Goal: Task Accomplishment & Management: Complete application form

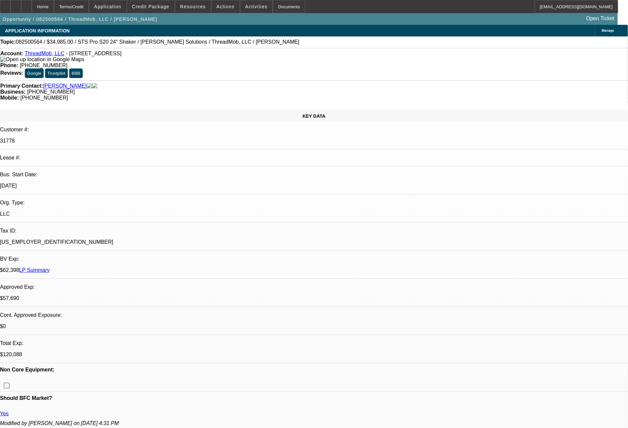
select select "0"
select select "2"
select select "0"
select select "6"
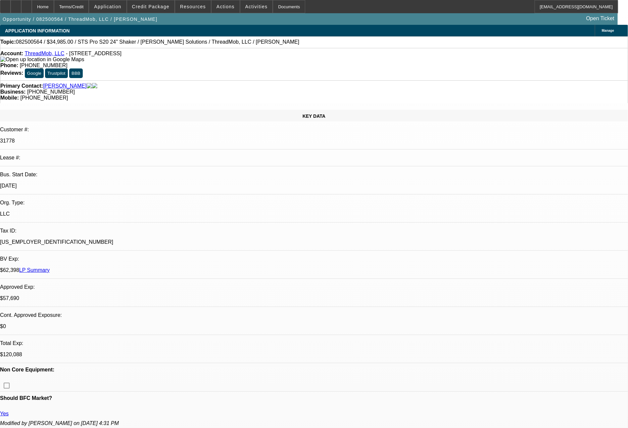
select select "0"
select select "6"
select select "0"
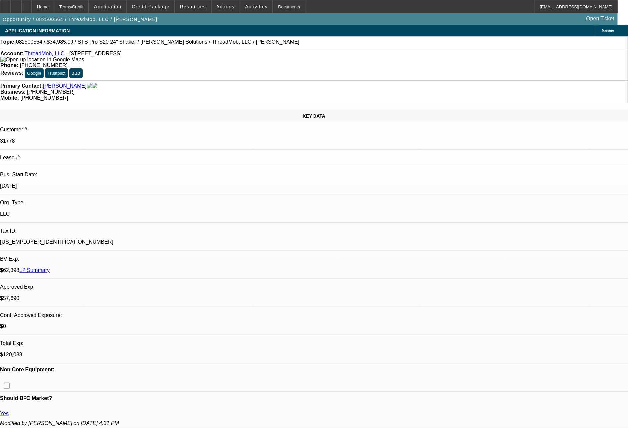
select select "0"
select select "6"
select select "0"
select select "2"
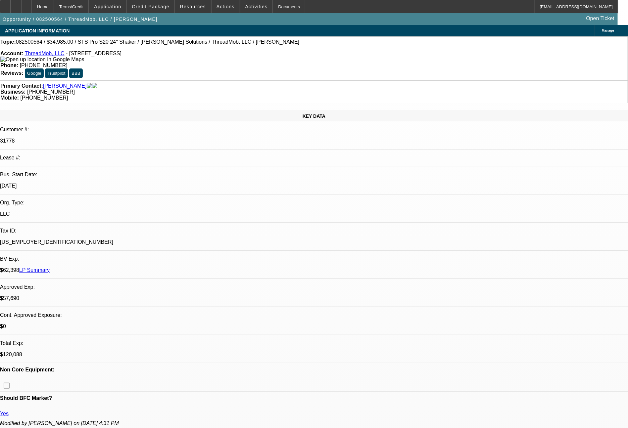
select select "2"
select select "0"
select select "6"
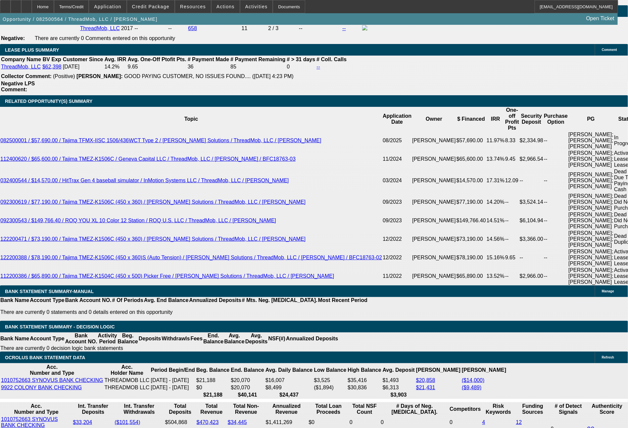
scroll to position [1207, 0]
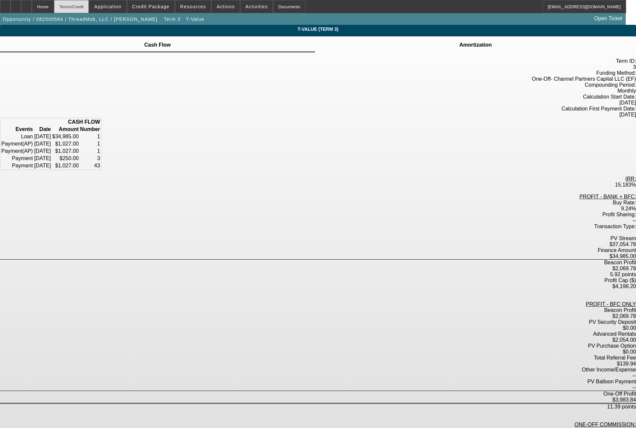
click at [89, 6] on div "Terms/Credit" at bounding box center [71, 6] width 35 height 13
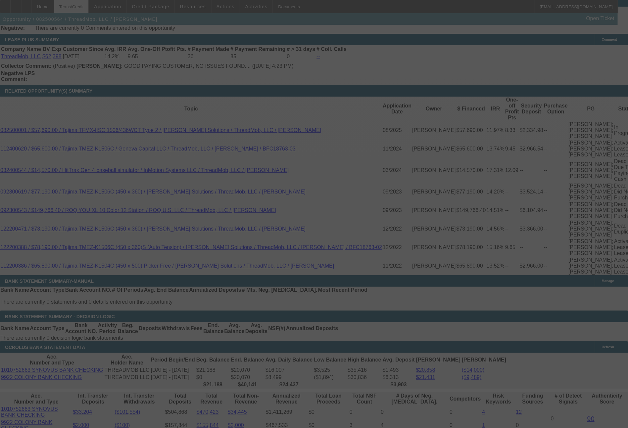
scroll to position [1212, 0]
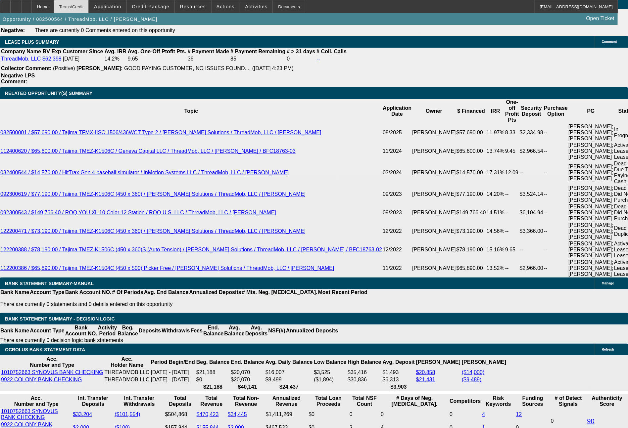
select select "0"
select select "2"
select select "0"
select select "6"
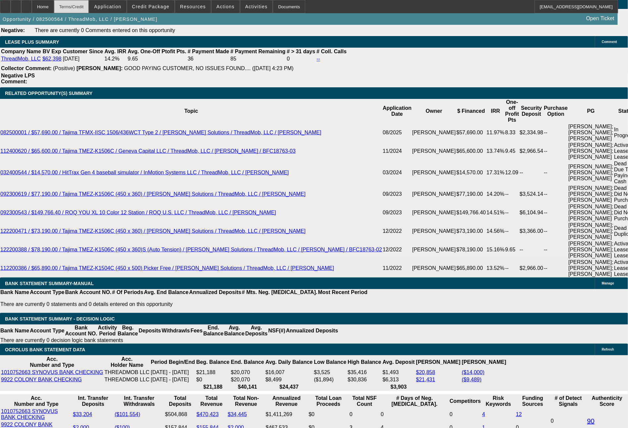
select select "0"
select select "6"
select select "0"
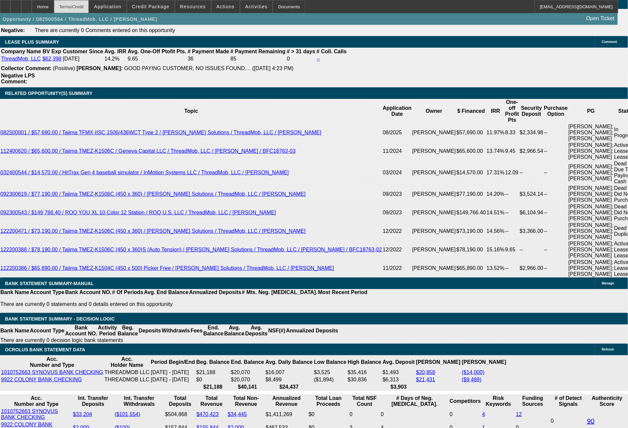
select select "0"
select select "6"
select select "0"
select select "2"
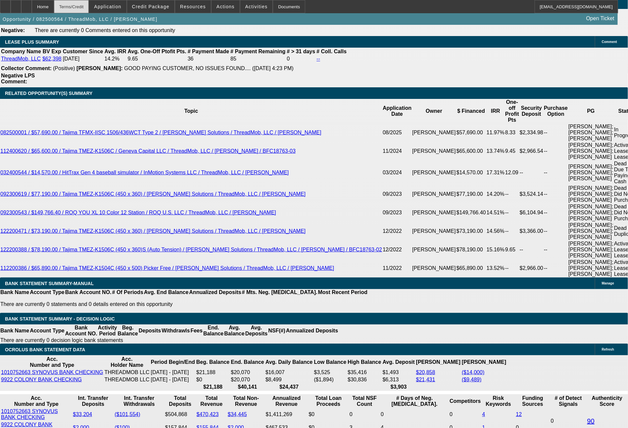
select select "2"
select select "0"
select select "6"
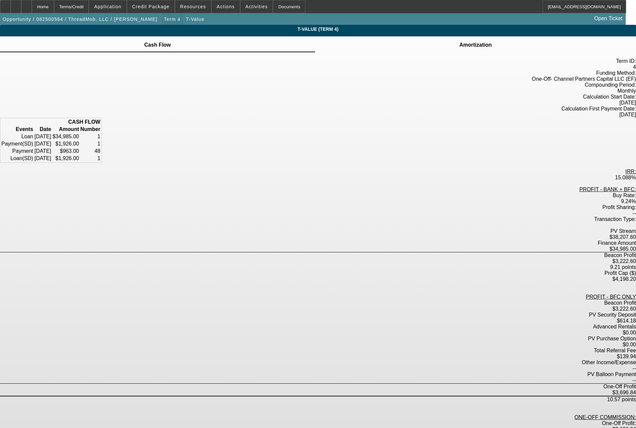
click at [164, 20] on span "Term 4" at bounding box center [172, 19] width 17 height 5
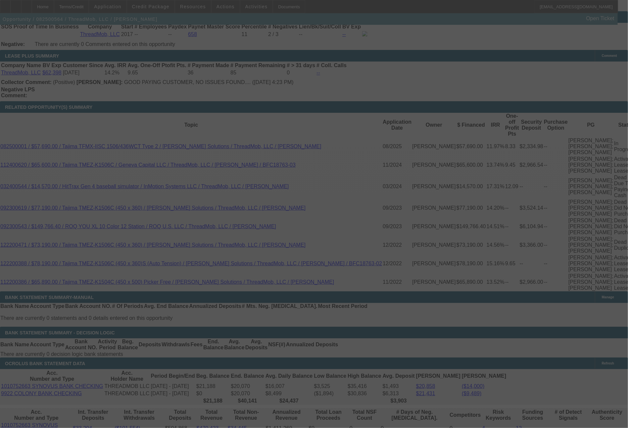
scroll to position [1212, 0]
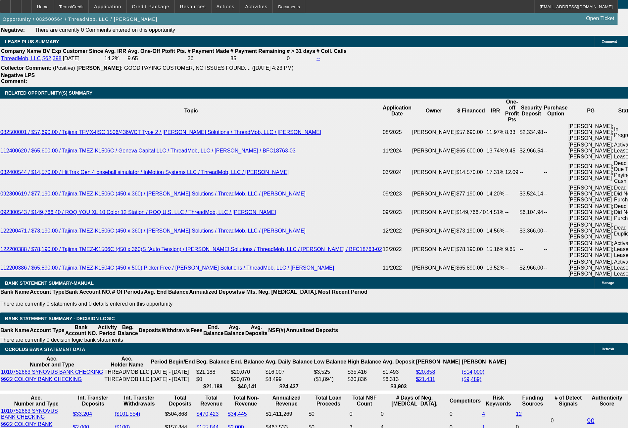
select select "0"
select select "2"
select select "0"
select select "6"
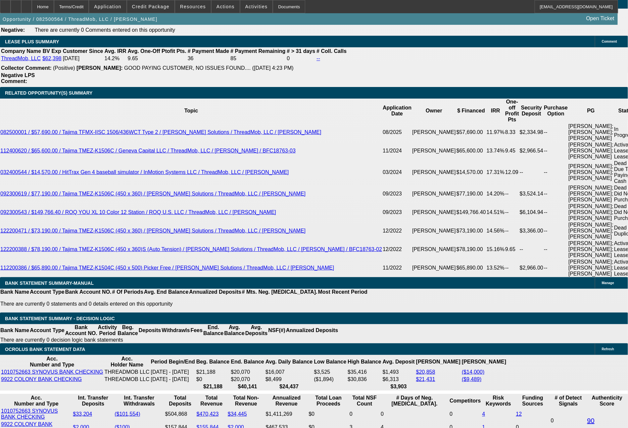
select select "0"
select select "6"
select select "0"
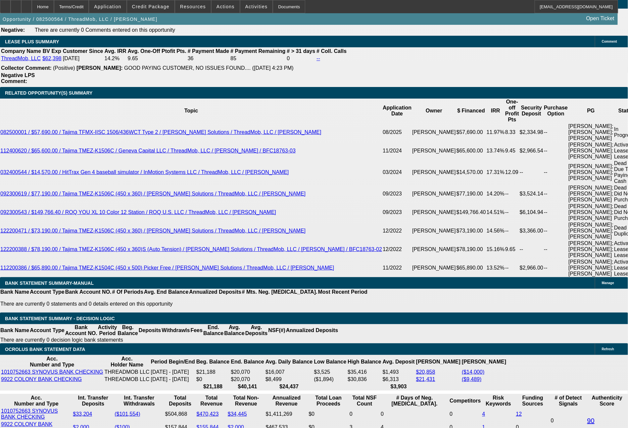
select select "0"
select select "6"
select select "0"
select select "2"
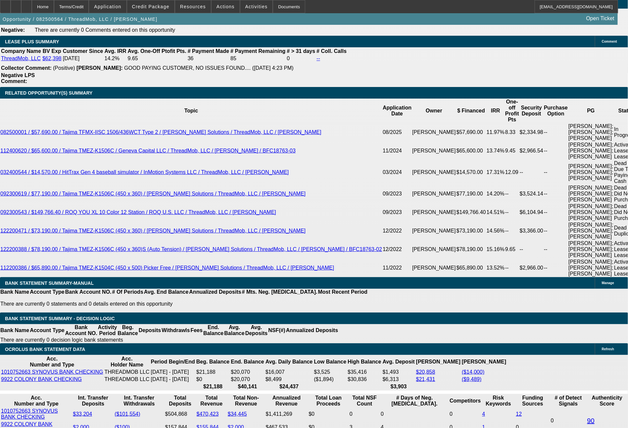
select select "2"
select select "0"
select select "6"
drag, startPoint x: 105, startPoint y: 268, endPoint x: 122, endPoint y: 270, distance: 16.9
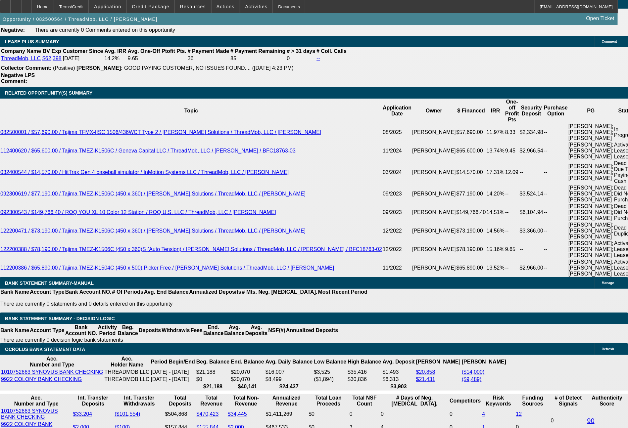
type input "96"
type input "$192.00"
type input "UNKNOWN"
type input "964"
type input "14.5"
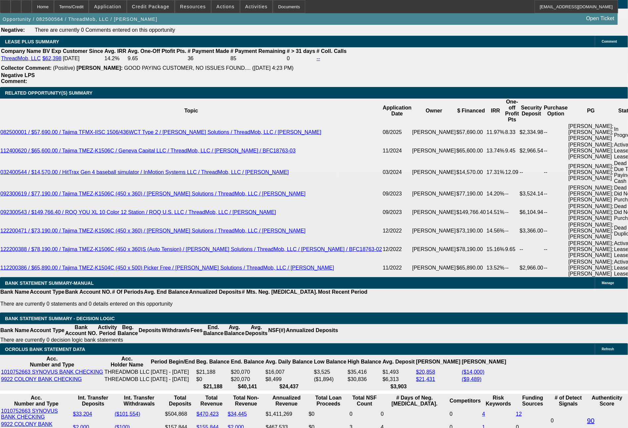
type input "$1,928.00"
type input "964.7"
type input "$1,929.40"
type input "964.74"
type input "$1,929.48"
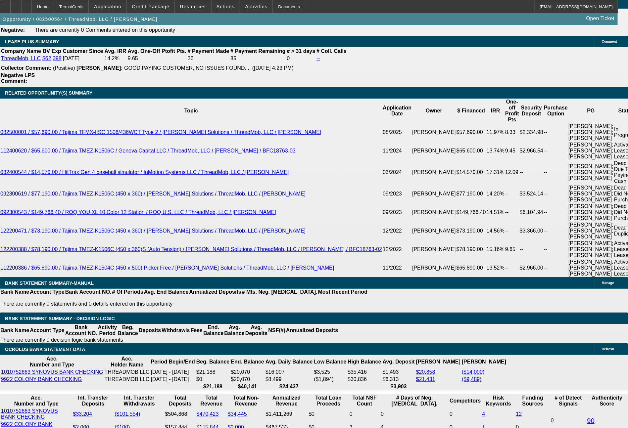
type input "$964.74"
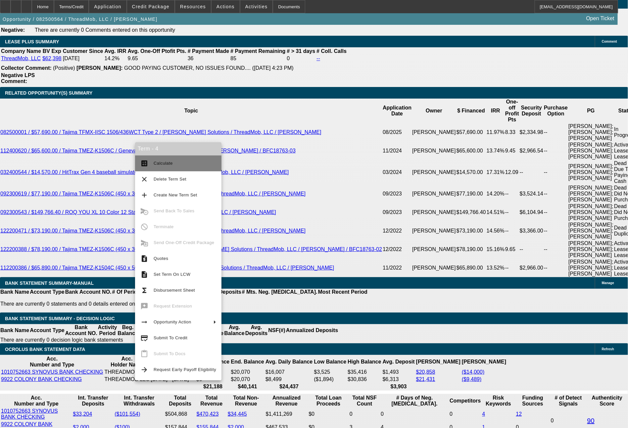
click at [172, 165] on span "Calculate" at bounding box center [185, 164] width 63 height 8
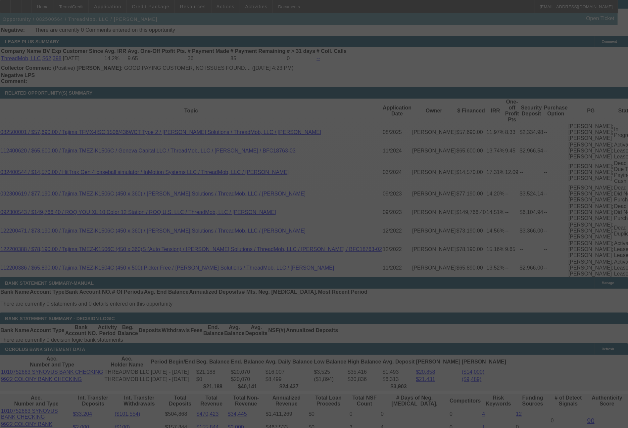
select select "0"
select select "2"
select select "0"
select select "6"
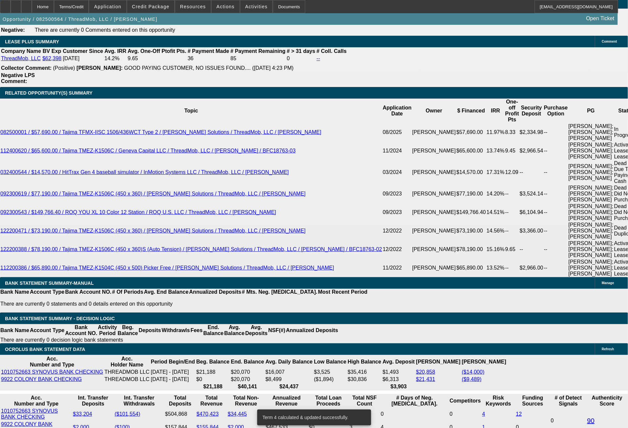
drag, startPoint x: 102, startPoint y: 266, endPoint x: 131, endPoint y: 269, distance: 29.6
type input "9"
type input "$18.00"
type input "UNKNOWN"
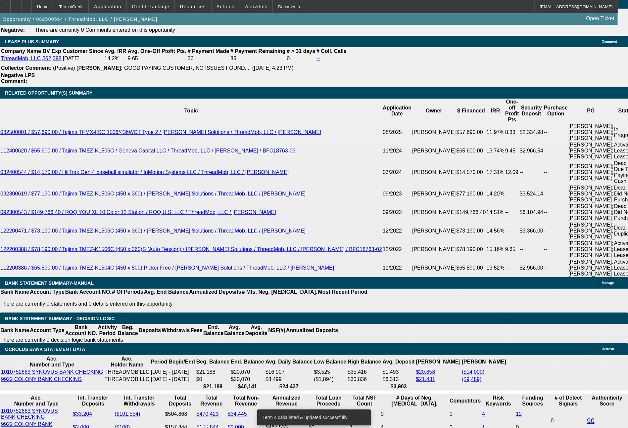
type input "964"
type input "14.5"
type input "$1,928.00"
type input "964.78"
type input "$1,929.56"
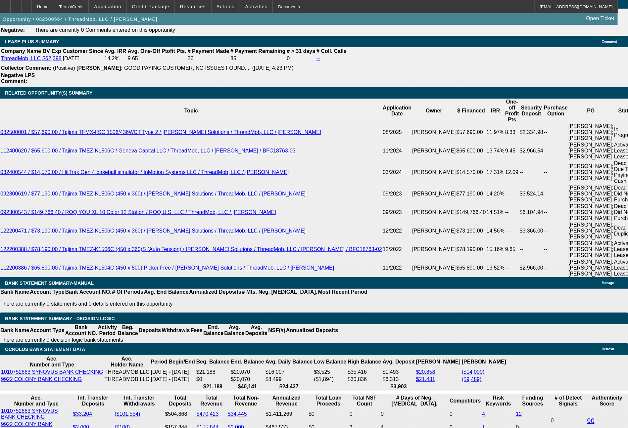
type input "$964.78"
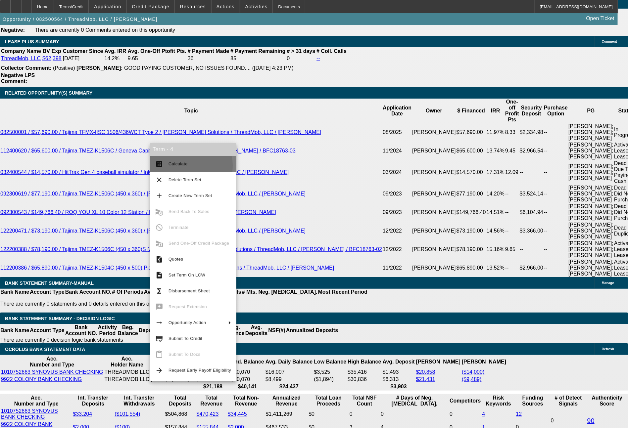
click at [174, 166] on span "Calculate" at bounding box center [178, 164] width 19 height 5
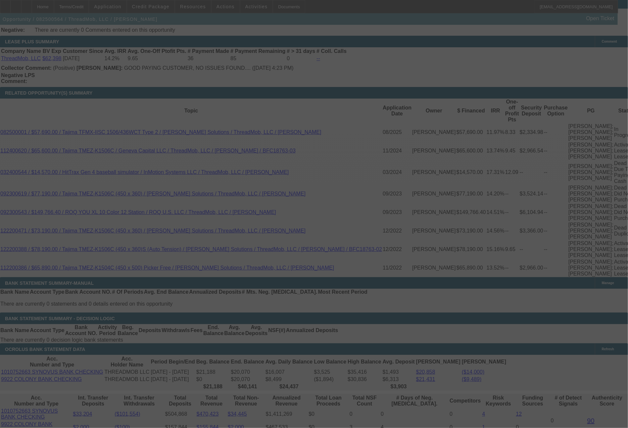
select select "0"
select select "2"
select select "0"
select select "6"
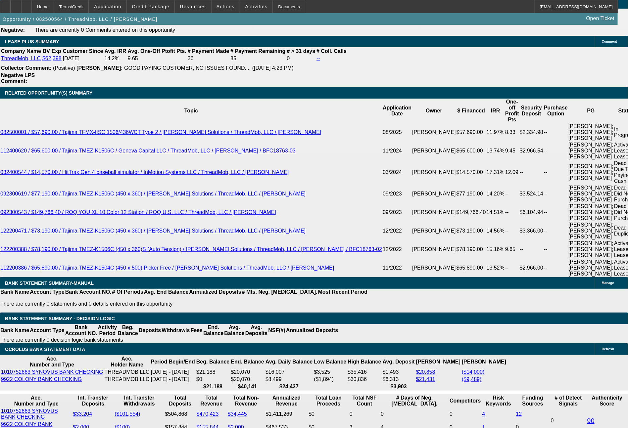
drag, startPoint x: 179, startPoint y: 277, endPoint x: 210, endPoint y: 276, distance: 30.5
type input "10"
type input "UNKNOWN"
type input "1027"
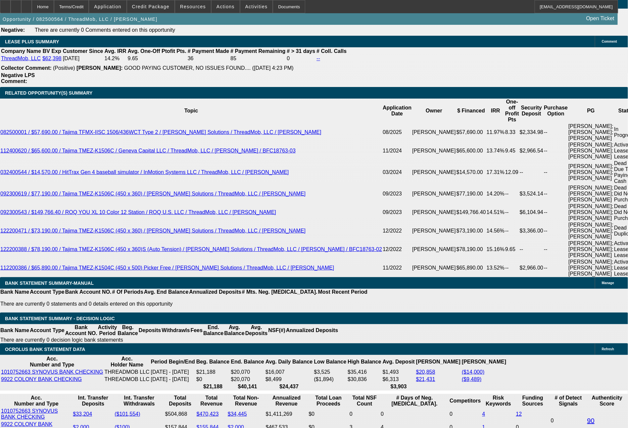
type input "15.3"
type input "$1,027.33"
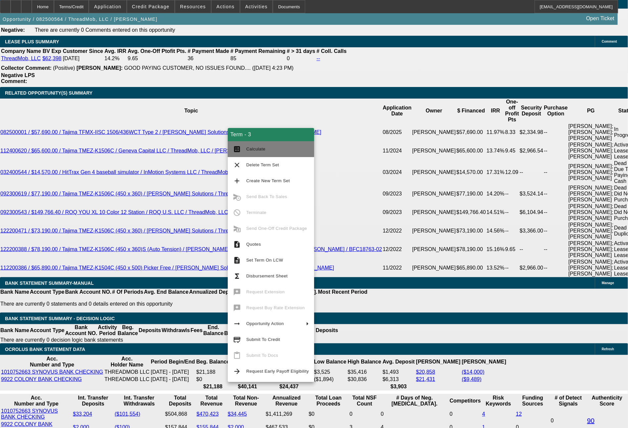
click at [268, 153] on span "Calculate" at bounding box center [277, 149] width 63 height 8
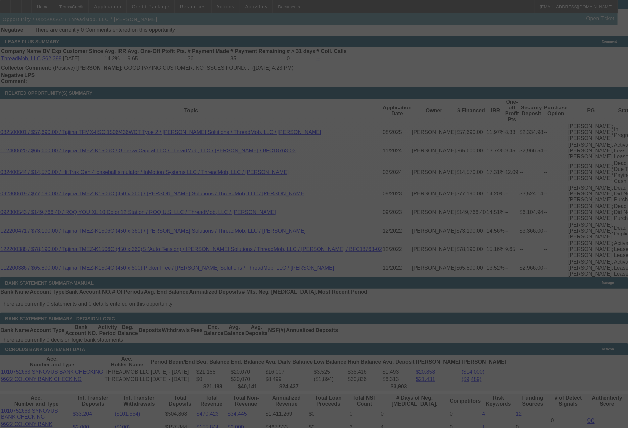
select select "0"
select select "6"
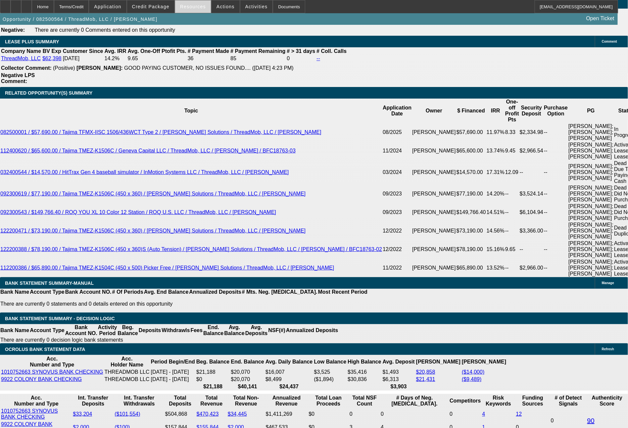
click at [201, 4] on span "Resources" at bounding box center [193, 6] width 26 height 5
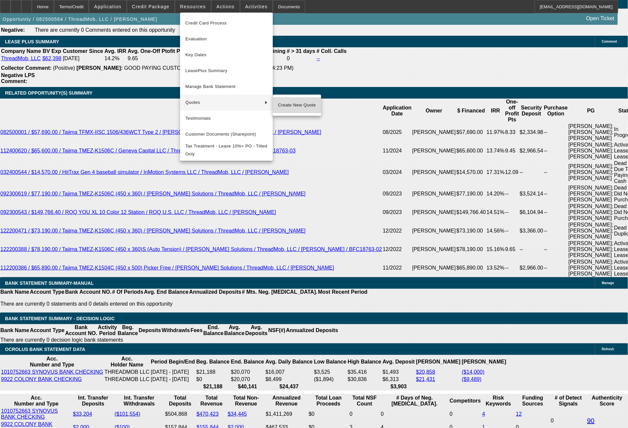
click at [283, 105] on span "Create New Quote" at bounding box center [297, 105] width 38 height 8
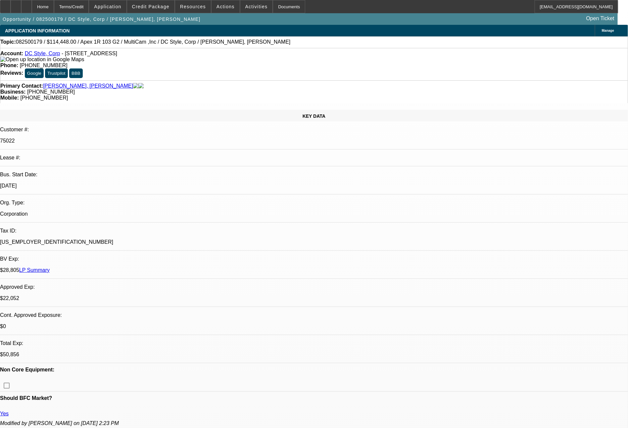
select select "0"
select select "6"
select select "0"
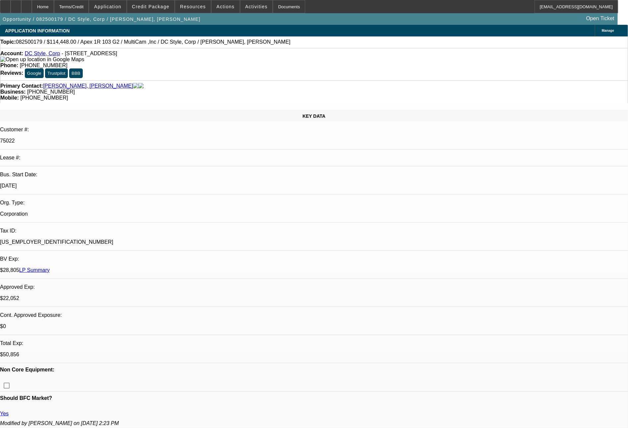
select select "0"
select select "6"
select select "0"
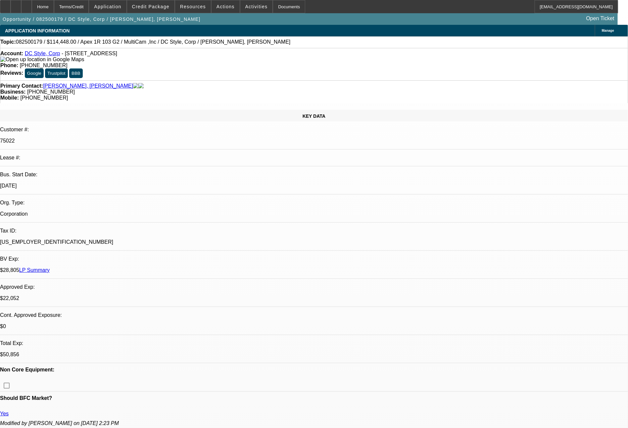
select select "0"
select select "6"
select select "0"
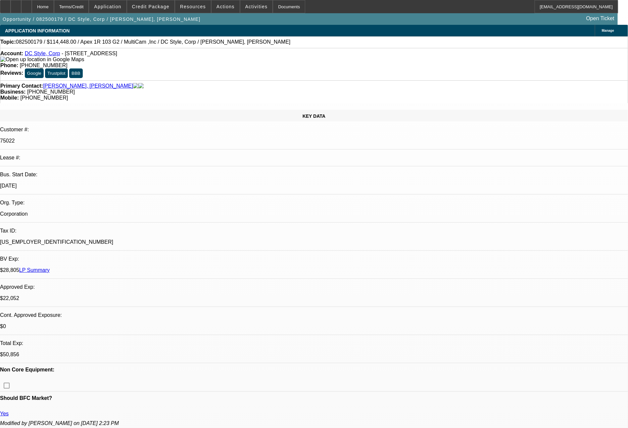
select select "6"
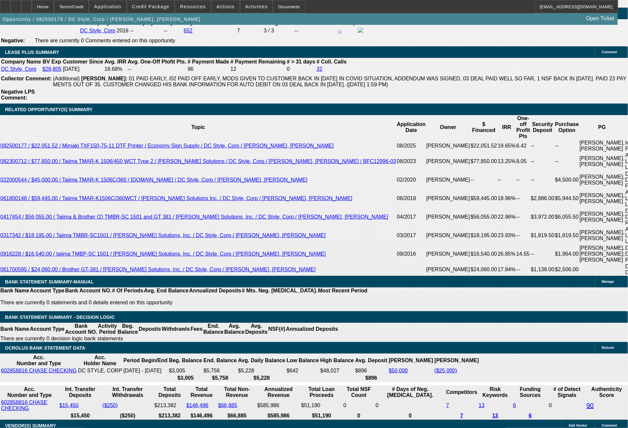
scroll to position [1134, 0]
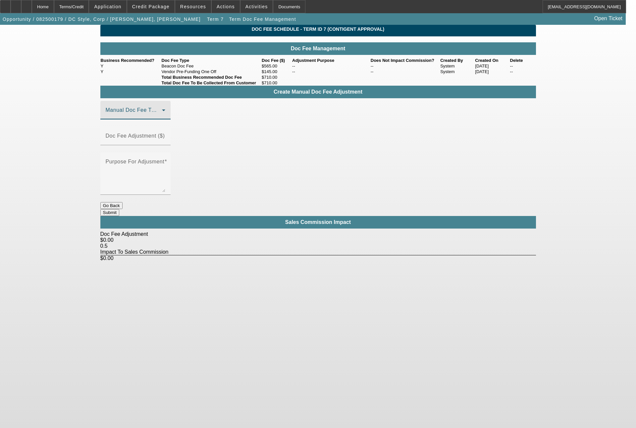
click at [162, 117] on span at bounding box center [134, 113] width 56 height 8
click at [147, 162] on span "Beacon Doc Fee" at bounding box center [127, 159] width 42 height 8
click at [165, 139] on mat-label "Doc Fee Adjustment ($)" at bounding box center [135, 136] width 59 height 6
click at [165, 140] on input "Doc Fee Adjustment ($)" at bounding box center [136, 139] width 60 height 8
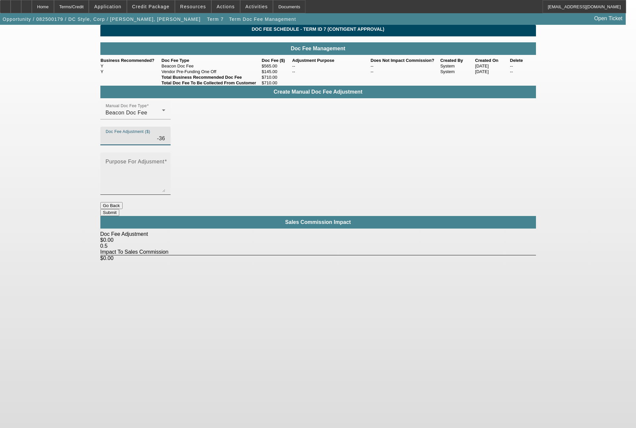
type input "($36.00)"
click at [165, 161] on textarea "Purpose For Adjusment" at bounding box center [136, 177] width 60 height 32
type textarea "to keep doc fee consistent across both EFA offers"
click at [119, 209] on button "Submit" at bounding box center [109, 212] width 19 height 7
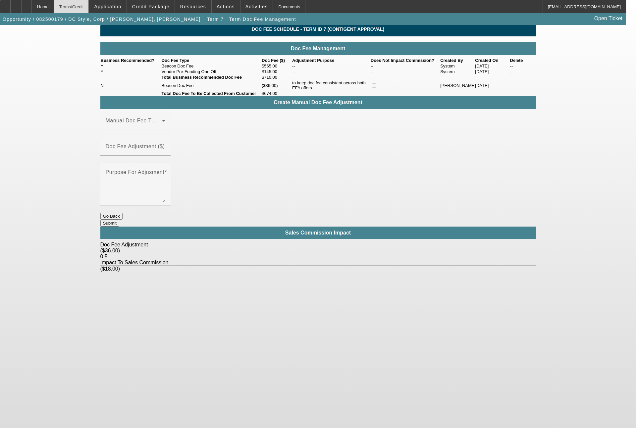
click at [89, 10] on div "Terms/Credit" at bounding box center [71, 6] width 35 height 13
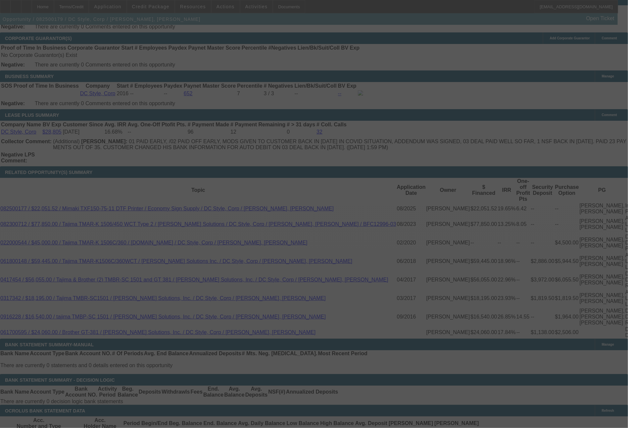
scroll to position [1055, 0]
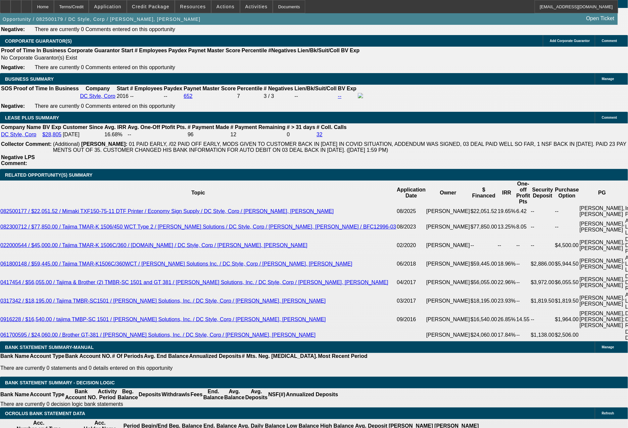
select select "0"
select select "6"
select select "0"
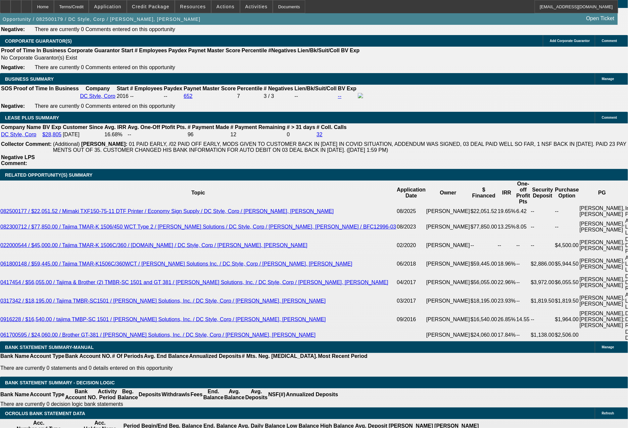
select select "0"
select select "6"
select select "0"
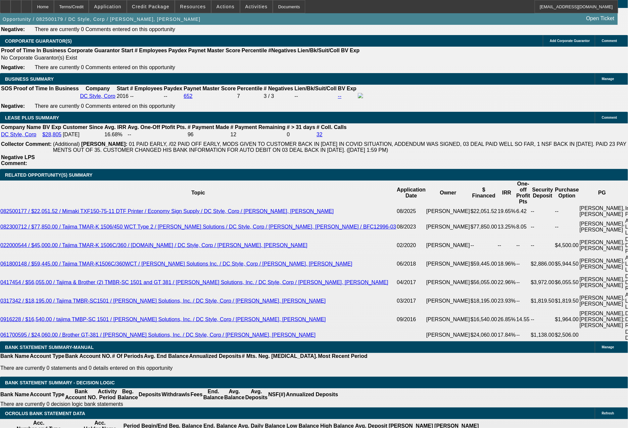
select select "0"
select select "6"
select select "0"
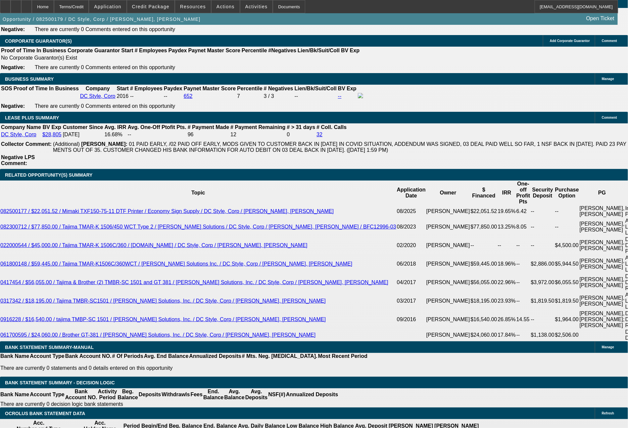
select select "6"
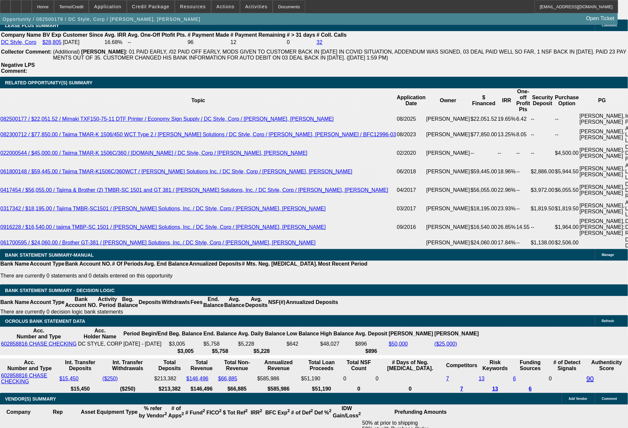
scroll to position [1154, 0]
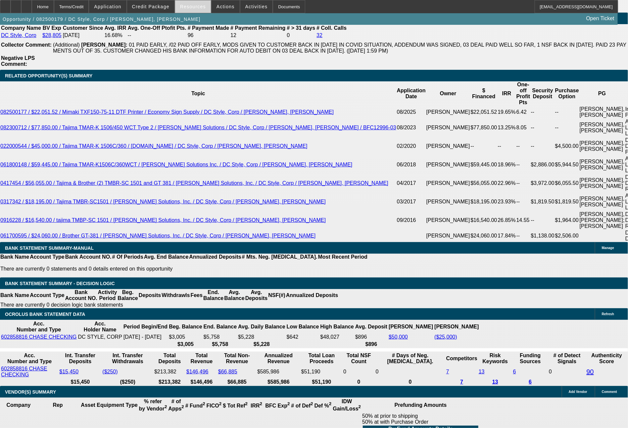
click at [200, 11] on span at bounding box center [193, 7] width 36 height 16
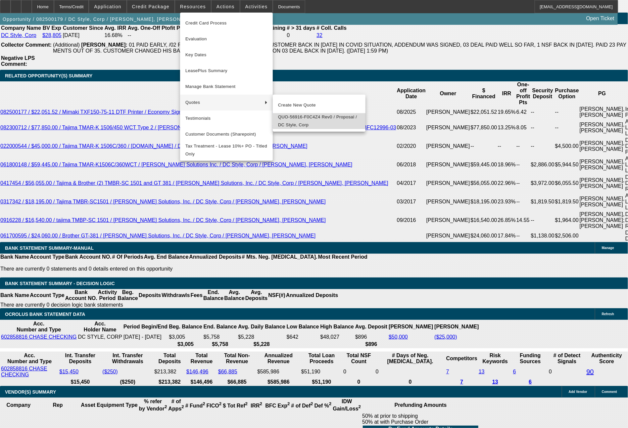
click at [300, 117] on span "QUO-56916-F0C4Z4 Rev0 / Proposal / DC Style, Corp" at bounding box center [319, 121] width 82 height 16
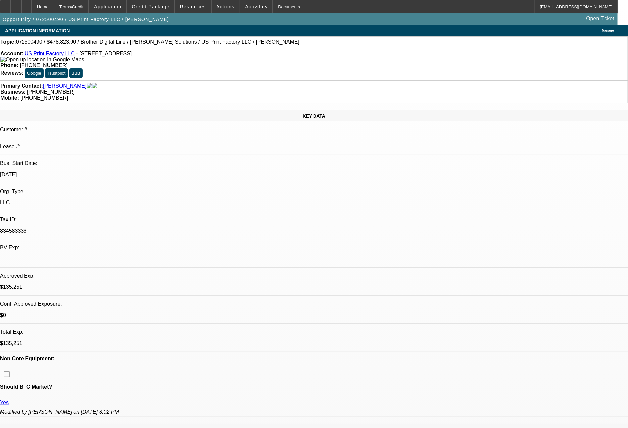
select select "0"
select select "6"
select select "0"
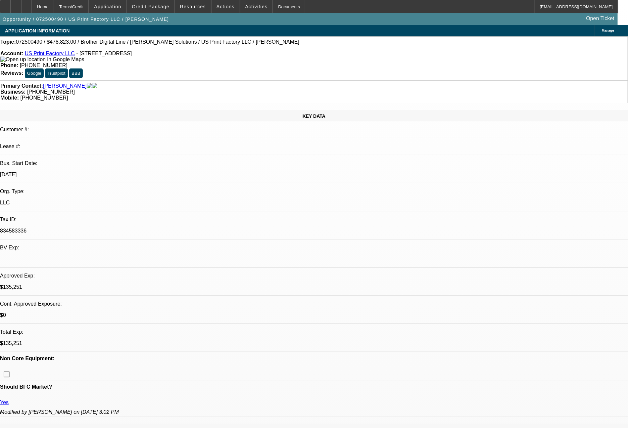
select select "0"
select select "6"
select select "0"
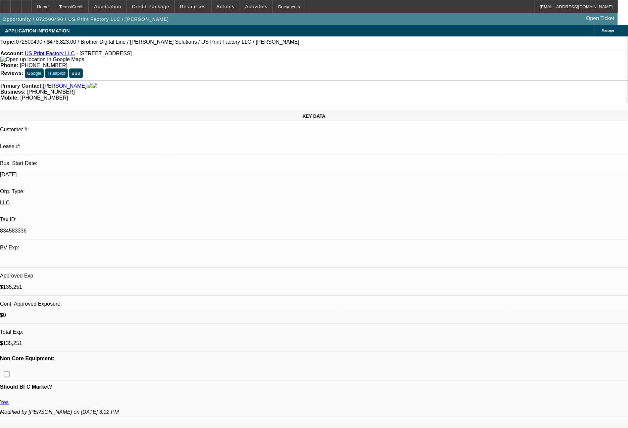
select select "0"
select select "6"
select select "0"
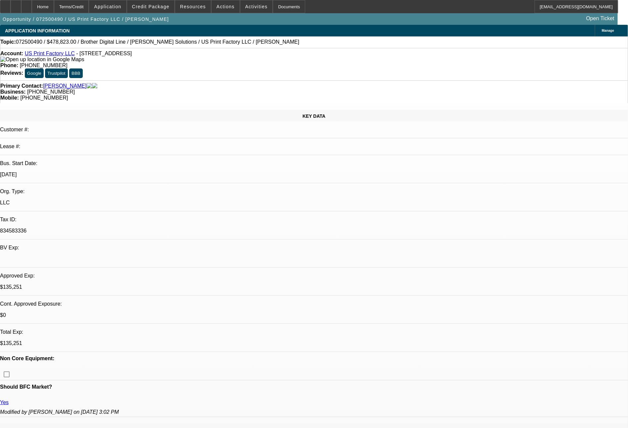
select select "6"
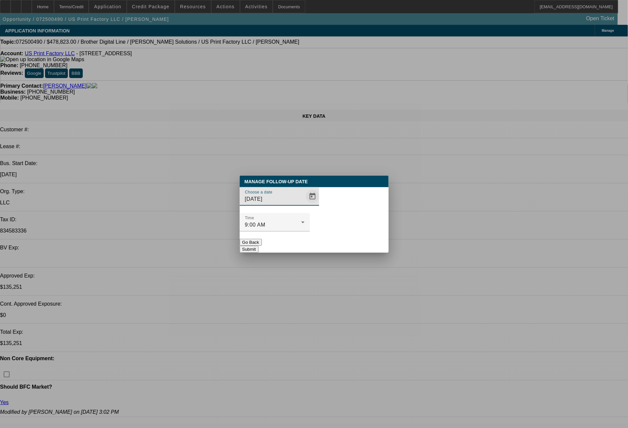
click at [305, 205] on span "Open calendar" at bounding box center [313, 197] width 16 height 16
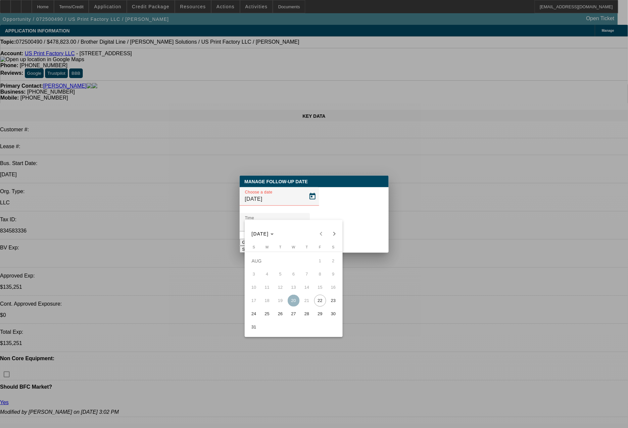
click at [320, 304] on span "22" at bounding box center [320, 301] width 12 height 12
type input "[DATE]"
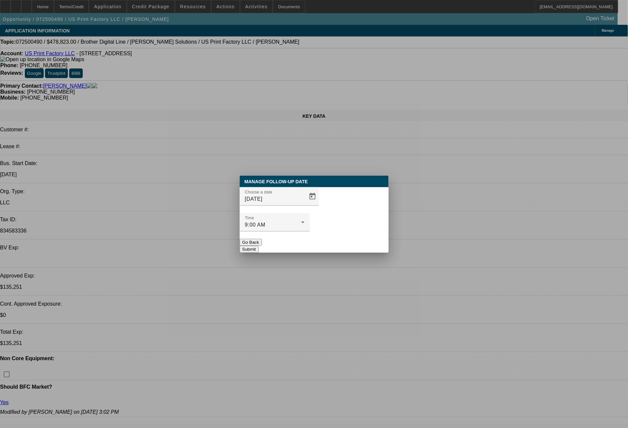
click at [259, 246] on button "Submit" at bounding box center [249, 249] width 19 height 7
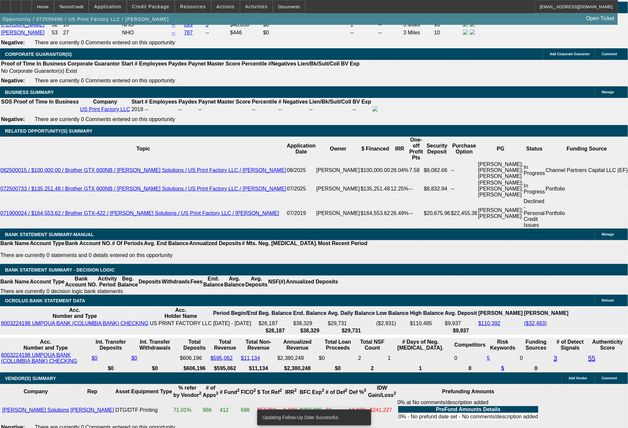
scroll to position [1101, 0]
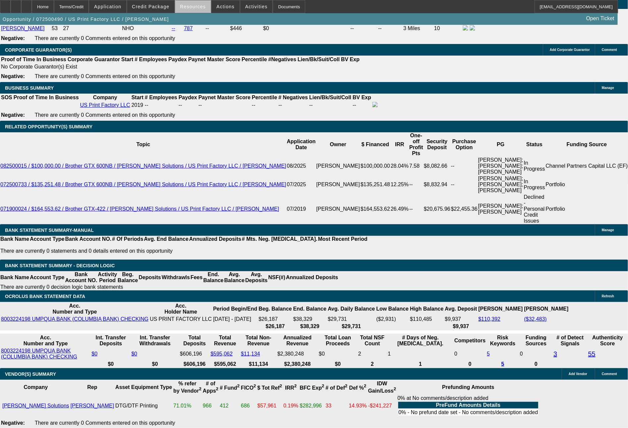
click at [201, 9] on span "Resources" at bounding box center [193, 6] width 26 height 5
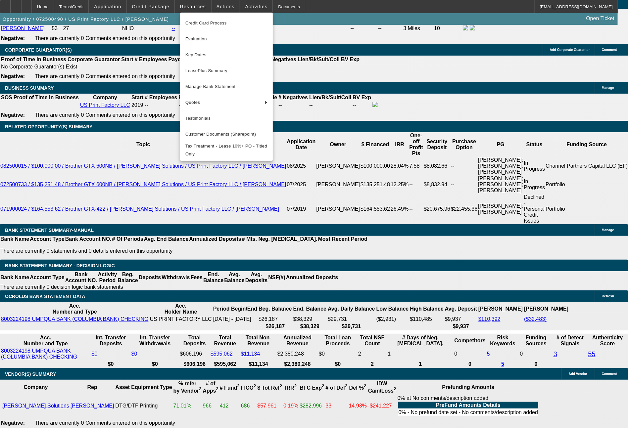
click at [490, 327] on div at bounding box center [314, 214] width 628 height 428
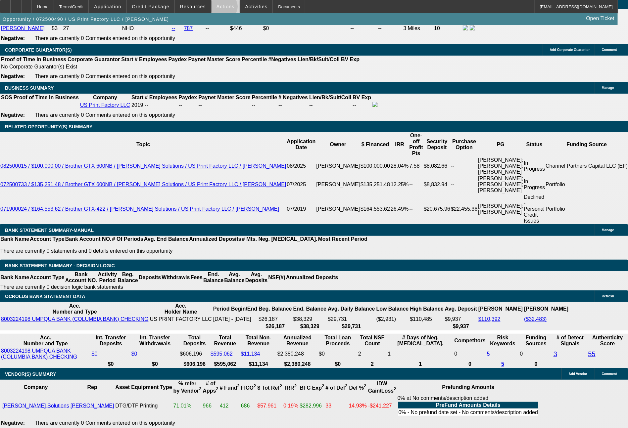
click at [224, 8] on span "Actions" at bounding box center [226, 6] width 18 height 5
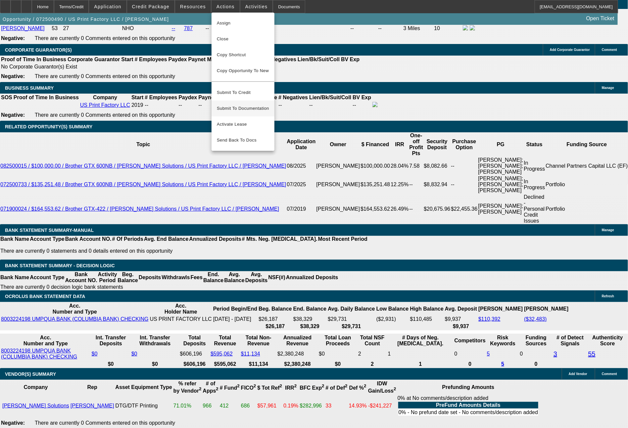
click at [248, 105] on span "Submit To Documentation" at bounding box center [243, 109] width 52 height 8
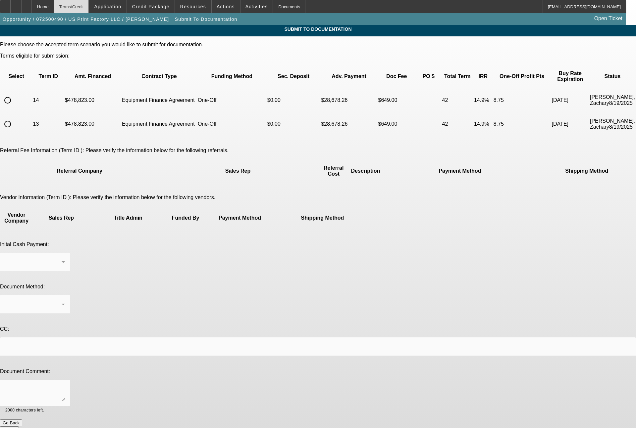
click at [89, 9] on div "Terms/Credit" at bounding box center [71, 6] width 35 height 13
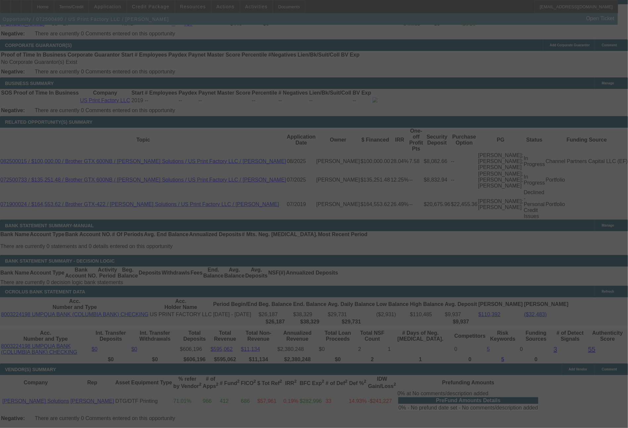
scroll to position [1117, 0]
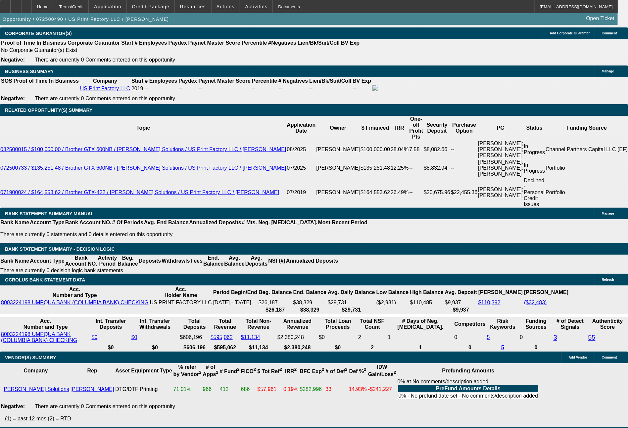
select select "0"
select select "6"
select select "0"
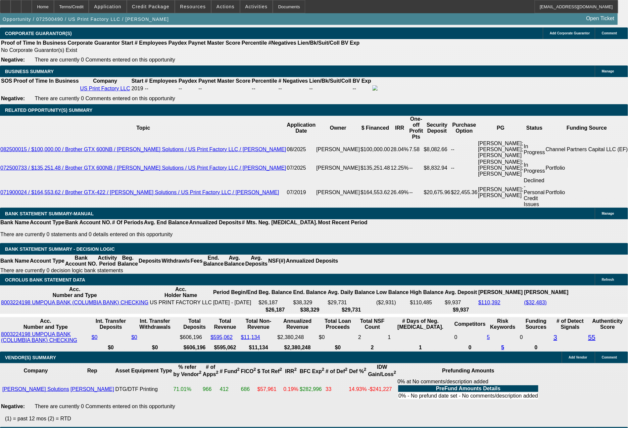
select select "0"
select select "6"
select select "0"
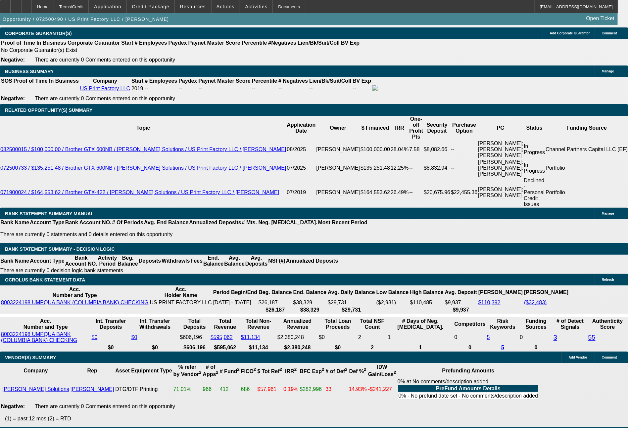
select select "0"
select select "6"
select select "0"
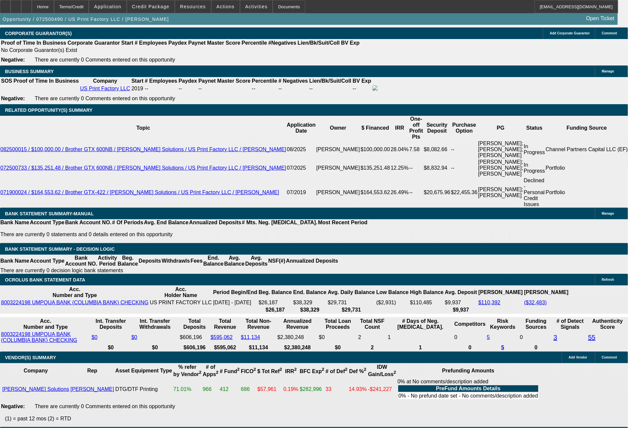
select select "6"
click at [155, 12] on span at bounding box center [150, 7] width 47 height 16
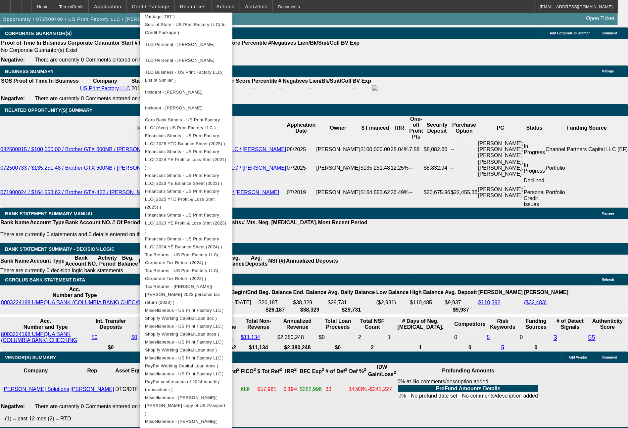
scroll to position [230, 0]
click at [489, 359] on div at bounding box center [314, 214] width 628 height 428
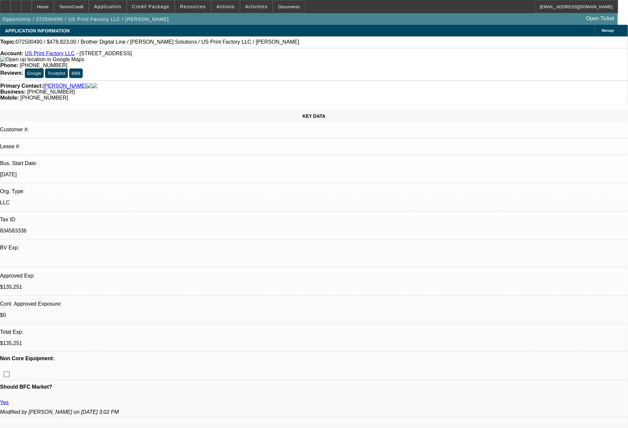
select select "0"
select select "6"
select select "0"
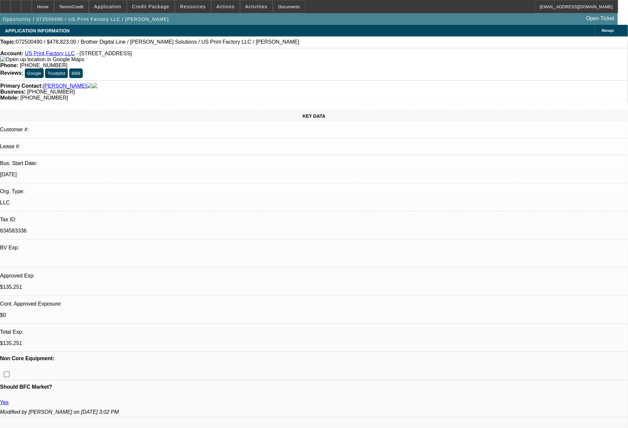
select select "0"
select select "6"
select select "0"
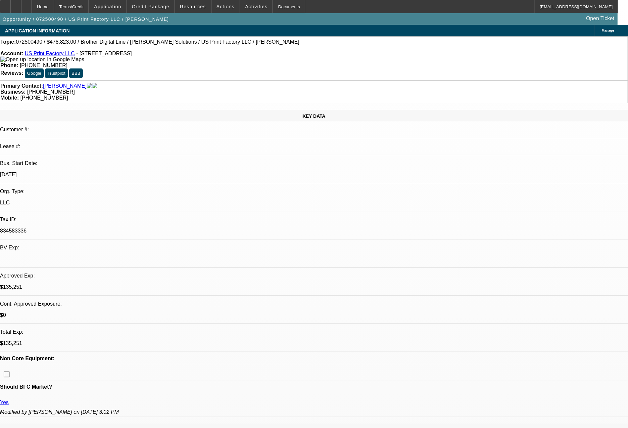
select select "0"
select select "6"
select select "0"
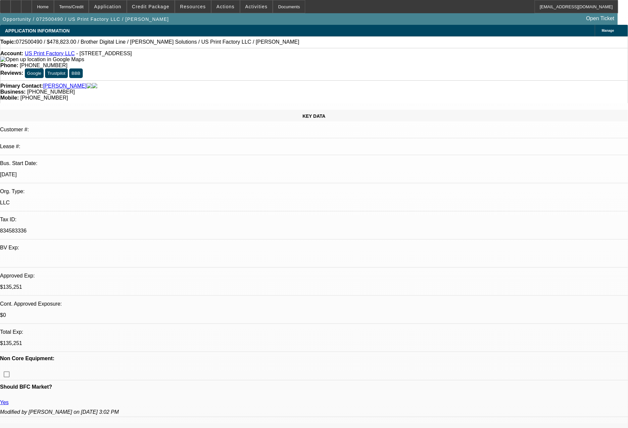
select select "6"
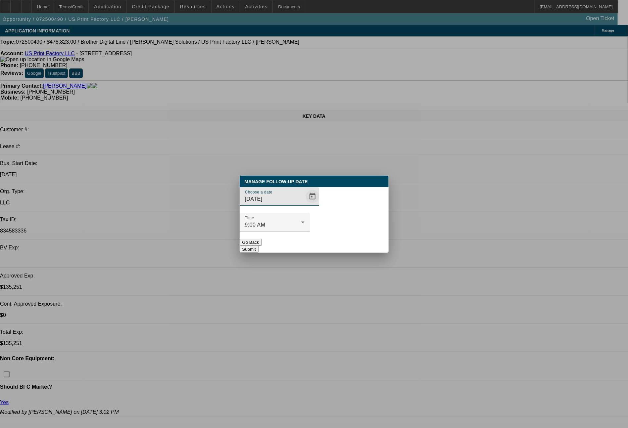
click at [305, 205] on span "Open calendar" at bounding box center [313, 197] width 16 height 16
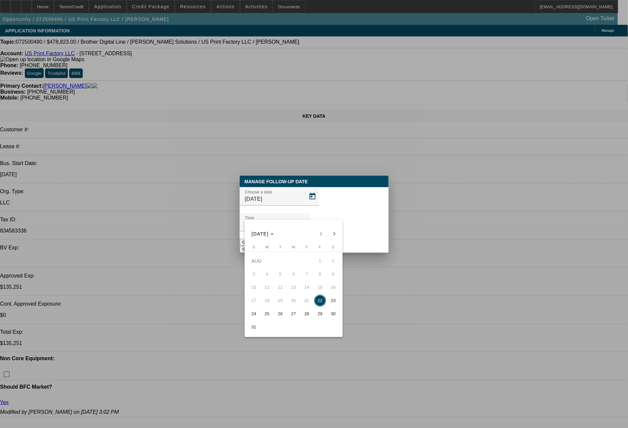
click at [270, 314] on span "25" at bounding box center [267, 314] width 12 height 12
type input "8/25/2025"
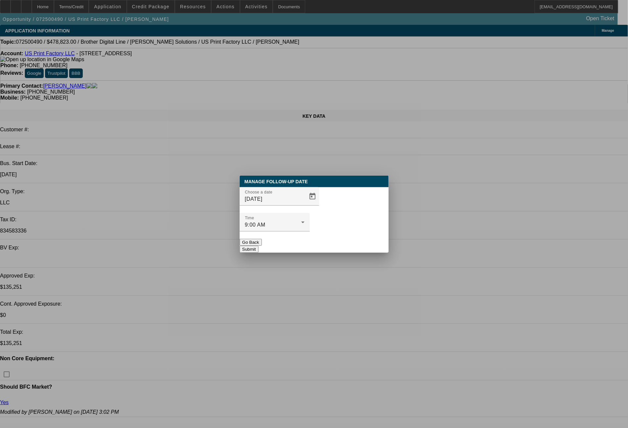
click at [259, 246] on button "Submit" at bounding box center [249, 249] width 19 height 7
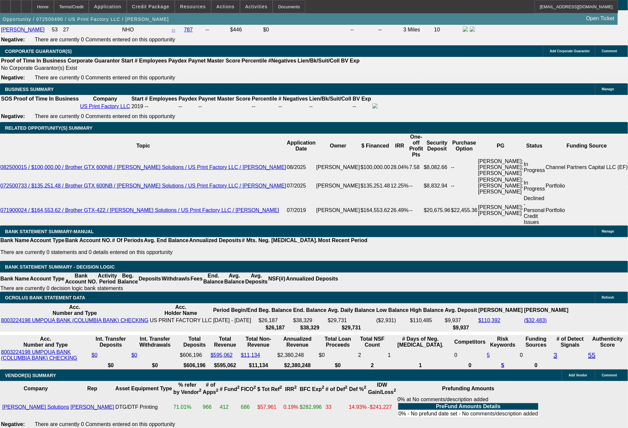
scroll to position [1101, 0]
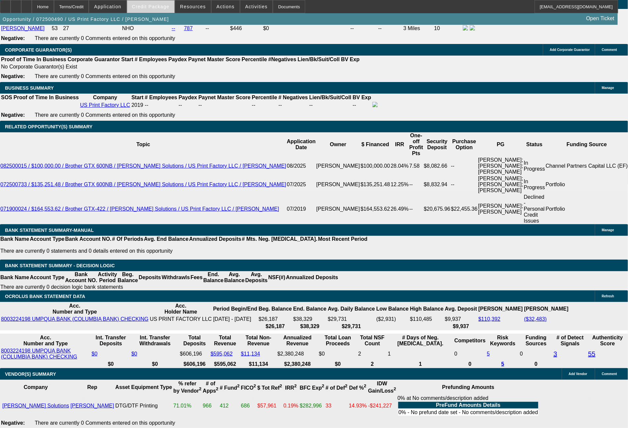
click at [167, 6] on span "Credit Package" at bounding box center [150, 6] width 37 height 5
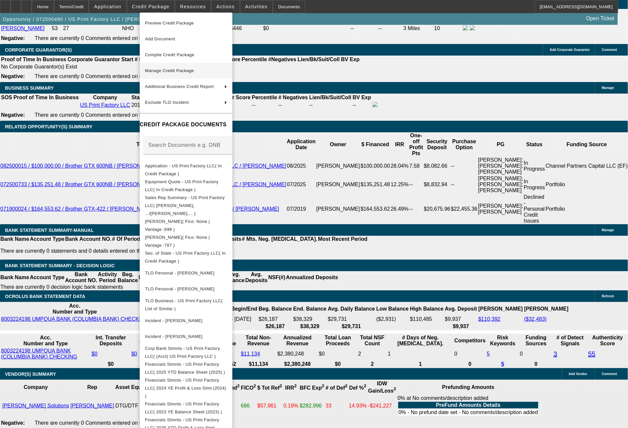
click at [176, 68] on span "Manage Credit Package" at bounding box center [186, 71] width 82 height 8
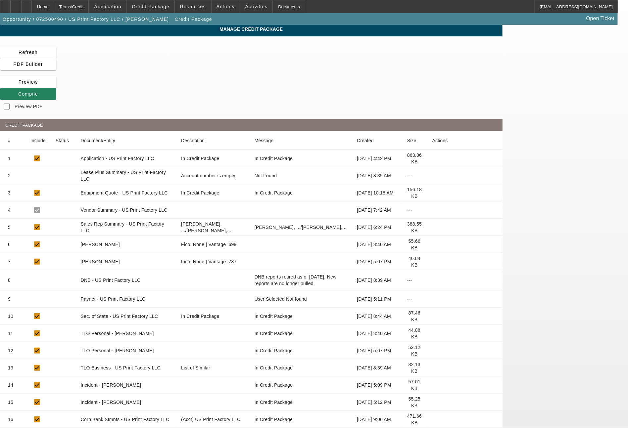
scroll to position [360, 0]
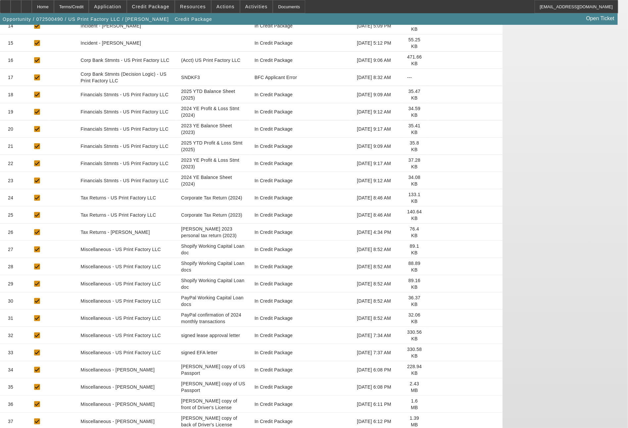
click at [432, 336] on icon at bounding box center [432, 336] width 0 height 0
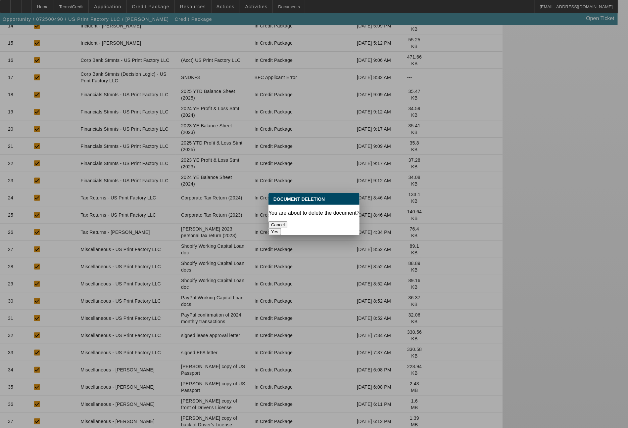
scroll to position [0, 0]
click at [281, 228] on button "Yes" at bounding box center [275, 231] width 13 height 7
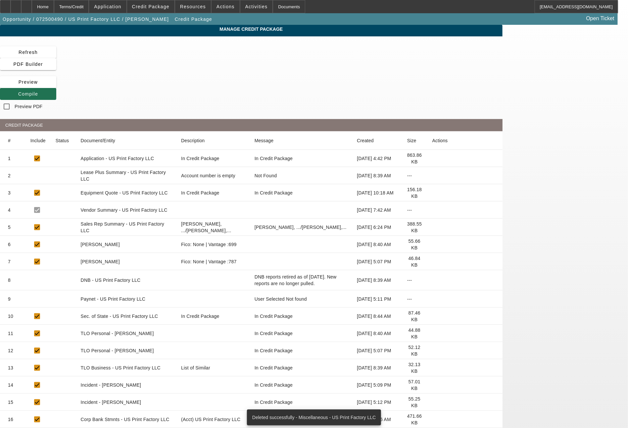
click at [38, 91] on span "Compile" at bounding box center [28, 93] width 20 height 5
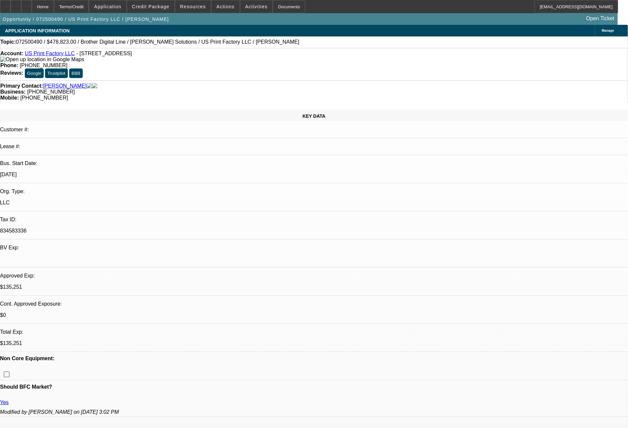
select select "0"
select select "6"
select select "0"
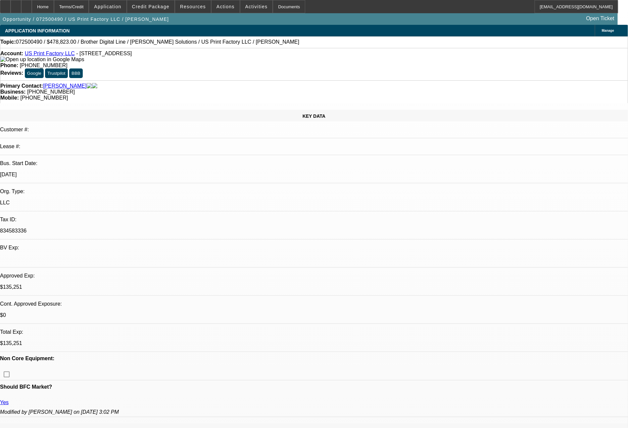
select select "0"
select select "6"
select select "0"
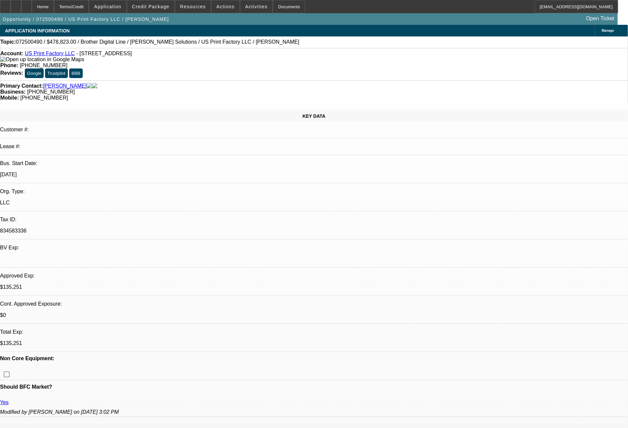
select select "0"
select select "6"
select select "0"
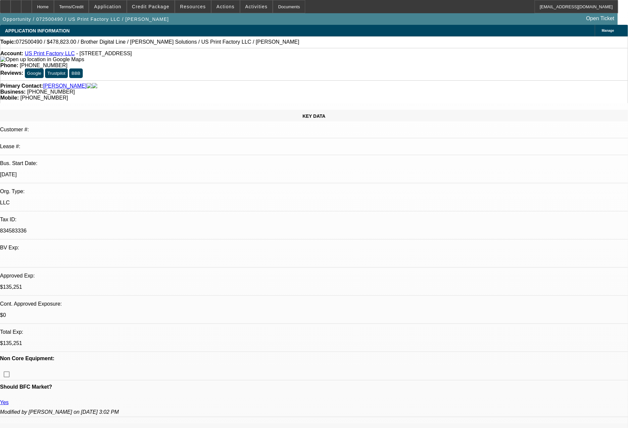
select select "6"
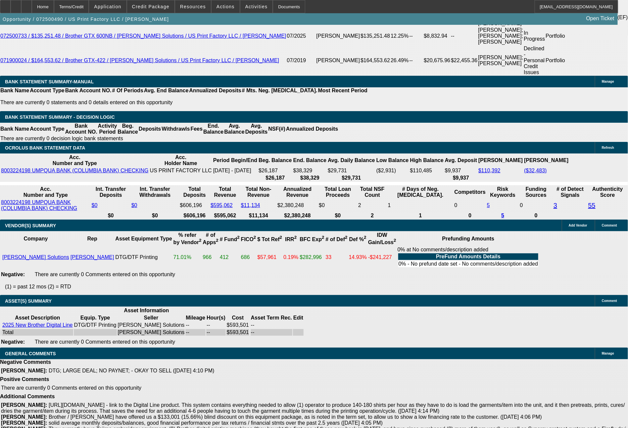
scroll to position [1342, 0]
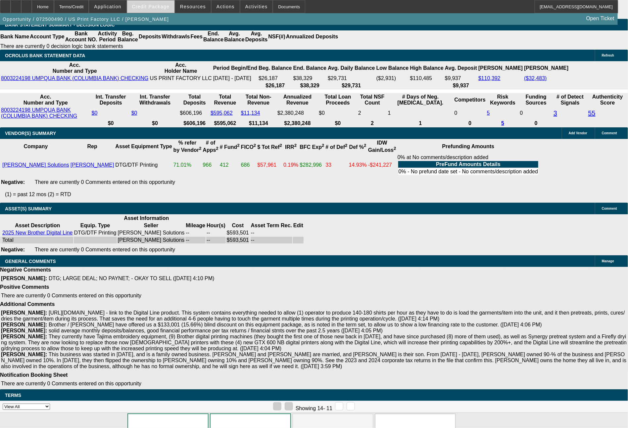
click at [173, 12] on span at bounding box center [150, 7] width 47 height 16
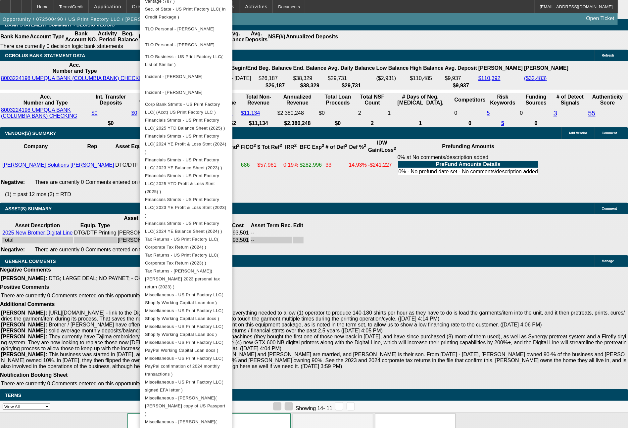
scroll to position [233, 0]
click at [533, 344] on div at bounding box center [314, 214] width 628 height 428
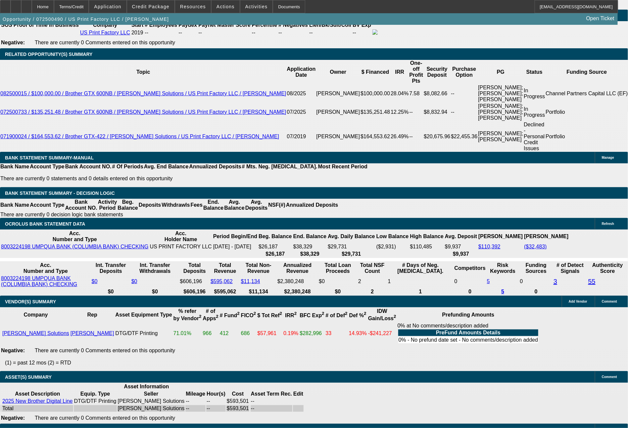
scroll to position [1130, 0]
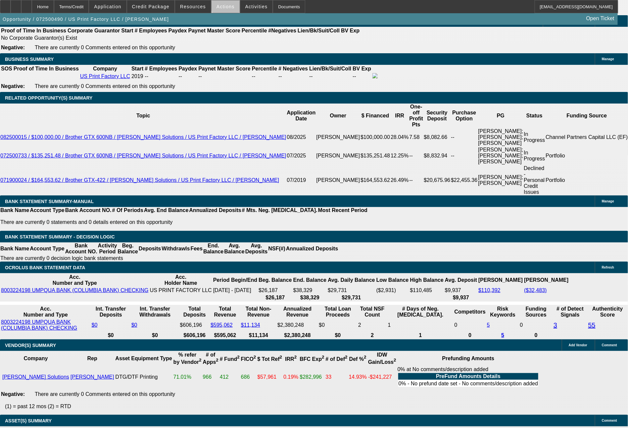
click at [227, 7] on span "Actions" at bounding box center [226, 6] width 18 height 5
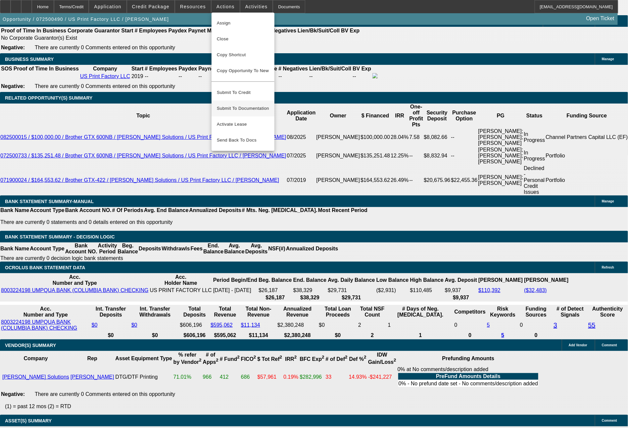
click at [241, 105] on span "Submit To Documentation" at bounding box center [243, 109] width 52 height 8
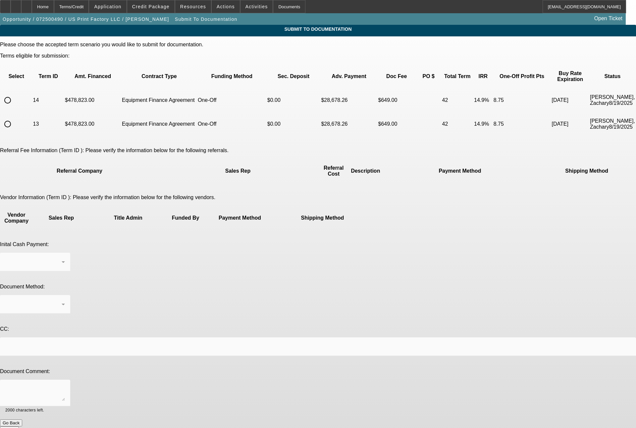
click at [14, 94] on input "radio" at bounding box center [7, 100] width 13 height 13
radio input "true"
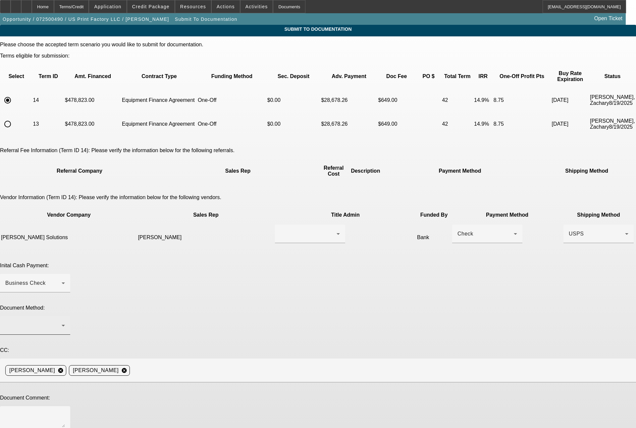
click at [65, 317] on div at bounding box center [35, 326] width 60 height 19
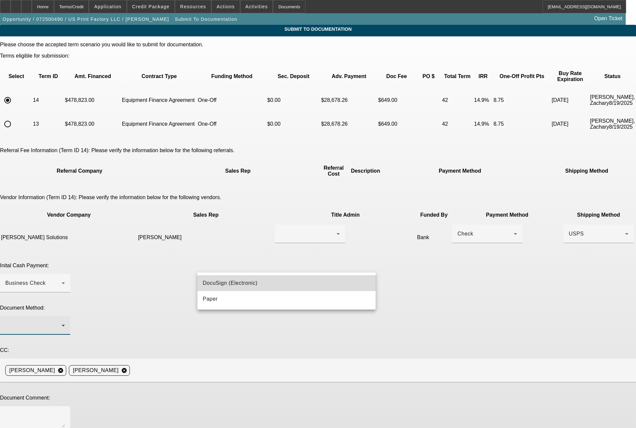
click at [222, 284] on span "DocuSign (Electronic)" at bounding box center [230, 283] width 55 height 8
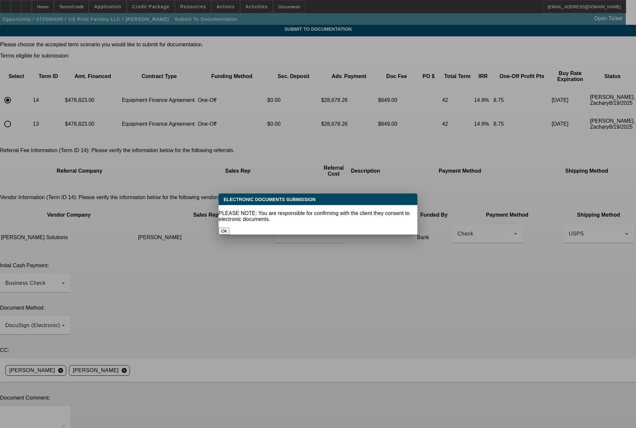
click at [229, 228] on button "Ok" at bounding box center [224, 231] width 11 height 7
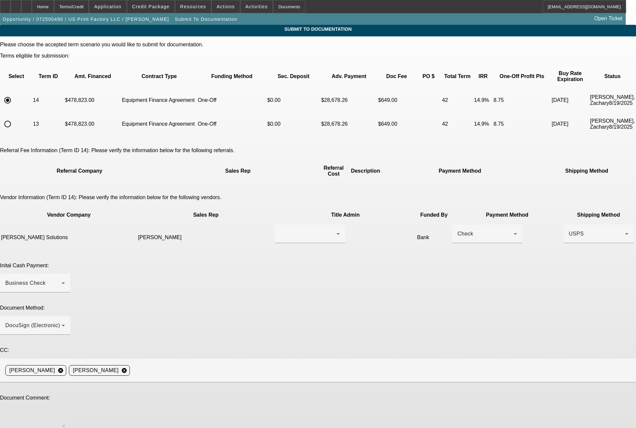
click at [65, 412] on textarea at bounding box center [35, 420] width 60 height 16
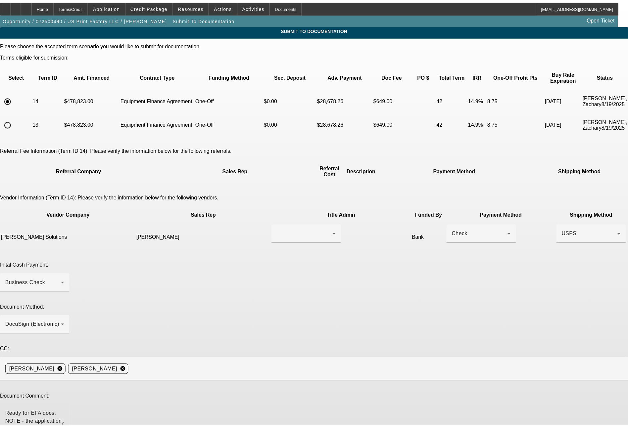
scroll to position [6, 0]
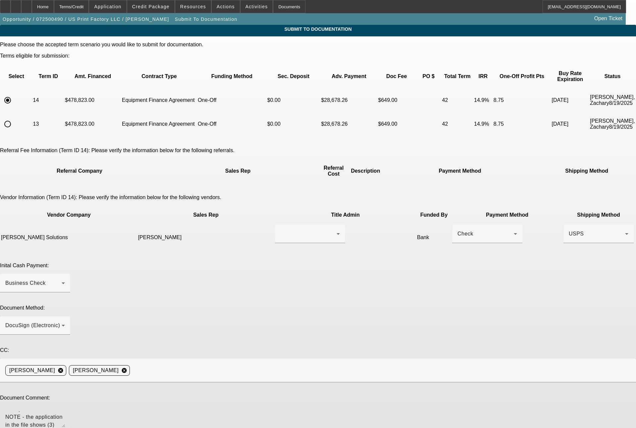
click at [65, 412] on textarea "Ready for EFA docs. NOTE - the application in the file shows (3) people (Bhupin…" at bounding box center [35, 420] width 60 height 16
type textarea "Ready for EFA docs. NOTE - the application in the file shows (3) people (Bhupin…"
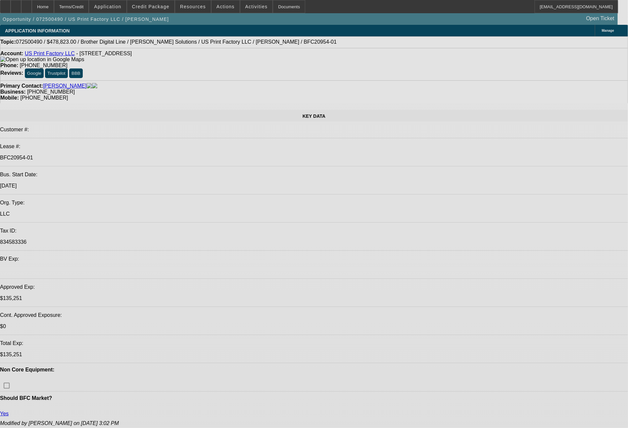
select select "0"
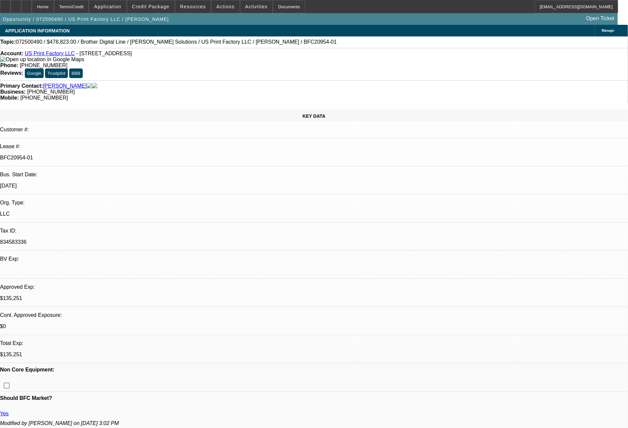
select select "0"
select select "6"
select select "0"
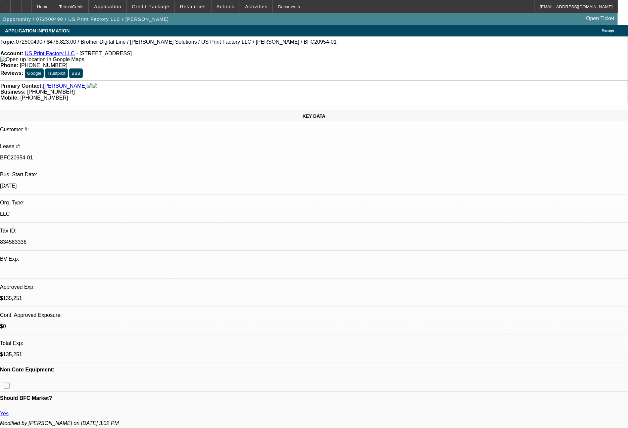
select select "0"
select select "6"
select select "0"
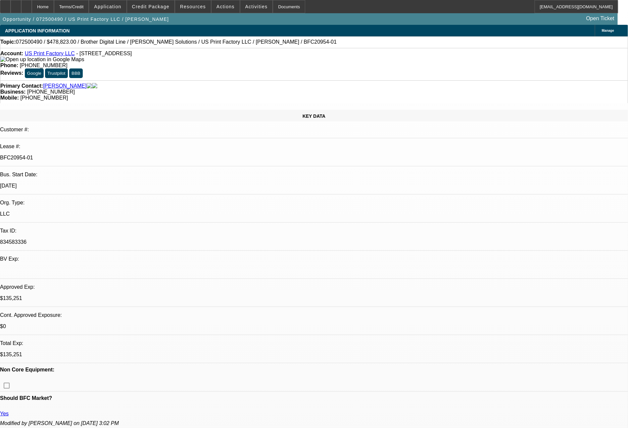
select select "6"
select select "0"
select select "6"
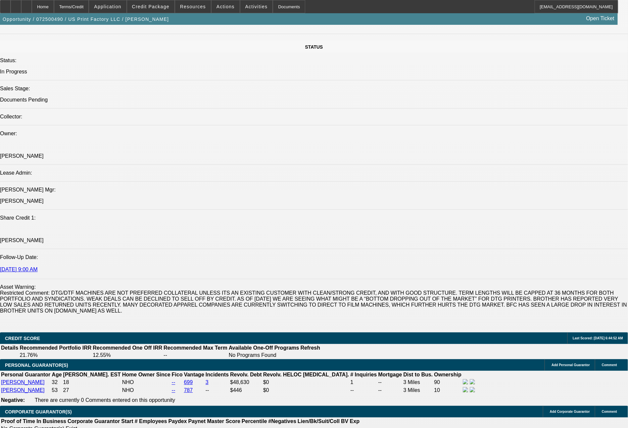
scroll to position [1125, 0]
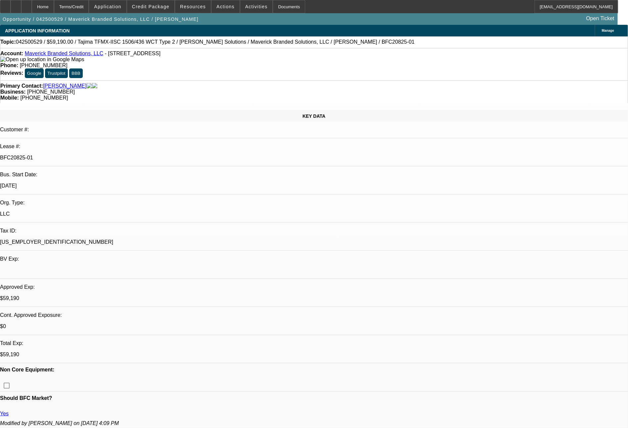
select select "0"
select select "2"
select select "0.1"
select select "4"
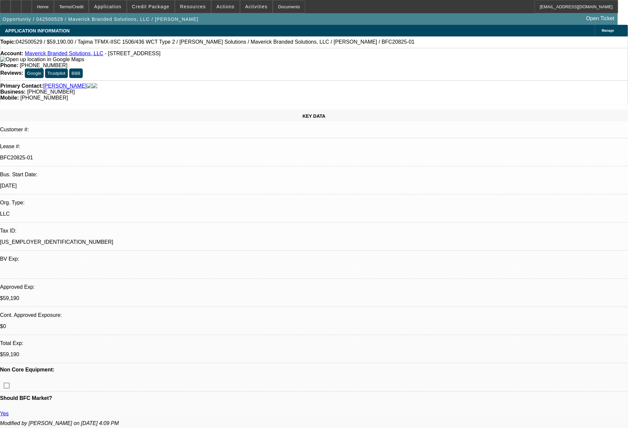
select select "0"
select select "2"
select select "0.1"
select select "4"
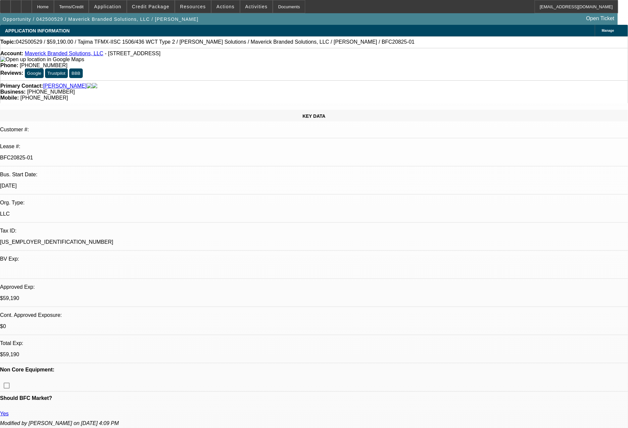
select select "0"
select select "2"
select select "0"
select select "6"
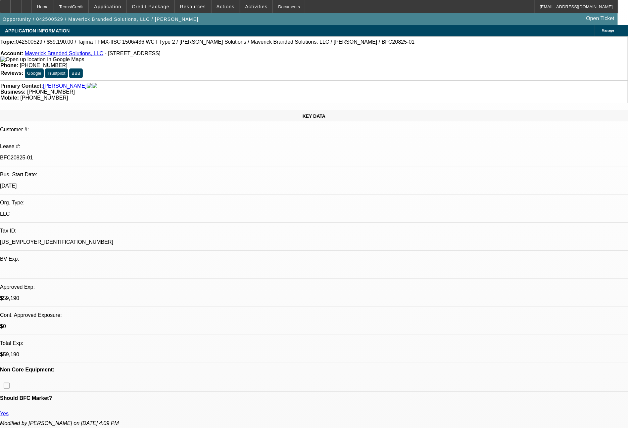
select select "0"
select select "2"
select select "0"
select select "6"
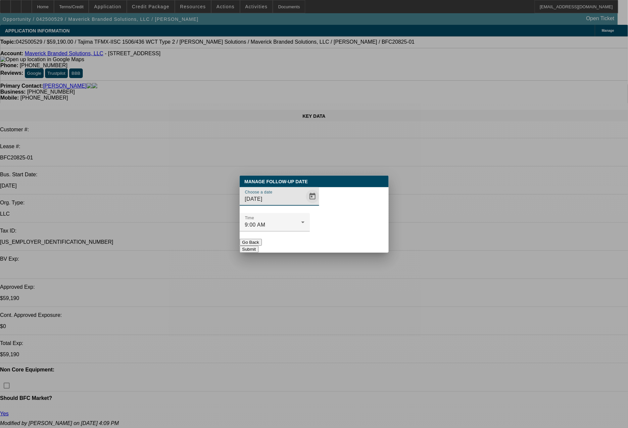
click at [305, 205] on span "Open calendar" at bounding box center [313, 197] width 16 height 16
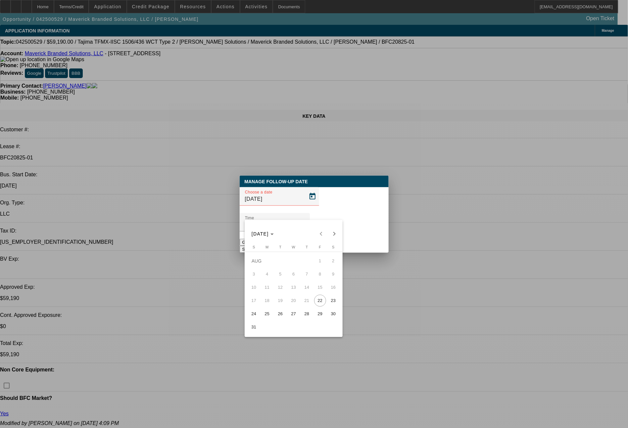
click at [269, 315] on span "25" at bounding box center [267, 314] width 12 height 12
type input "8/25/2025"
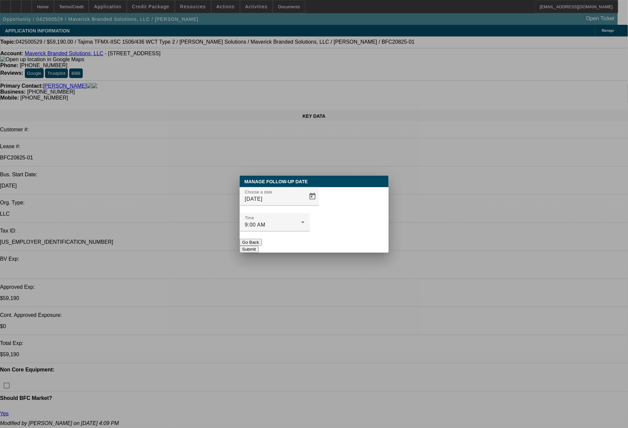
click at [259, 246] on button "Submit" at bounding box center [249, 249] width 19 height 7
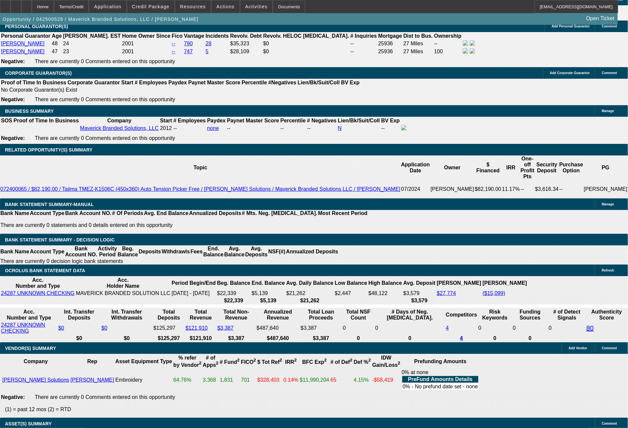
scroll to position [983, 0]
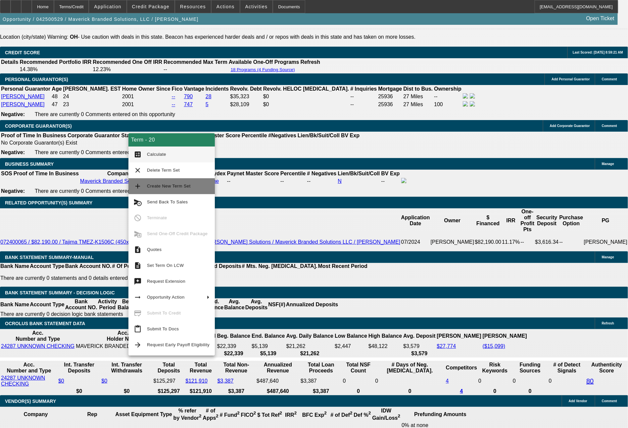
click at [158, 183] on span "Create New Term Set" at bounding box center [178, 186] width 63 height 8
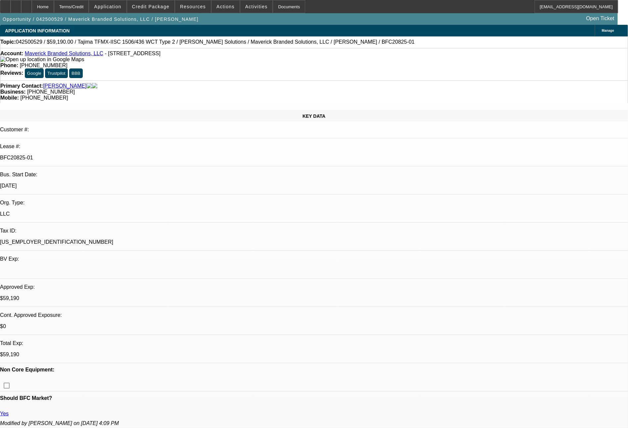
select select "0"
select select "2"
select select "0.1"
select select "0"
select select "2"
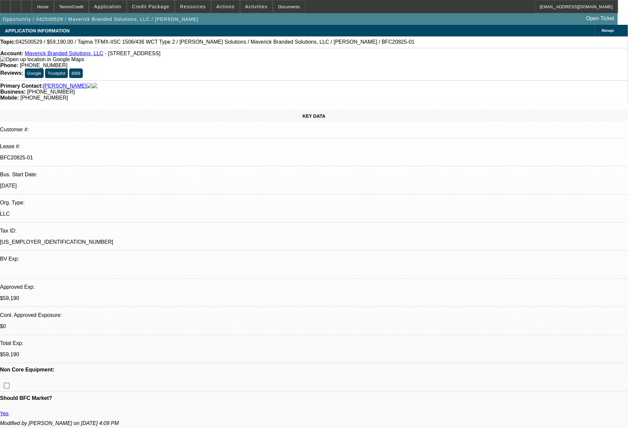
select select "0.1"
select select "0"
select select "2"
select select "0.1"
select select "0"
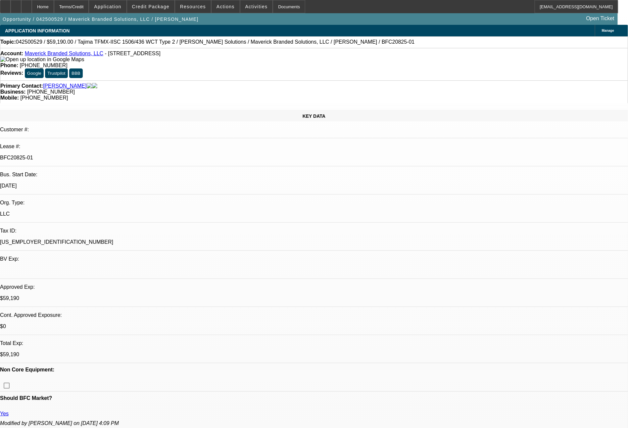
select select "2"
select select "0"
select select "1"
select select "2"
select select "4"
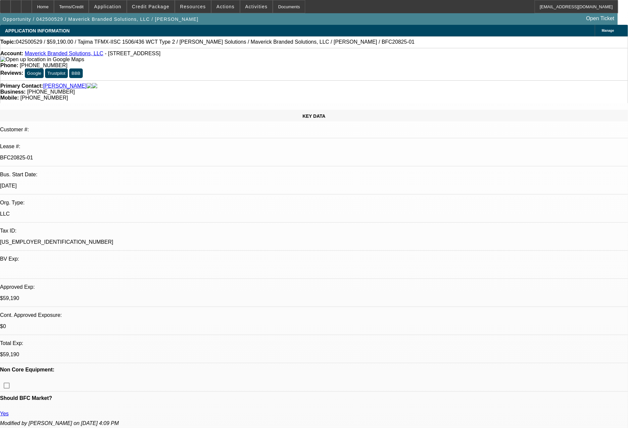
select select "1"
select select "2"
select select "4"
select select "1"
select select "2"
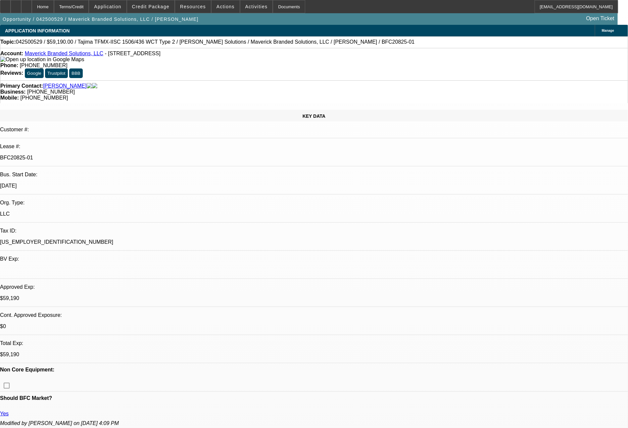
select select "4"
select select "1"
select select "2"
select select "6"
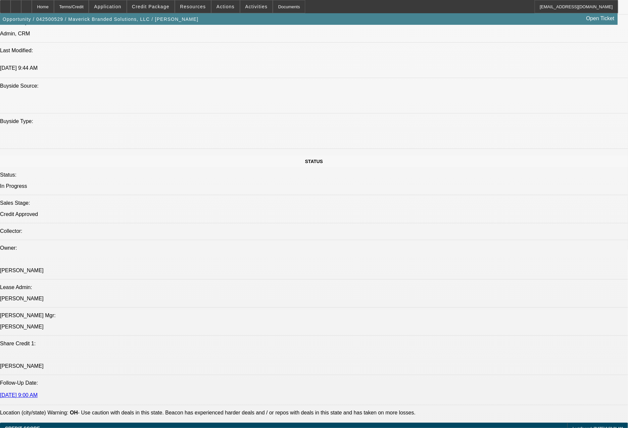
scroll to position [982, 0]
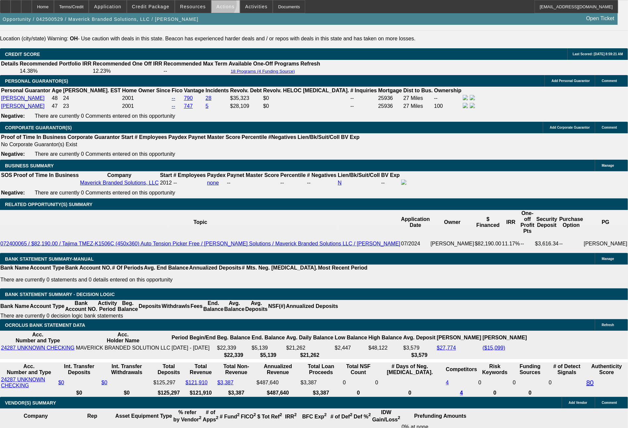
click at [220, 5] on span "Actions" at bounding box center [226, 6] width 18 height 5
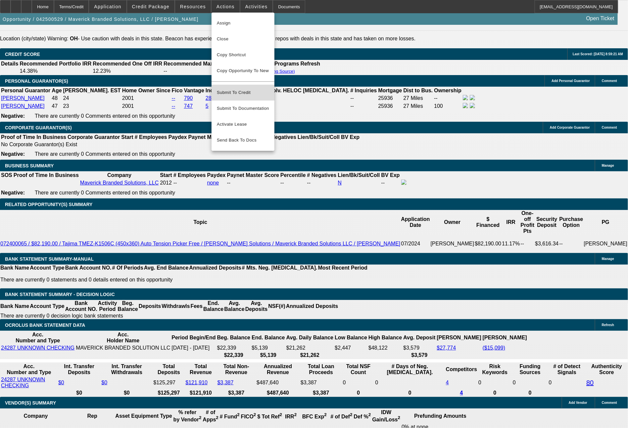
click at [248, 89] on span "Submit To Credit" at bounding box center [243, 93] width 52 height 8
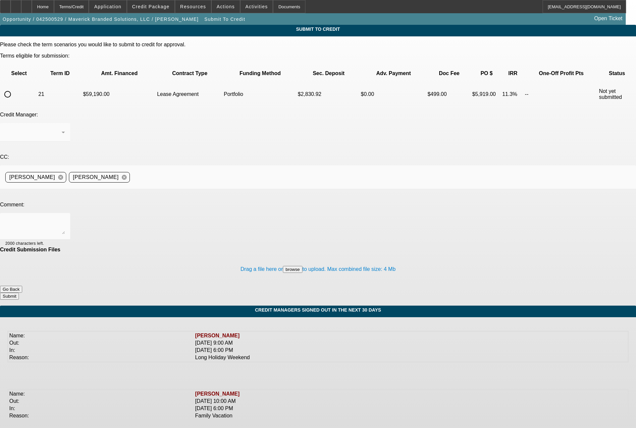
click at [14, 88] on input "radio" at bounding box center [7, 94] width 13 height 13
radio input "true"
click at [65, 123] on div "Arida, George" at bounding box center [35, 132] width 60 height 19
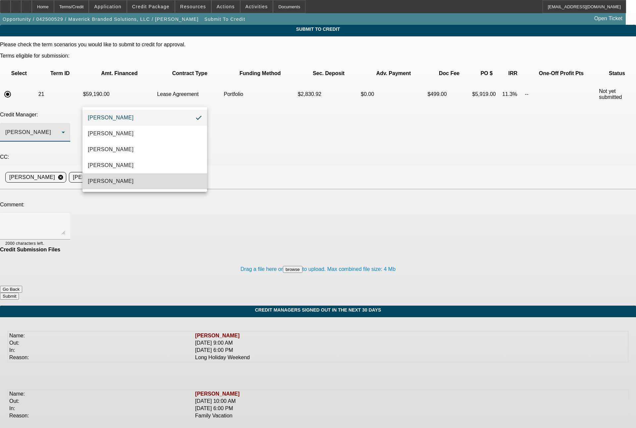
click at [107, 175] on mat-option "Oliva, Samuel" at bounding box center [144, 181] width 124 height 16
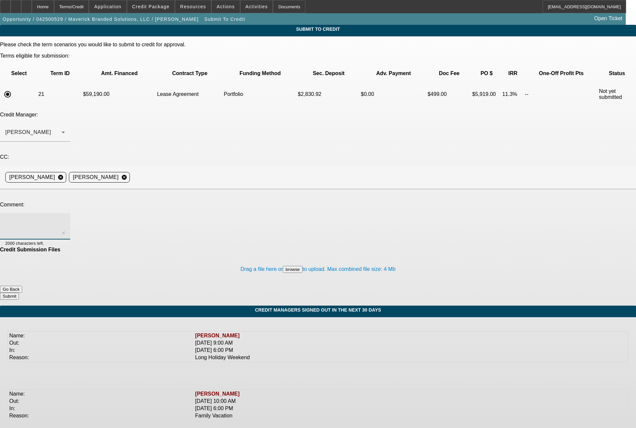
click at [65, 219] on textarea at bounding box center [35, 227] width 60 height 16
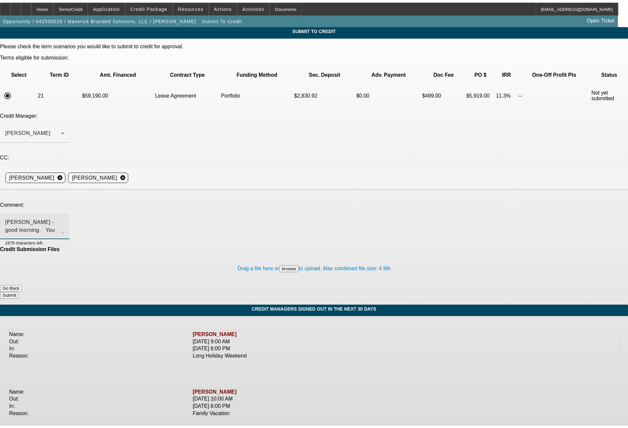
scroll to position [6, 0]
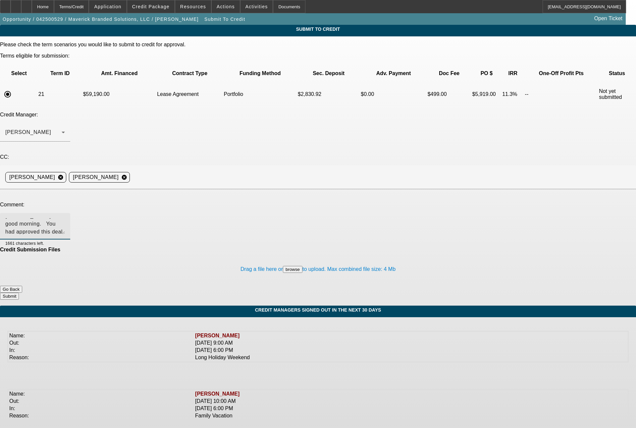
type textarea "Sam - good morning. You had approved this deal a few weeks back and customer ac…"
click at [19, 293] on button "Submit" at bounding box center [9, 296] width 19 height 7
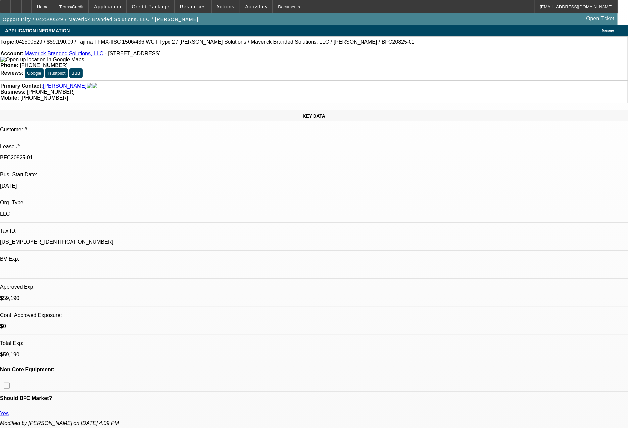
select select "0"
select select "2"
select select "0.1"
select select "4"
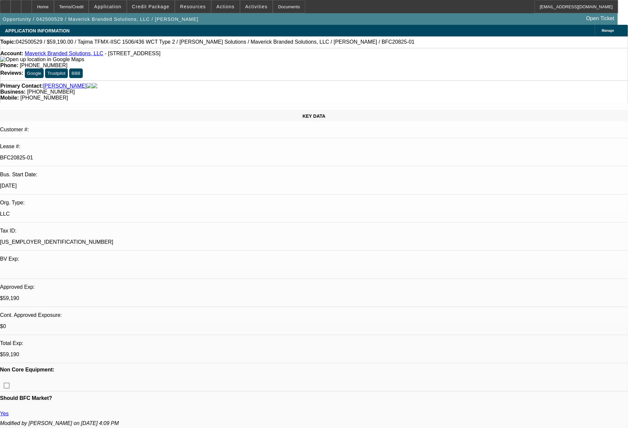
select select "0"
select select "2"
select select "0.1"
select select "4"
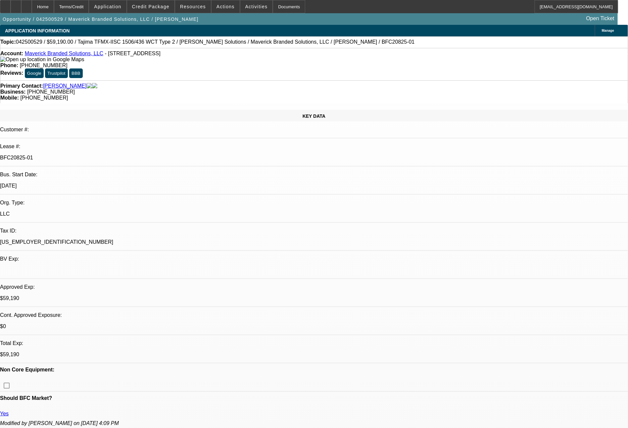
select select "0"
select select "2"
select select "0.1"
select select "4"
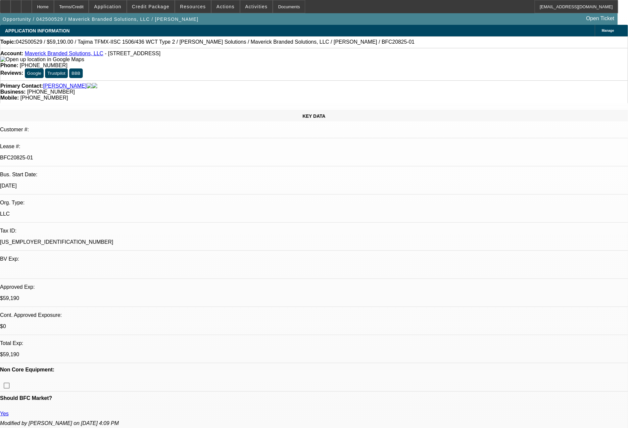
select select "0"
select select "2"
select select "0"
select select "6"
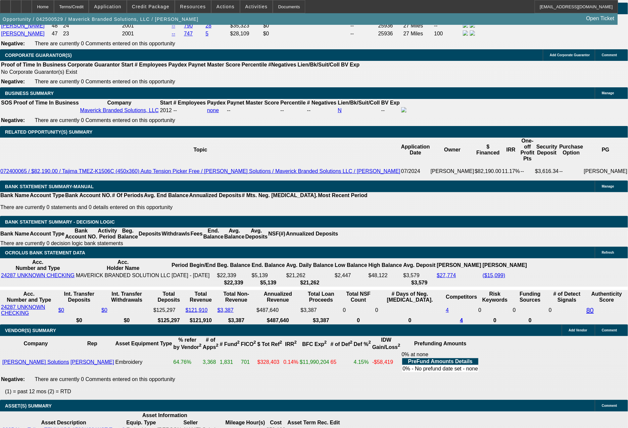
scroll to position [1073, 0]
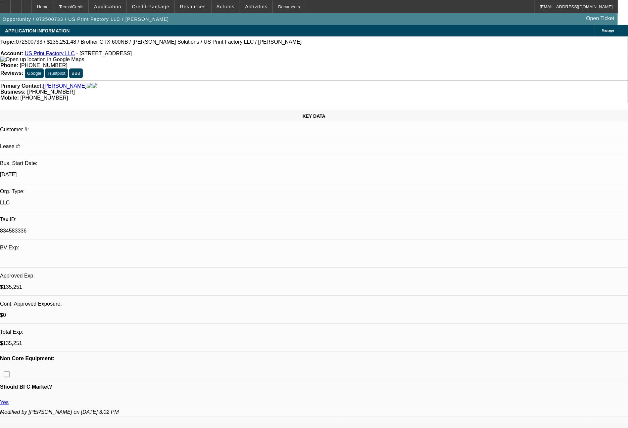
select select "0"
select select "2"
select select "0"
select select "6"
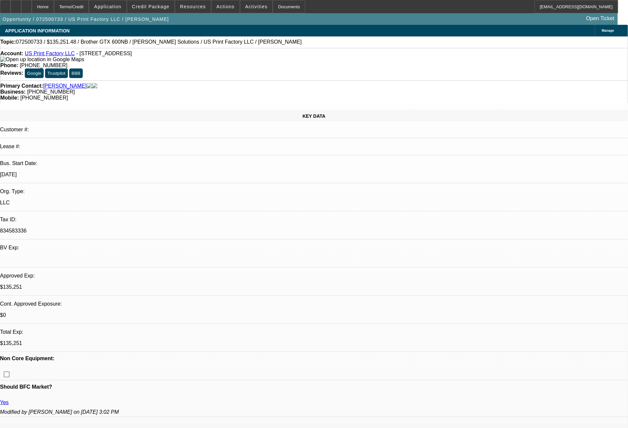
select select "0"
select select "2"
select select "0"
select select "6"
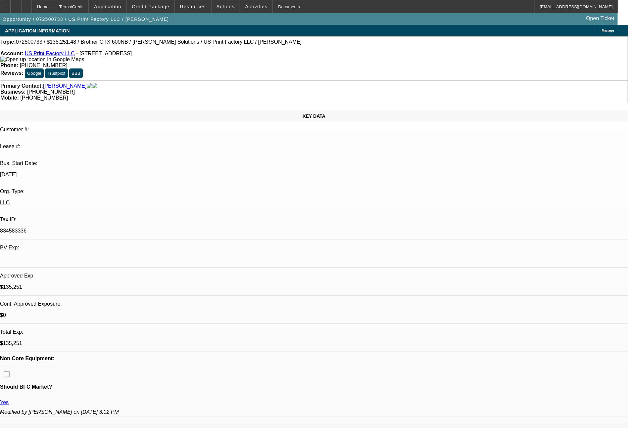
select select "0"
select select "2"
select select "0"
select select "6"
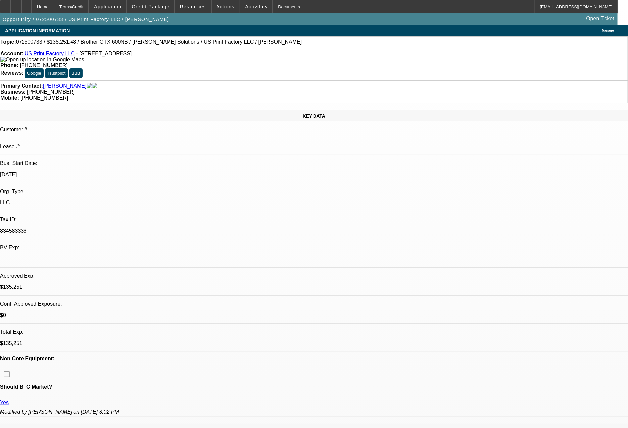
select select "0"
select select "2"
select select "0"
select select "6"
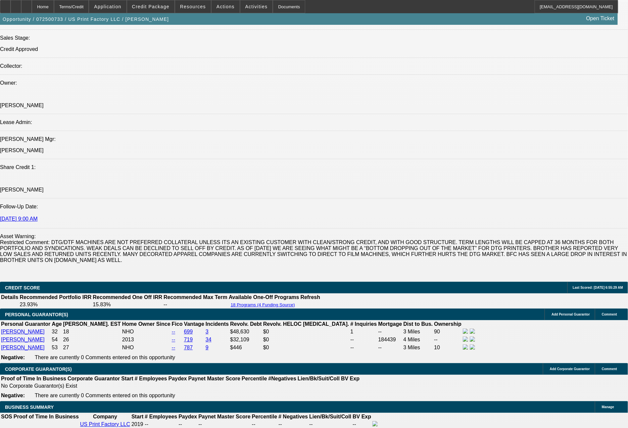
scroll to position [1125, 0]
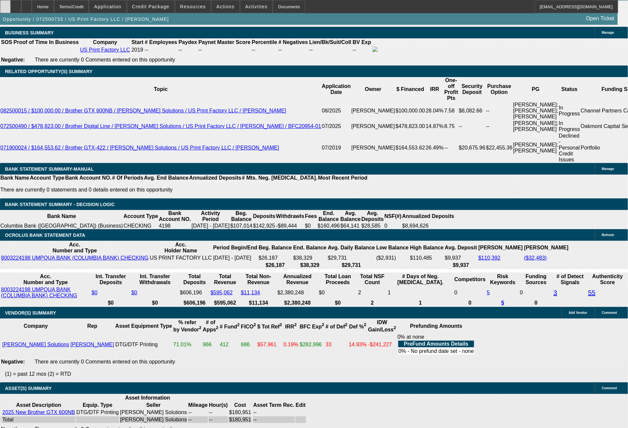
click at [11, 8] on div at bounding box center [5, 6] width 11 height 13
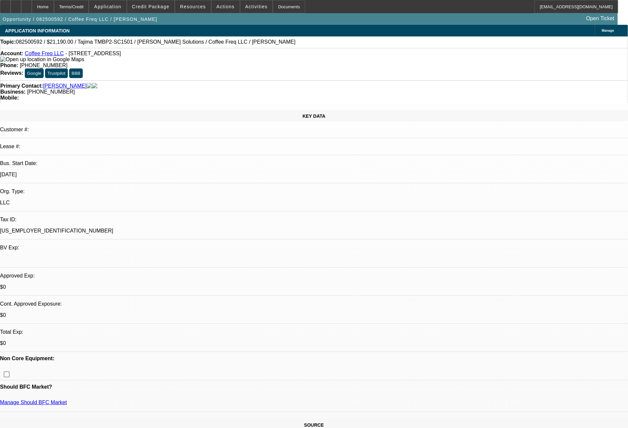
select select "0"
select select "2"
select select "0.1"
select select "4"
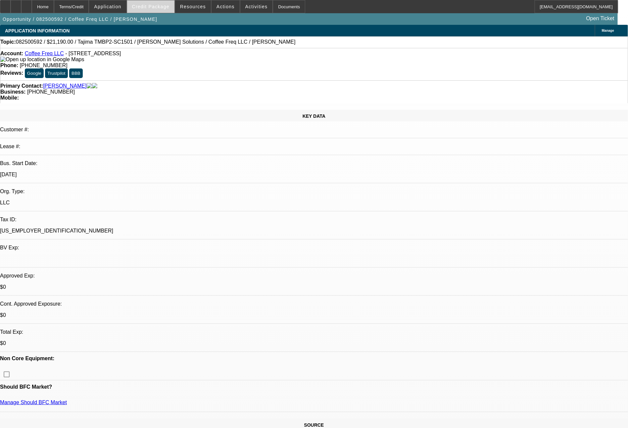
click at [166, 11] on span at bounding box center [150, 7] width 47 height 16
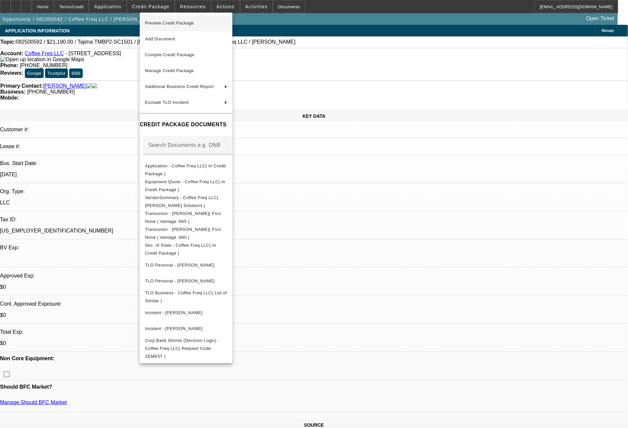
click at [178, 27] on span "Preview Credit Package" at bounding box center [186, 23] width 82 height 8
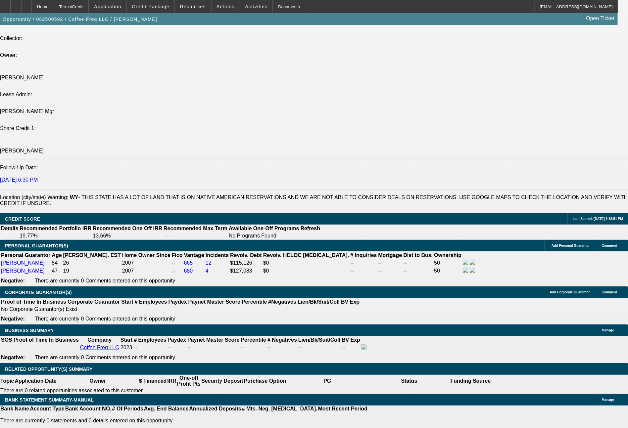
scroll to position [827, 0]
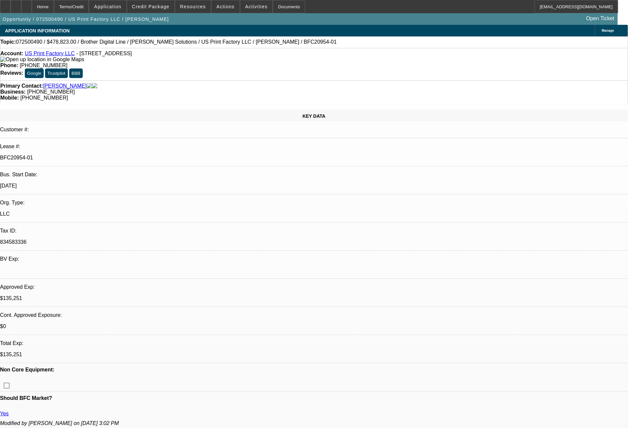
select select "0"
select select "6"
select select "0"
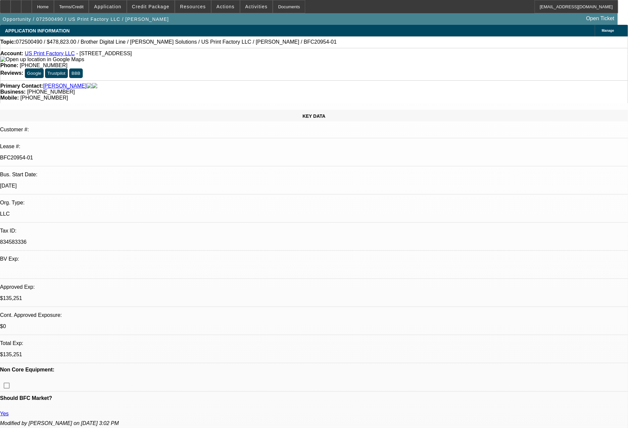
select select "0"
select select "6"
select select "0"
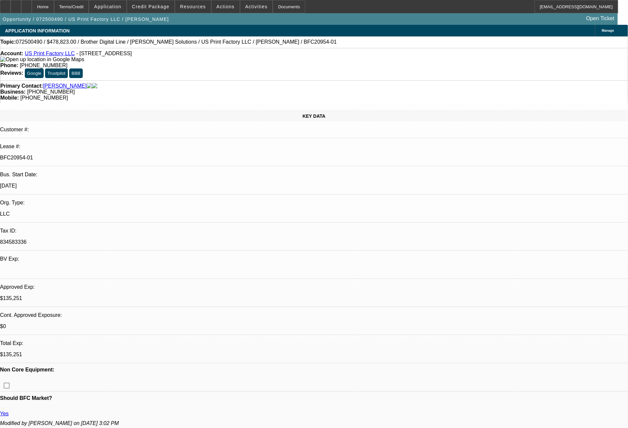
select select "0"
select select "6"
select select "0"
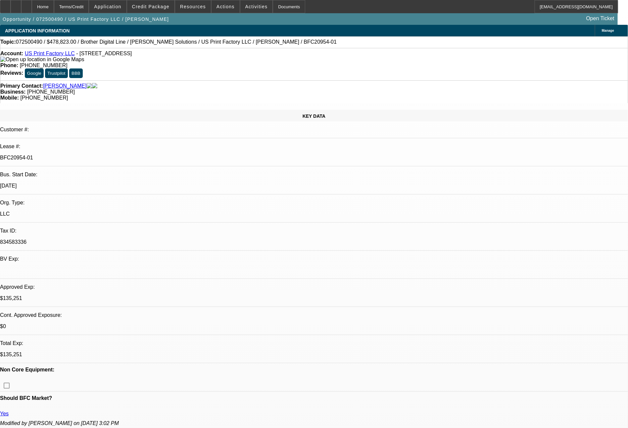
select select "6"
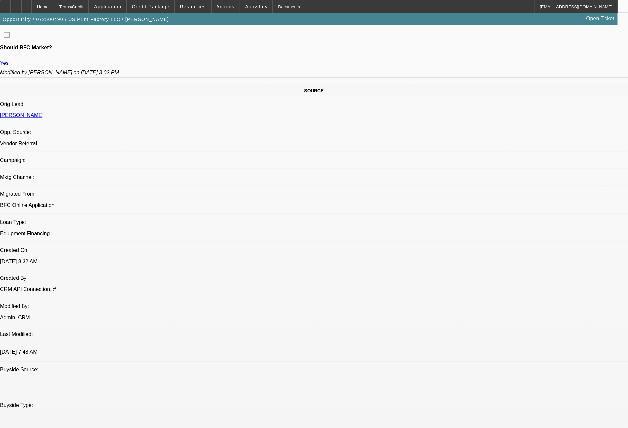
scroll to position [364, 0]
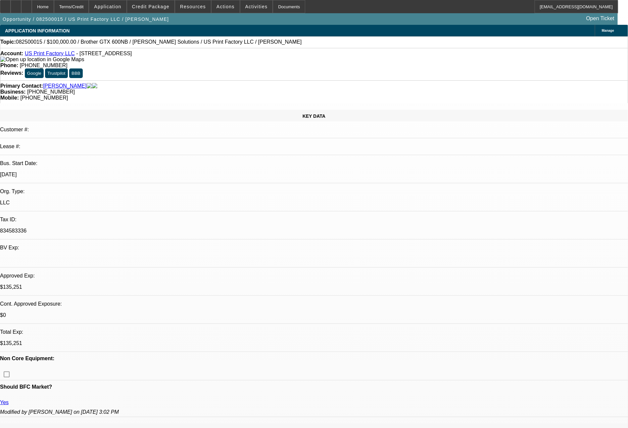
select select "0"
select select "2"
select select "0"
select select "6"
select select "0"
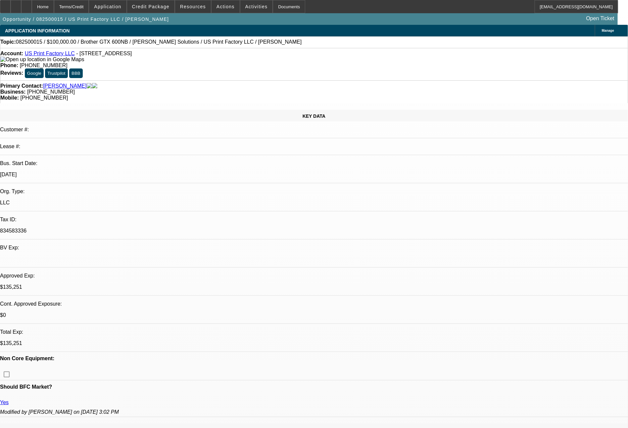
select select "2"
select select "0"
select select "6"
select select "0"
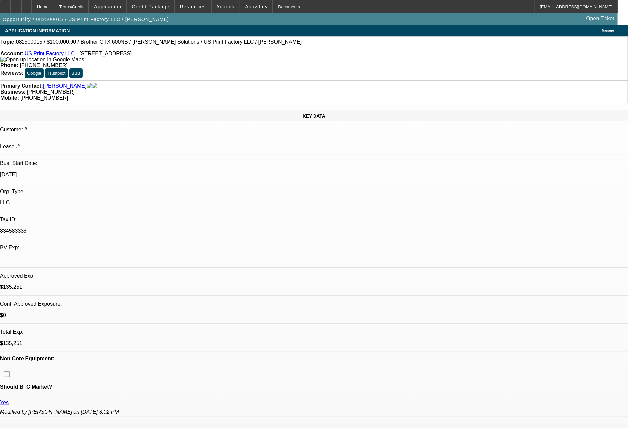
select select "2"
select select "0"
select select "6"
select select "0"
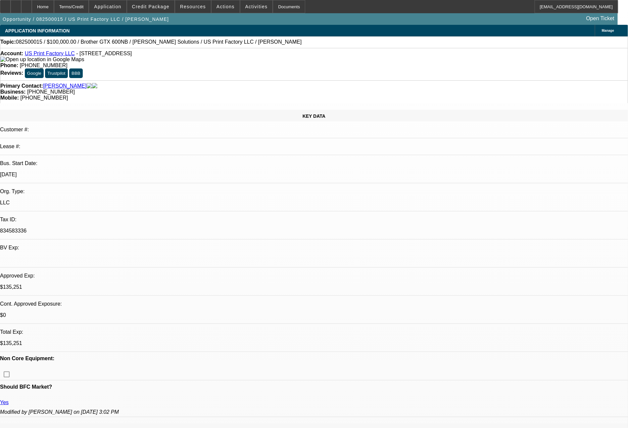
select select "2"
select select "0"
select select "6"
click at [224, 9] on span "Actions" at bounding box center [226, 6] width 18 height 5
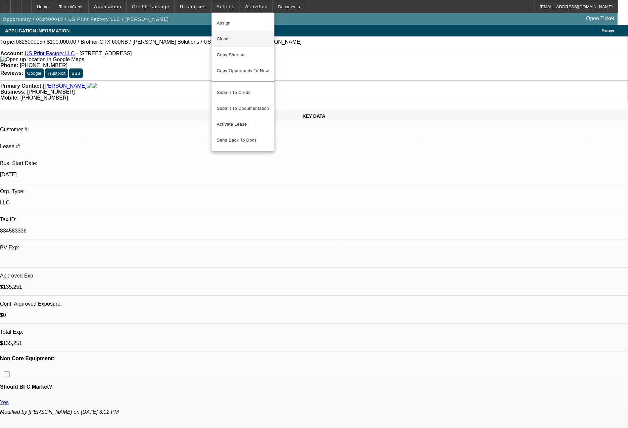
click at [228, 37] on span "Close" at bounding box center [243, 39] width 52 height 8
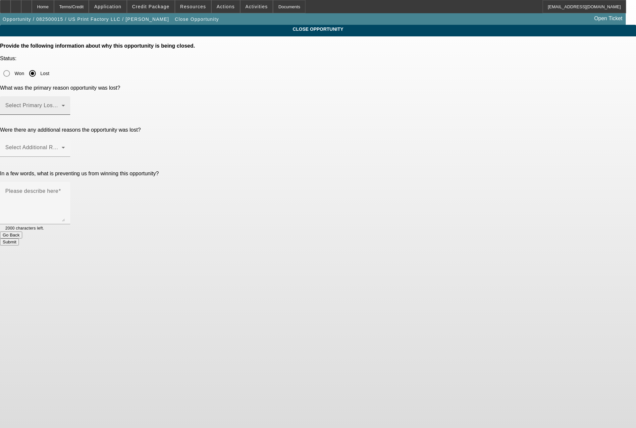
click at [65, 96] on div "Select Primary Lost Reason" at bounding box center [35, 105] width 60 height 19
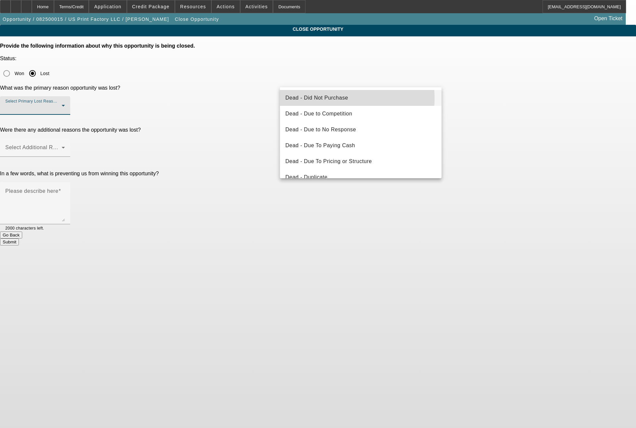
click at [332, 98] on span "Dead - Did Not Purchase" at bounding box center [316, 98] width 63 height 8
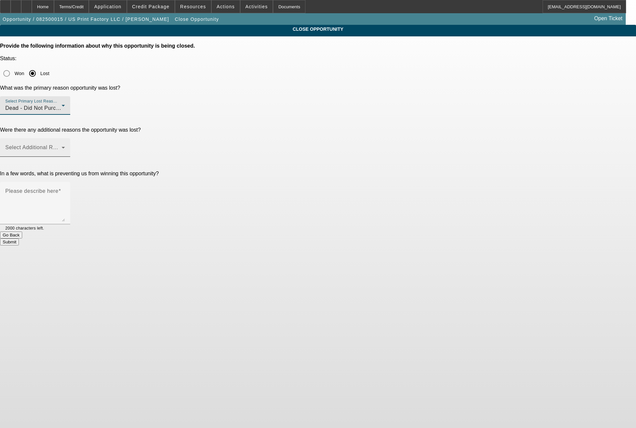
click at [62, 146] on span at bounding box center [33, 150] width 56 height 8
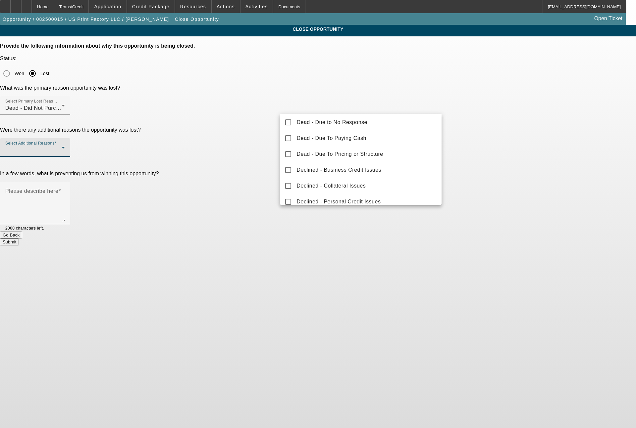
scroll to position [60, 0]
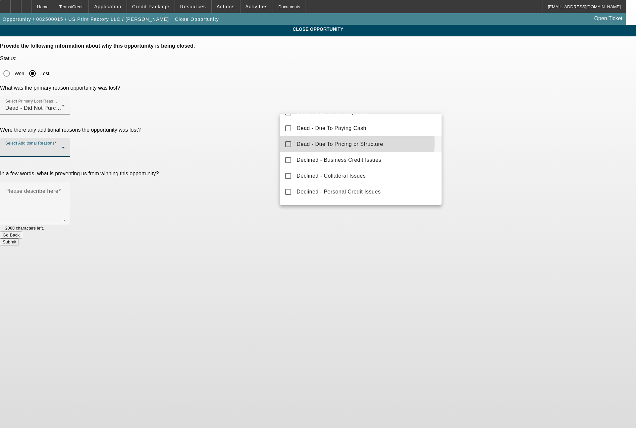
click at [291, 142] on mat-pseudo-checkbox at bounding box center [288, 144] width 6 height 6
click at [488, 172] on div at bounding box center [318, 214] width 636 height 428
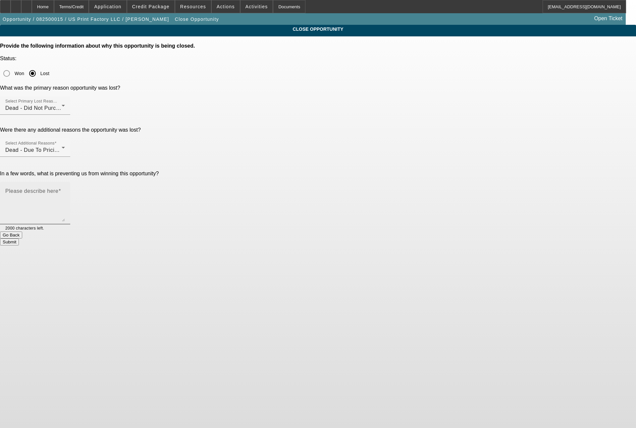
click at [65, 190] on textarea "Please describe here" at bounding box center [35, 206] width 60 height 32
click at [65, 190] on textarea "not going to move forward with this equipment at this time, will revisit in a f…" at bounding box center [35, 206] width 60 height 32
click at [65, 190] on textarea "the large down payment required by CPCEF caused them to pause here, so not goin…" at bounding box center [35, 206] width 60 height 32
type textarea "the large down payment required by CPCEF caused them to pause here, so not goin…"
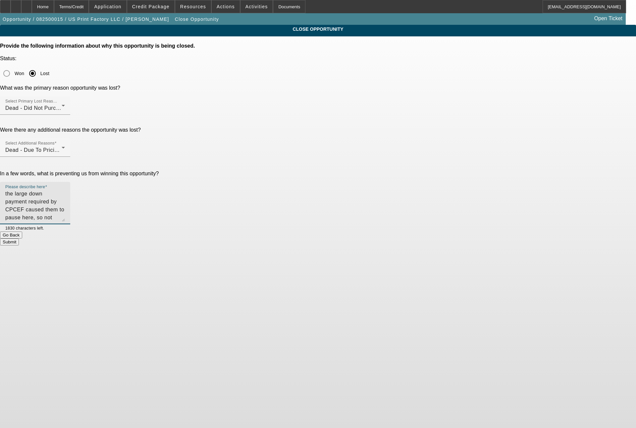
click at [19, 239] on button "Submit" at bounding box center [9, 242] width 19 height 7
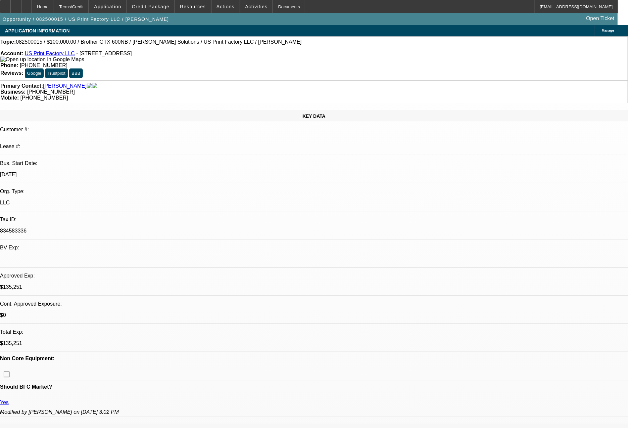
select select "0"
select select "2"
select select "0"
select select "6"
select select "0"
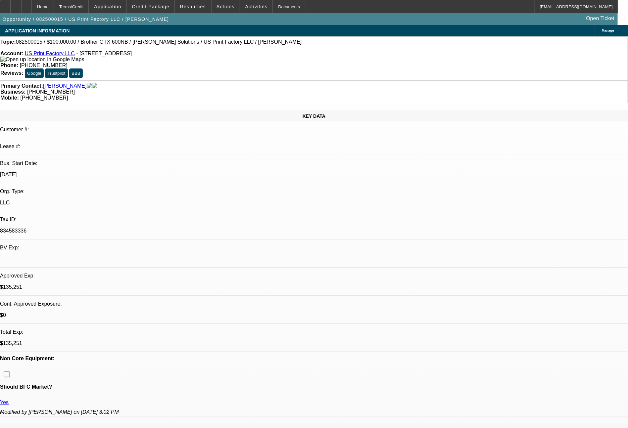
select select "2"
select select "0"
select select "6"
select select "0"
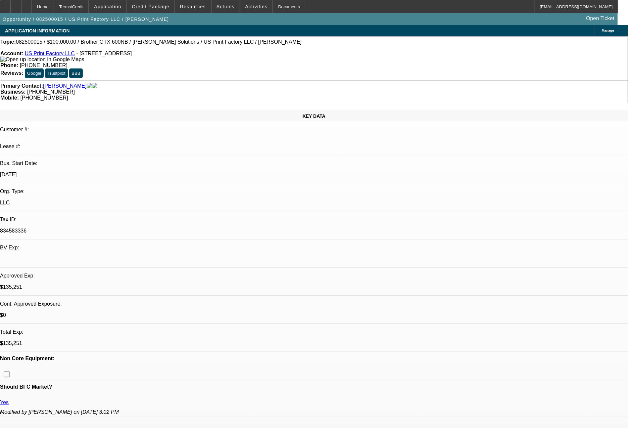
select select "2"
select select "0"
select select "6"
select select "0"
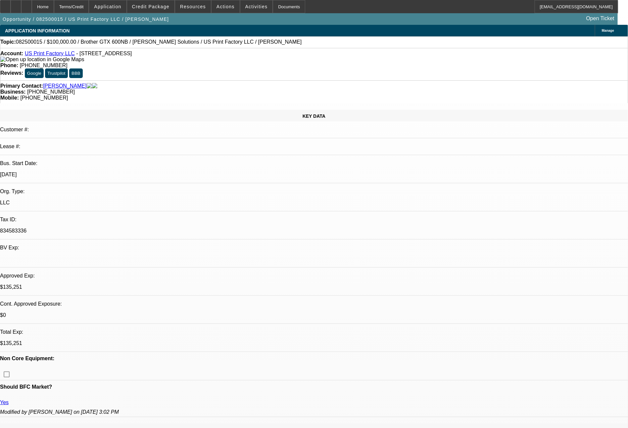
select select "2"
select select "0"
select select "6"
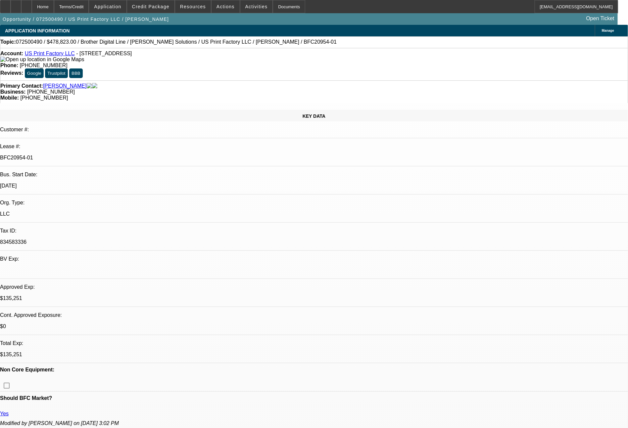
select select "0"
select select "6"
select select "0"
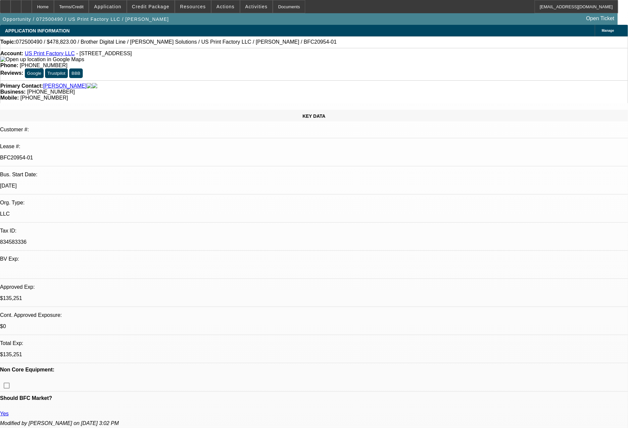
select select "0"
select select "6"
select select "0"
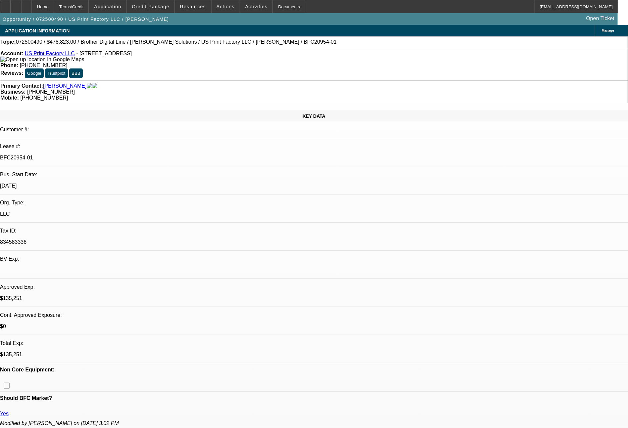
select select "0"
select select "6"
select select "0"
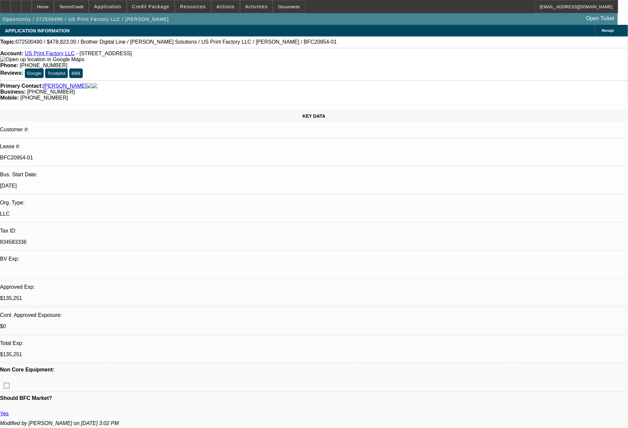
select select "6"
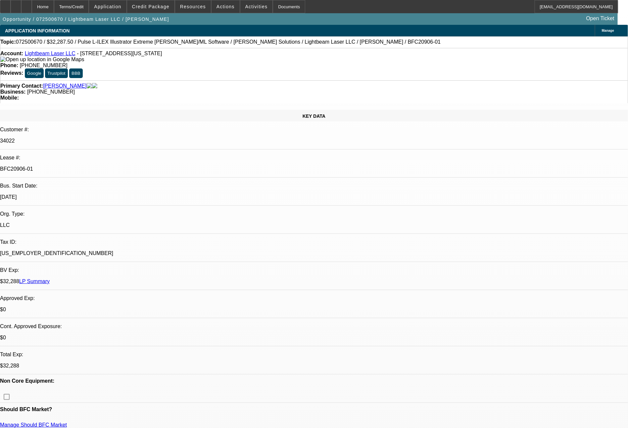
select select "0.1"
select select "2"
select select "0"
select select "6"
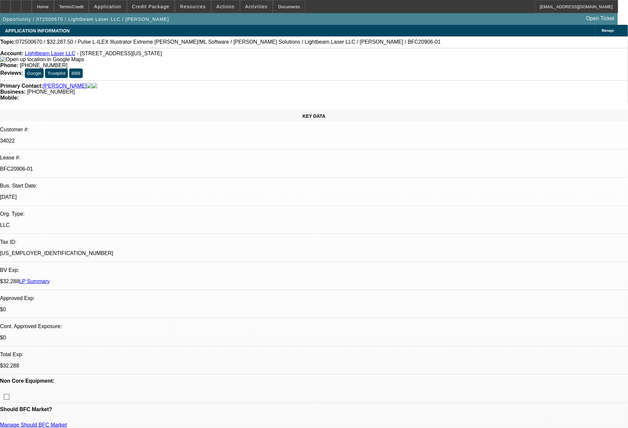
select select "0.1"
select select "2"
select select "0"
select select "6"
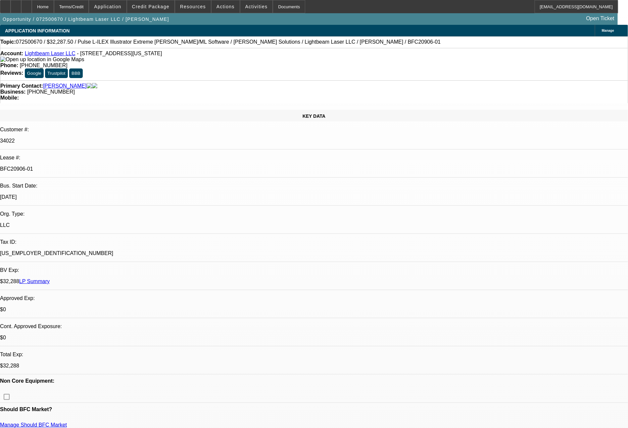
select select "0.1"
select select "2"
select select "0"
select select "6"
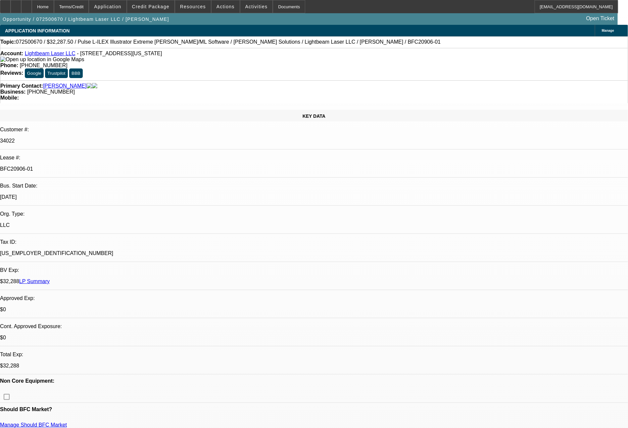
select select "0.1"
select select "2"
select select "0"
select select "6"
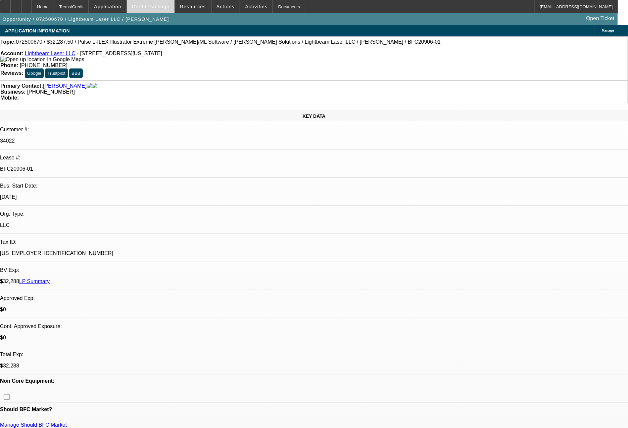
click at [155, 9] on span at bounding box center [150, 7] width 47 height 16
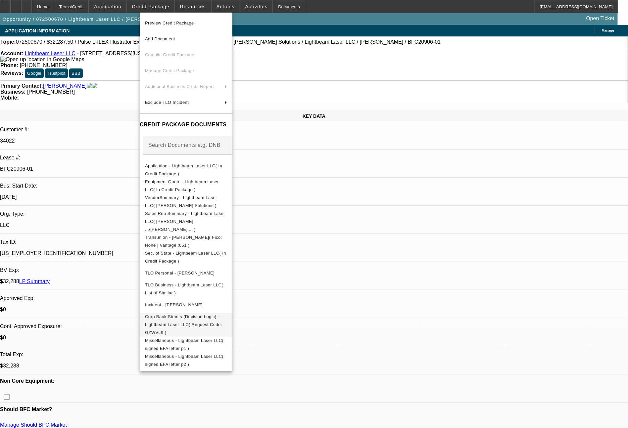
click at [227, 313] on span "Corp Bank Stmnts (Decision Logic) - Lightbeam Laser LLC( Request Code: GZWVL9 )" at bounding box center [186, 325] width 82 height 24
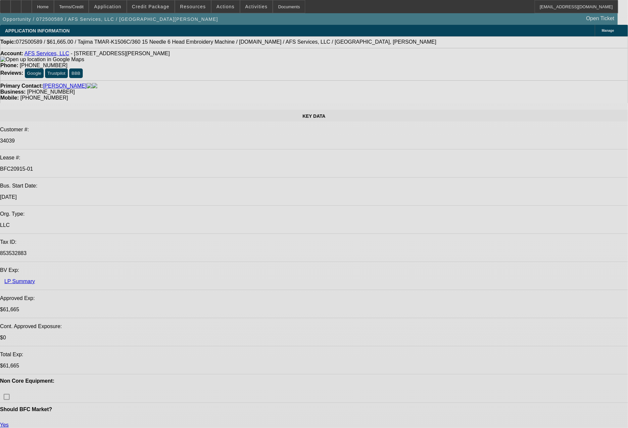
select select "0"
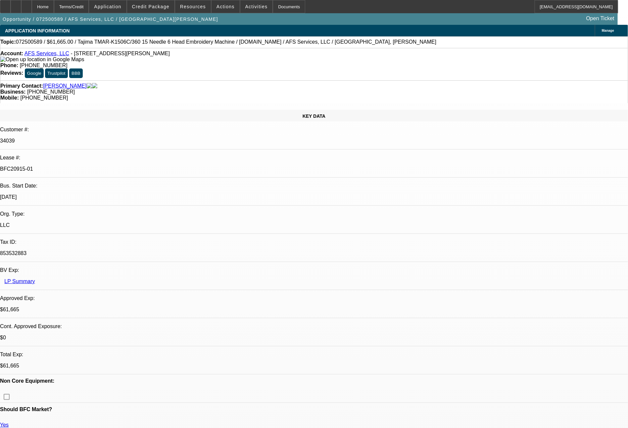
select select "2"
select select "0"
select select "6"
select select "0"
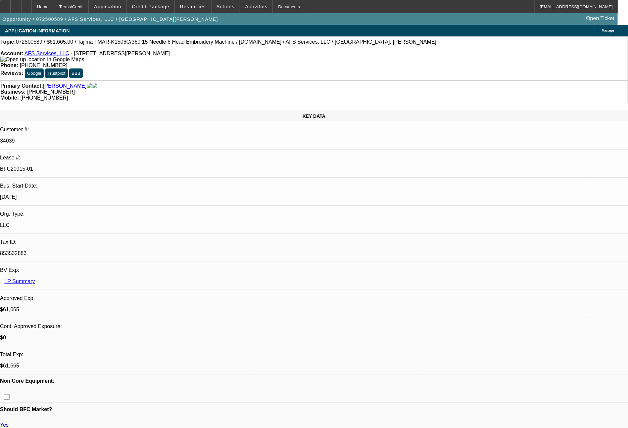
select select "2"
select select "0"
select select "6"
select select "0"
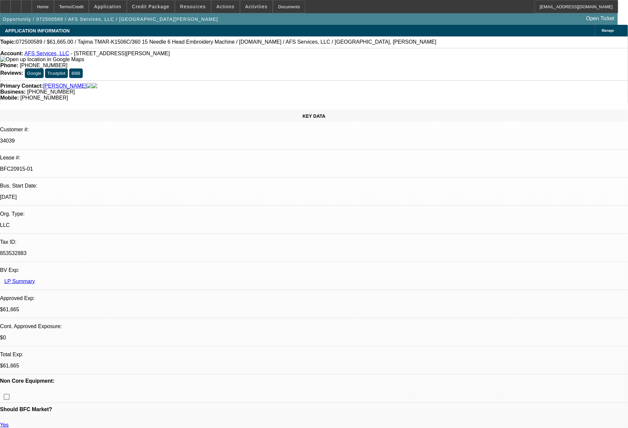
select select "2"
select select "0"
select select "6"
select select "0"
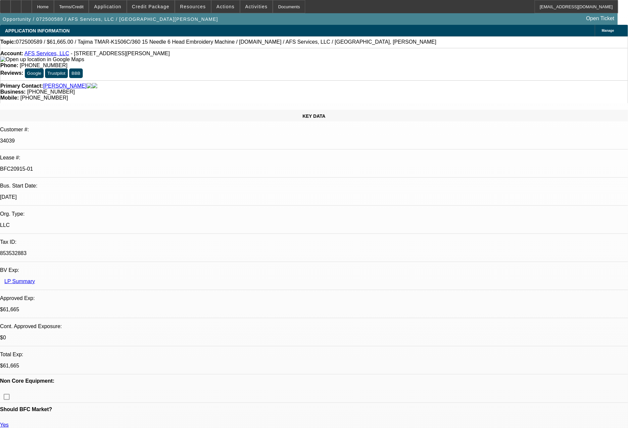
select select "2"
select select "0"
select select "6"
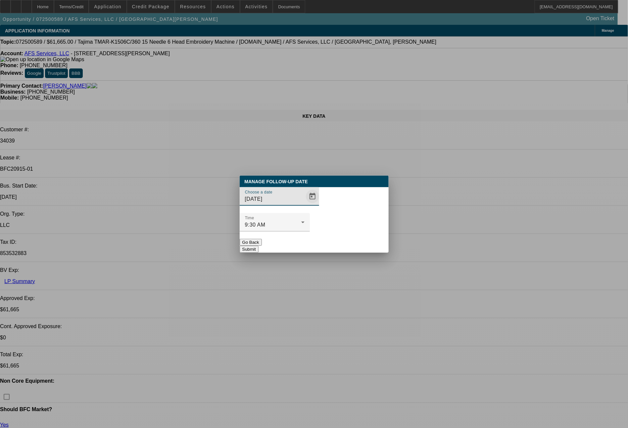
click at [305, 205] on span "Open calendar" at bounding box center [313, 197] width 16 height 16
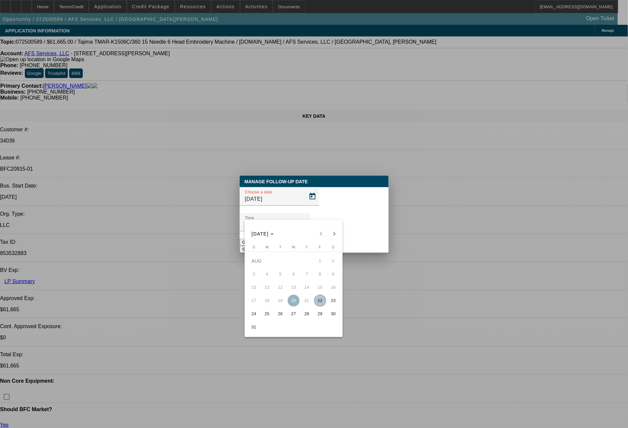
click at [304, 316] on span "28" at bounding box center [307, 314] width 12 height 12
type input "[DATE]"
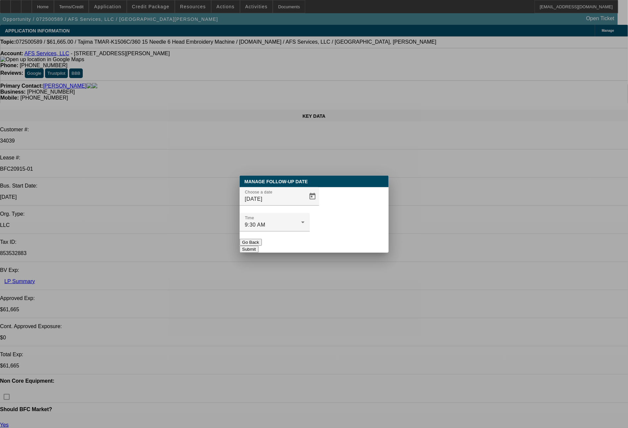
click at [259, 246] on button "Submit" at bounding box center [249, 249] width 19 height 7
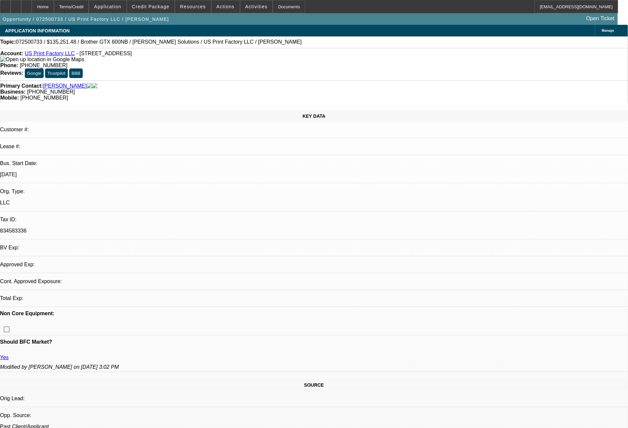
select select "0"
select select "2"
select select "0"
select select "6"
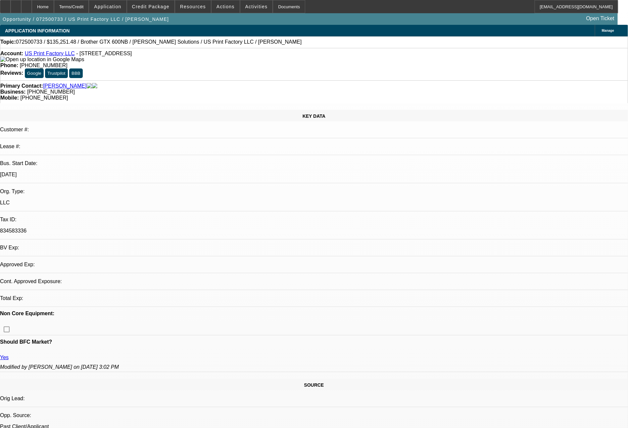
select select "0"
select select "2"
select select "0"
select select "6"
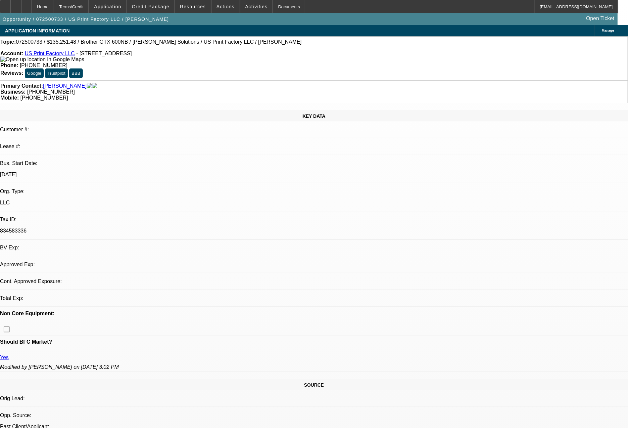
select select "0"
select select "2"
select select "0"
select select "6"
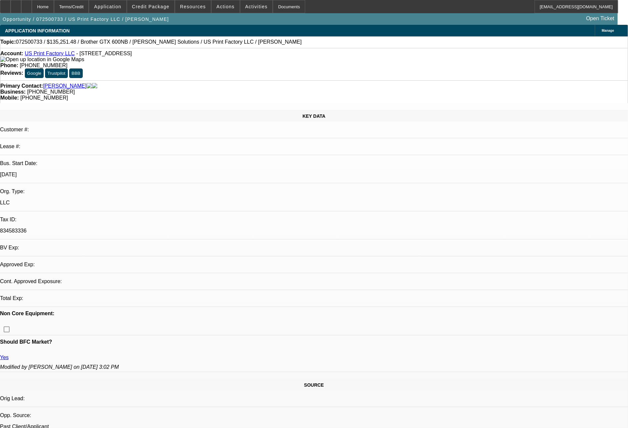
select select "0"
select select "2"
select select "0"
select select "6"
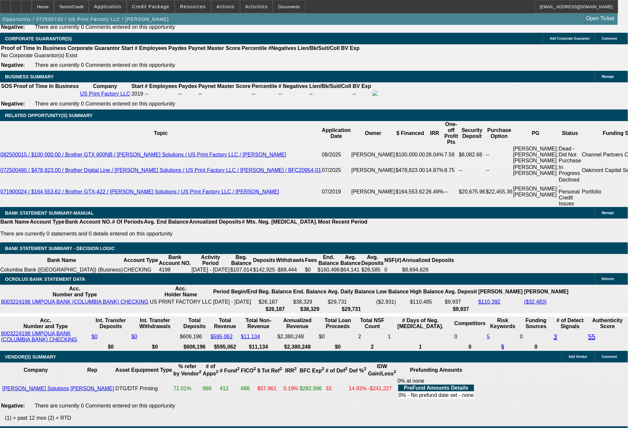
scroll to position [1107, 0]
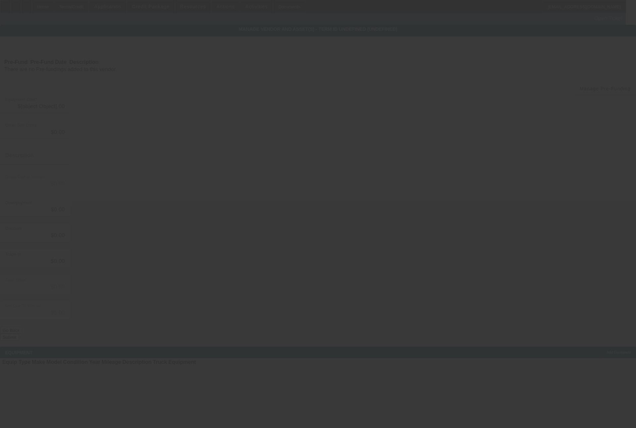
type input "$180,951.48"
type input "$53,000.00"
type input "$127,951.48"
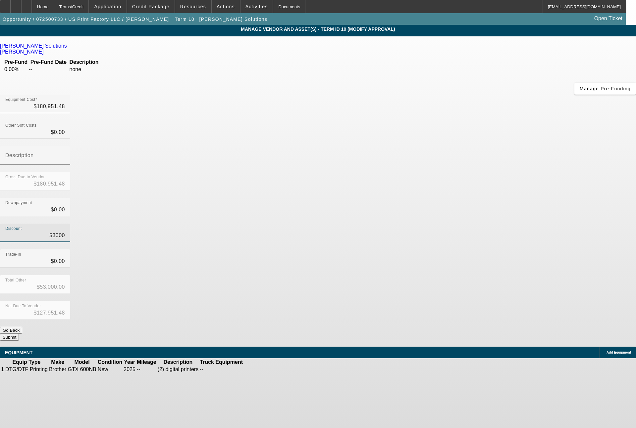
drag, startPoint x: 372, startPoint y: 162, endPoint x: 410, endPoint y: 161, distance: 37.7
click at [410, 224] on div "Discount 53000" at bounding box center [318, 237] width 636 height 26
type input "5"
type input "$5.00"
type input "$180,946.48"
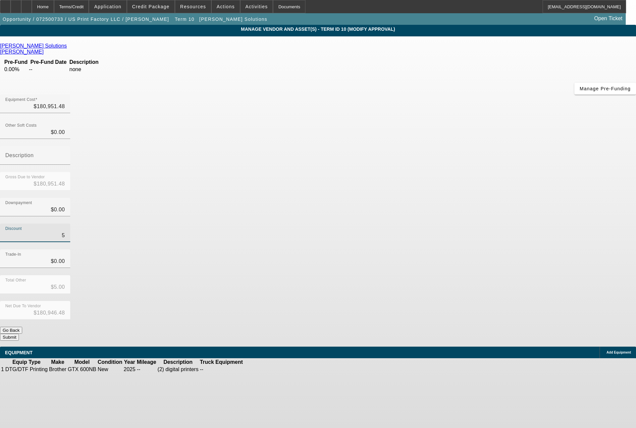
type input "51"
type input "$51.00"
type input "$180,900.48"
type input "513"
type input "$513.00"
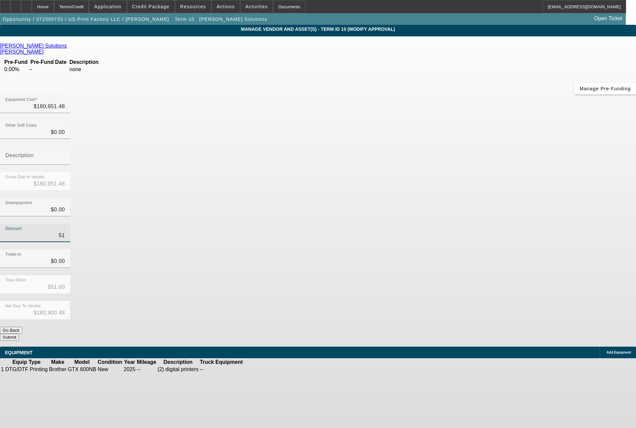
type input "$180,438.48"
type input "5136"
type input "$5,136.00"
type input "$175,815.48"
type input "51361"
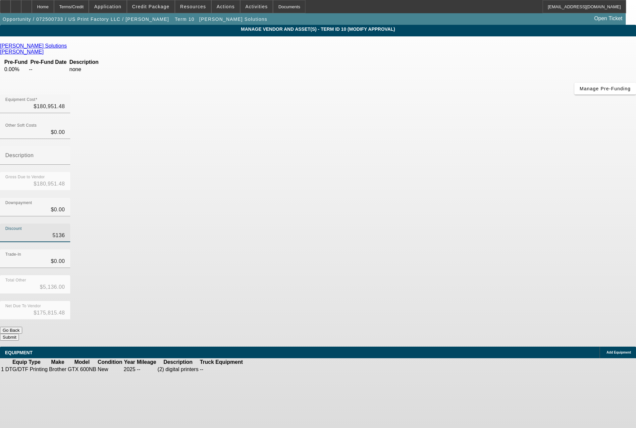
type input "$51,361.00"
type input "$129,590.48"
type input "$51,361.00"
click at [19, 334] on button "Submit" at bounding box center [9, 337] width 19 height 7
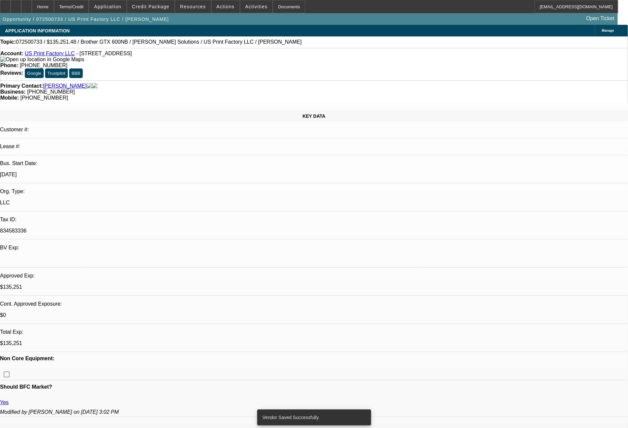
select select "0"
select select "2"
select select "0"
select select "6"
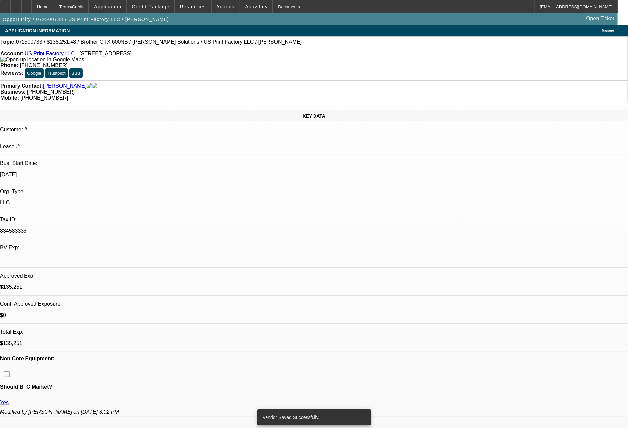
select select "0"
select select "2"
select select "0"
select select "6"
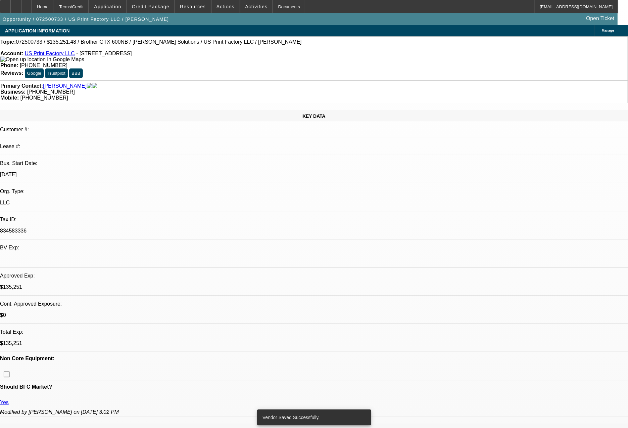
select select "0"
select select "2"
select select "0"
select select "6"
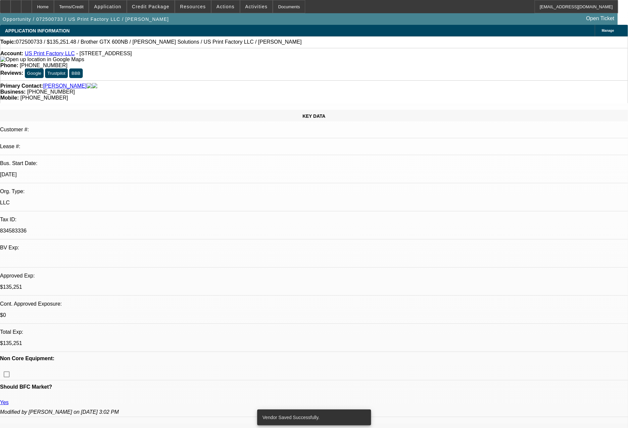
select select "0"
select select "2"
select select "0"
select select "6"
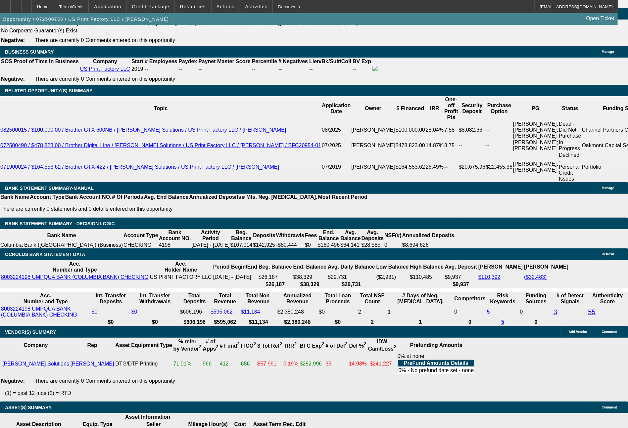
scroll to position [1119, 0]
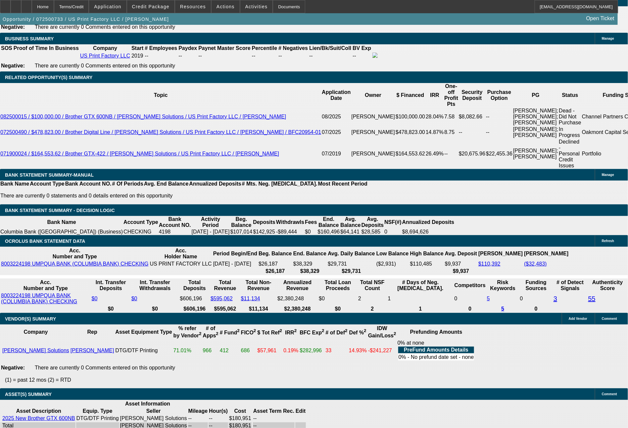
drag, startPoint x: 180, startPoint y: 266, endPoint x: 224, endPoint y: 267, distance: 44.4
type input "4416"
type input "$8,832.00"
type input "UNKNOWN"
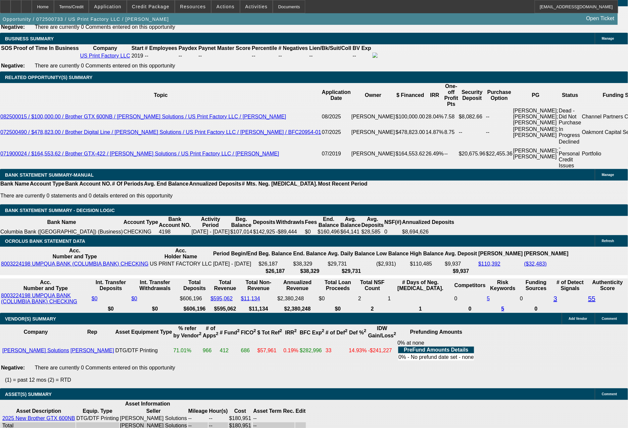
type input "41.4"
type input "4416.47"
type input "$8,832.94"
type input "$4,416.47"
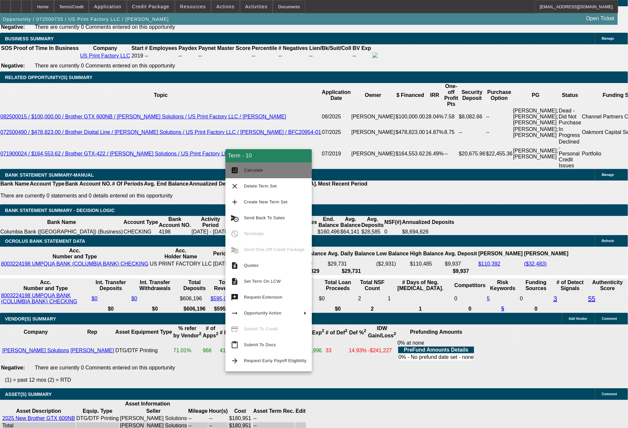
click at [254, 172] on span "Calculate" at bounding box center [253, 170] width 19 height 5
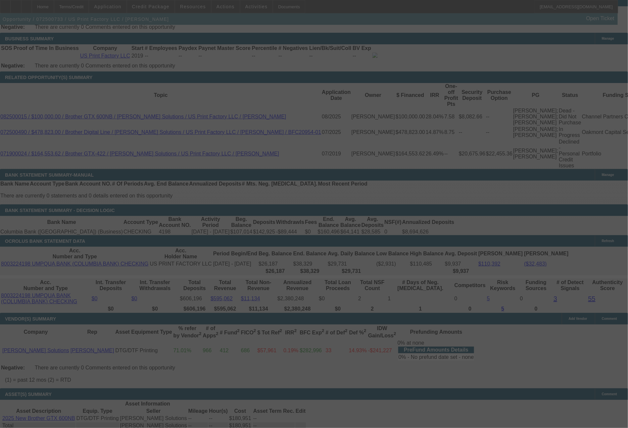
select select "0"
select select "2"
select select "0"
select select "6"
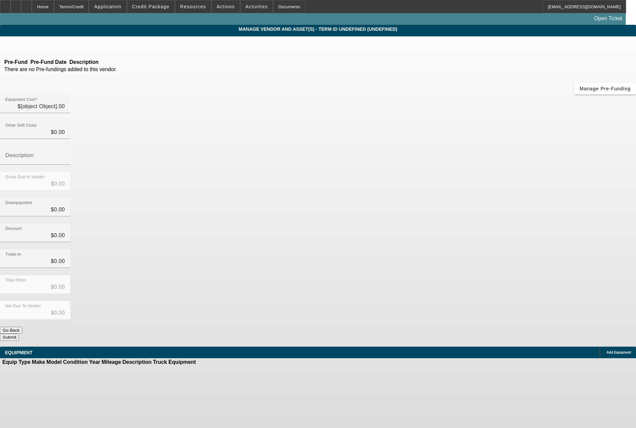
type input "$180,951.48"
type input "$51,361.00"
type input "$129,590.48"
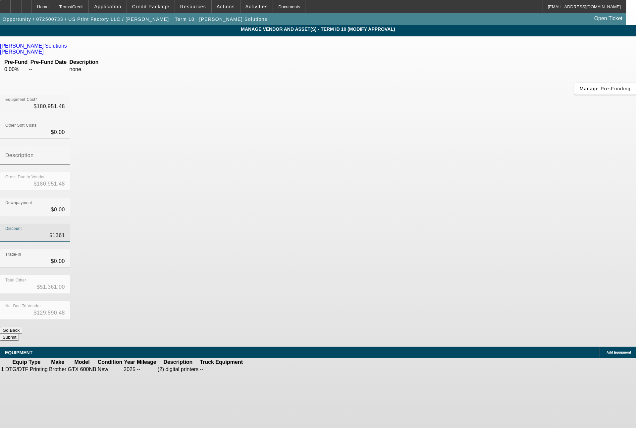
drag, startPoint x: 377, startPoint y: 163, endPoint x: 416, endPoint y: 170, distance: 40.0
click at [416, 224] on div "Discount 51361" at bounding box center [318, 237] width 636 height 26
type input "5"
type input "$5.00"
type input "$180,946.48"
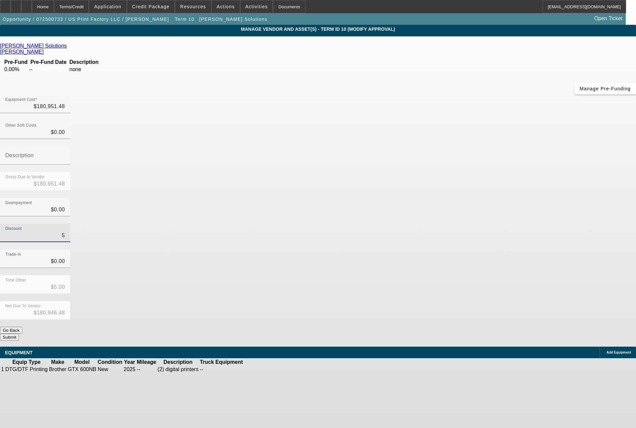
type input "57"
type input "$57.00"
type input "$180,894.48"
type input "577"
type input "$577.00"
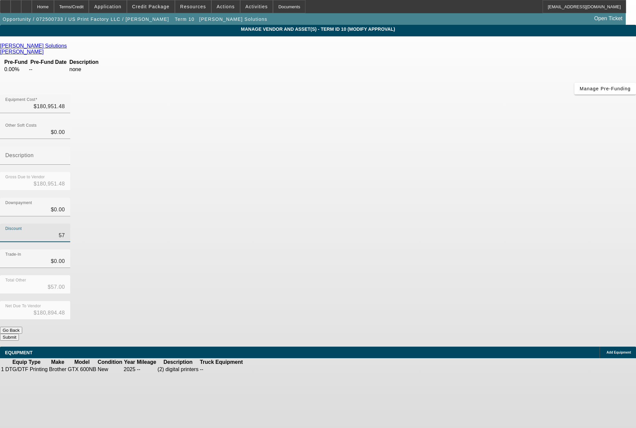
type input "$180,374.48"
type input "5776"
type input "$5,776.00"
type input "$175,175.48"
type input "57761"
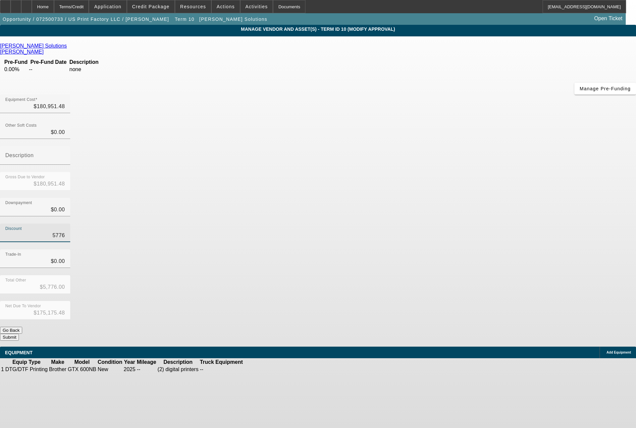
type input "$57,761.00"
type input "$123,190.48"
type input "$57,761.00"
click at [19, 334] on button "Submit" at bounding box center [9, 337] width 19 height 7
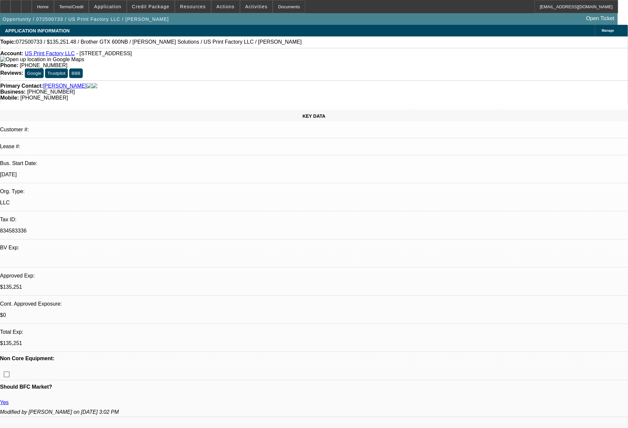
select select "0"
select select "2"
select select "0"
select select "6"
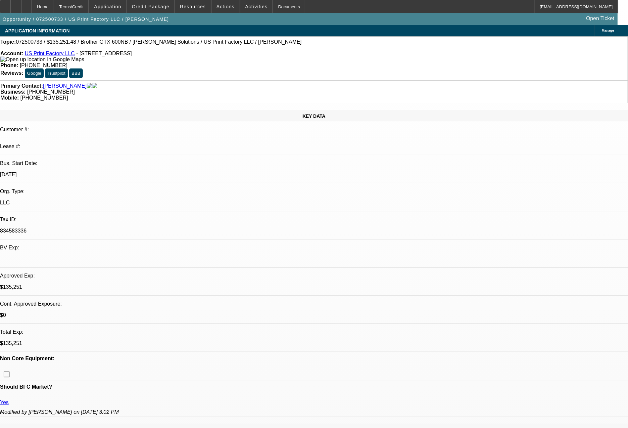
select select "0"
select select "2"
select select "0"
select select "6"
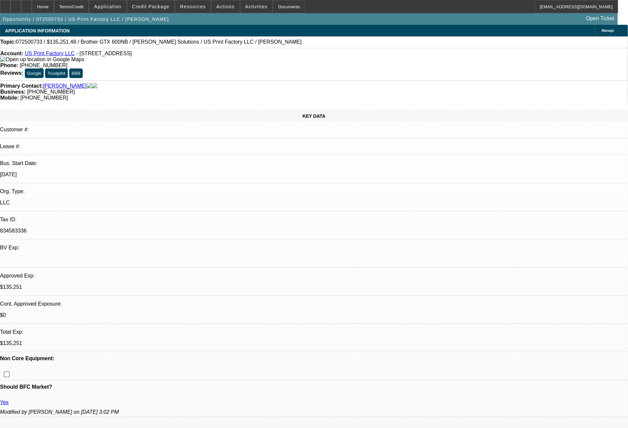
select select "0"
select select "2"
select select "0"
select select "6"
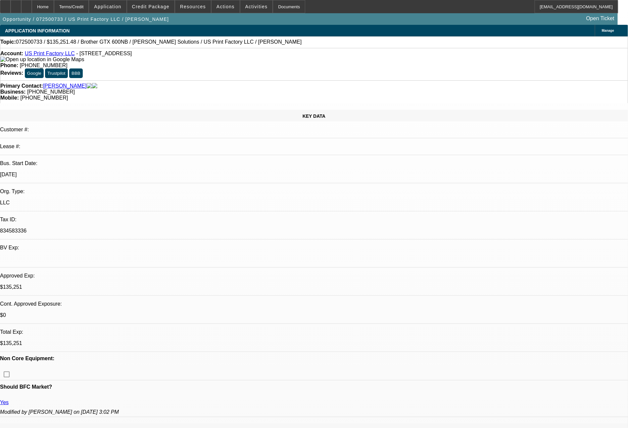
select select "0"
select select "2"
select select "0"
select select "6"
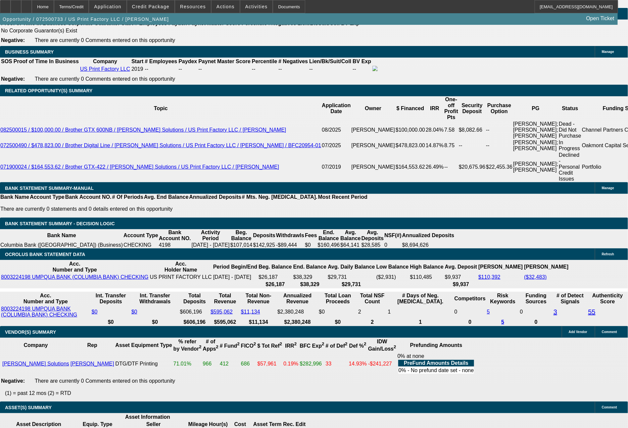
scroll to position [1119, 0]
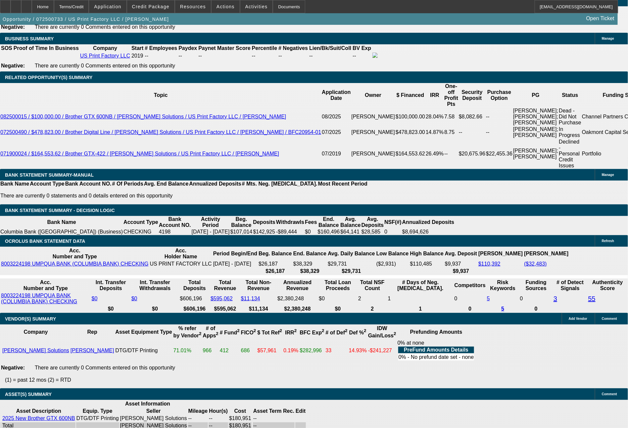
drag, startPoint x: 179, startPoint y: 263, endPoint x: 262, endPoint y: 263, distance: 82.4
type input "441"
type input "$882.00"
type input "UNKNOWN"
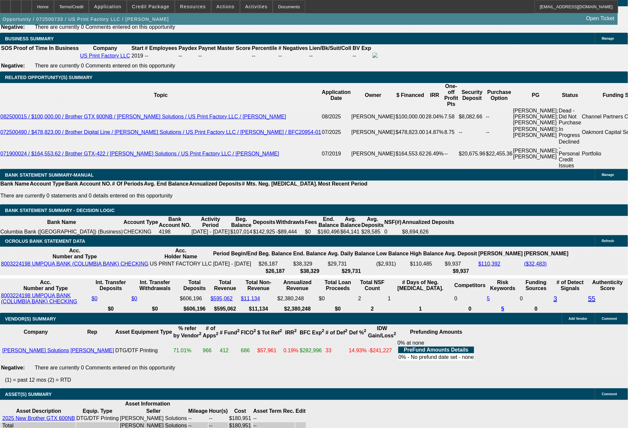
type input "4416"
type input "47.6"
type input "$8,832.00"
type input "4416.4"
type input "$8,832.80"
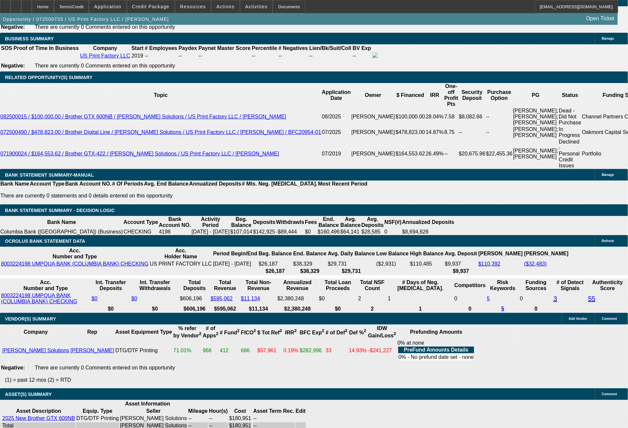
type input "4416.47"
type input "$8,832.94"
type input "$4,416.47"
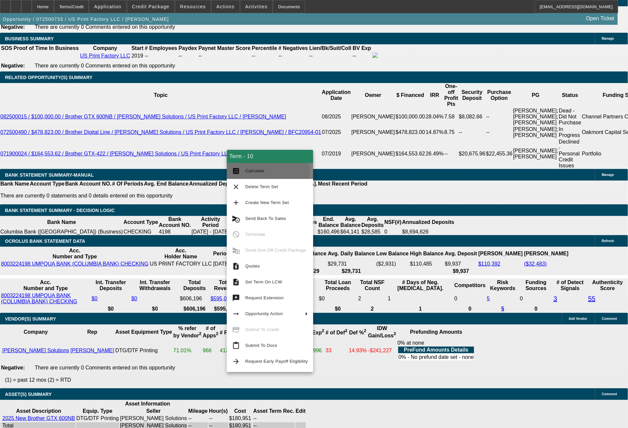
click at [255, 175] on button "calculate Calculate" at bounding box center [270, 171] width 86 height 16
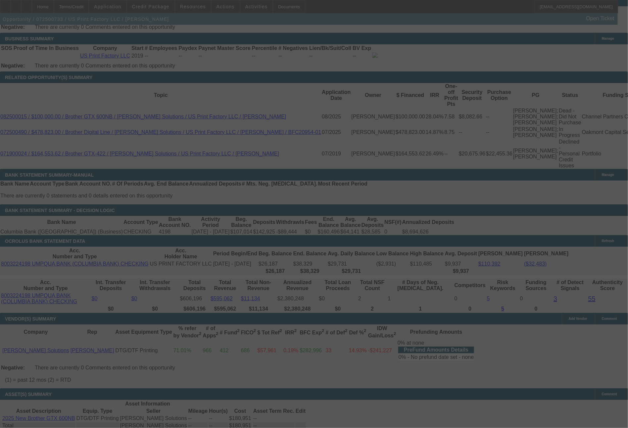
select select "0"
select select "2"
select select "0"
select select "6"
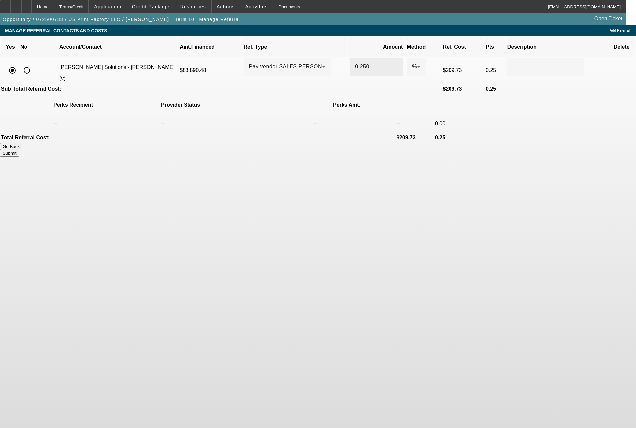
click at [356, 63] on input "0.250" at bounding box center [376, 67] width 42 height 8
click at [19, 150] on button "Submit" at bounding box center [9, 153] width 19 height 7
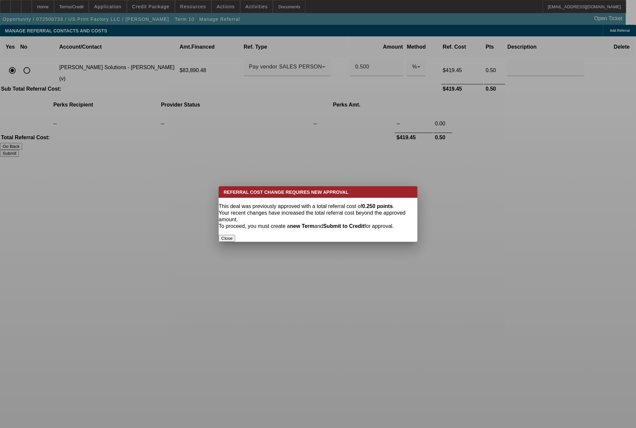
click at [235, 235] on button "Close" at bounding box center [227, 238] width 17 height 7
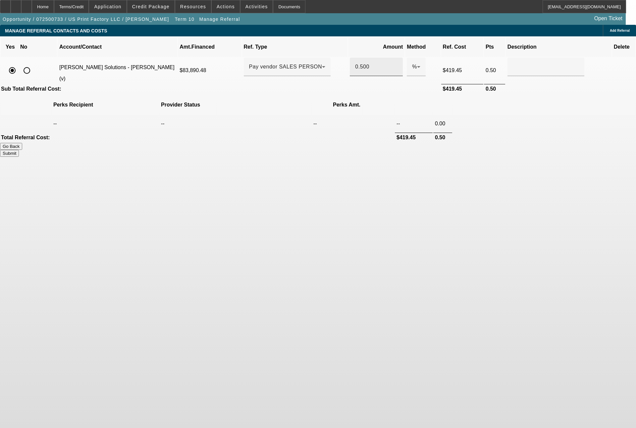
click at [359, 63] on input "0.500" at bounding box center [376, 67] width 42 height 8
click at [19, 150] on button "Submit" at bounding box center [9, 153] width 19 height 7
type input "0.250"
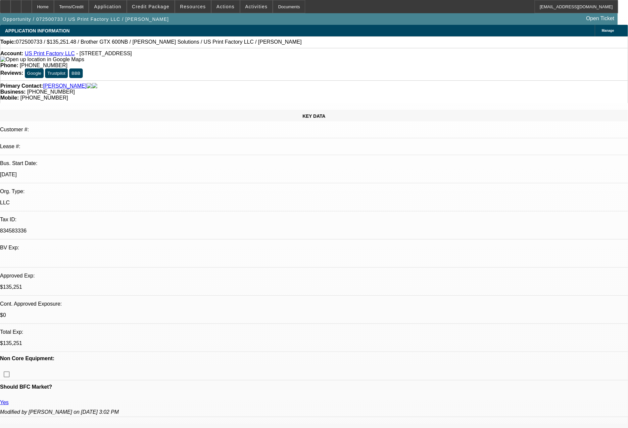
select select "0"
select select "2"
select select "0"
select select "6"
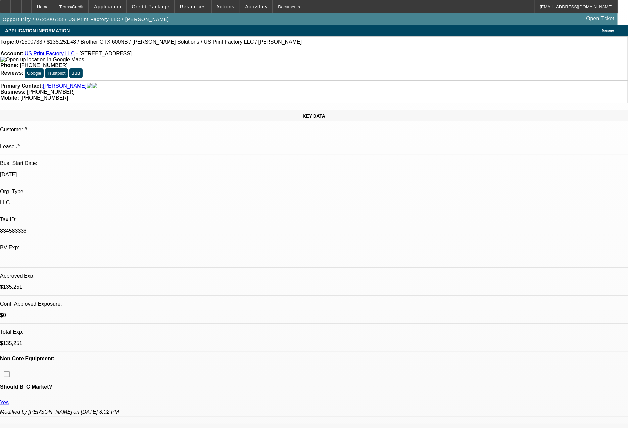
select select "0"
select select "2"
select select "0"
select select "6"
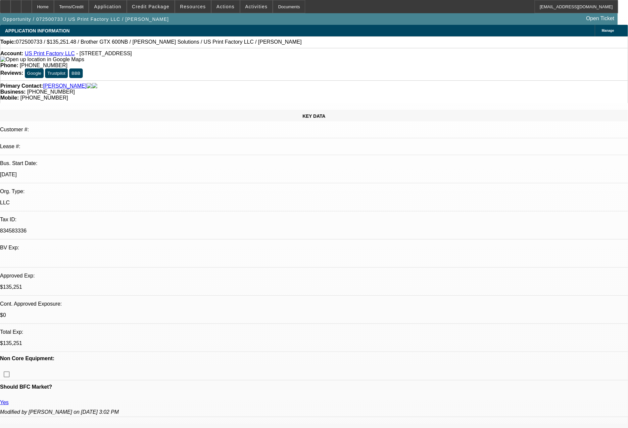
select select "0"
select select "2"
select select "0"
select select "6"
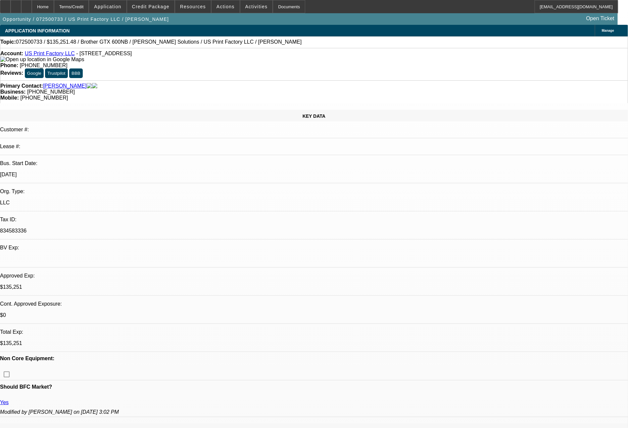
select select "0"
select select "2"
select select "0"
select select "6"
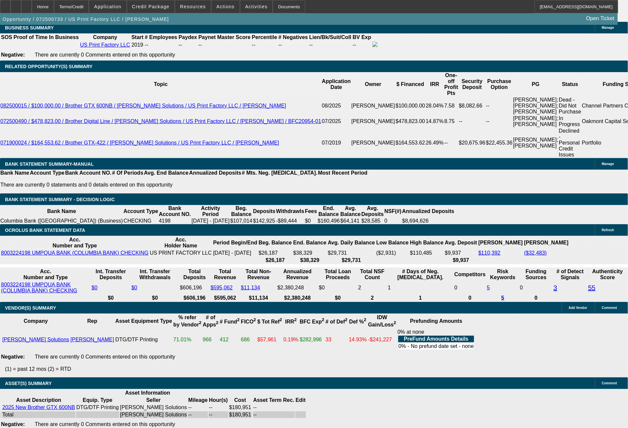
scroll to position [1134, 0]
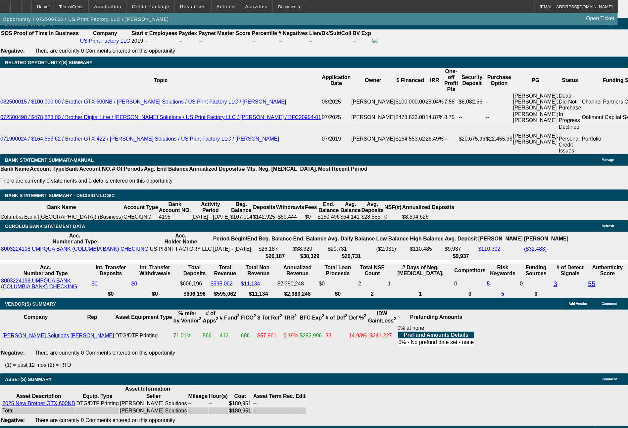
select select "0"
select select "2"
select select "0"
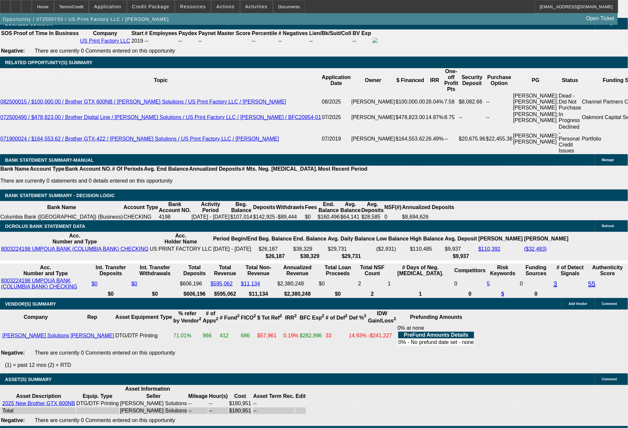
select select "6"
select select "0"
select select "2"
select select "0"
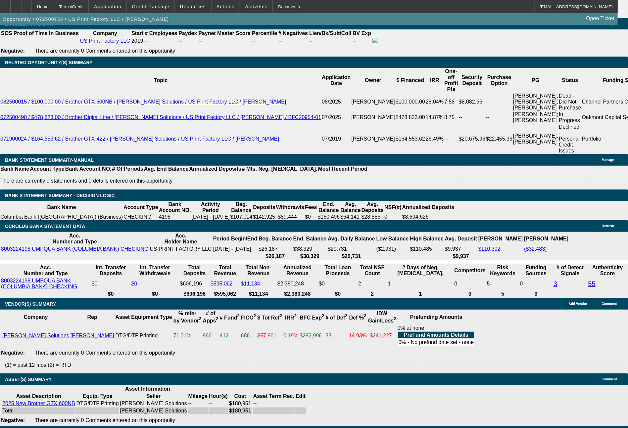
select select "6"
select select "0"
select select "2"
select select "0"
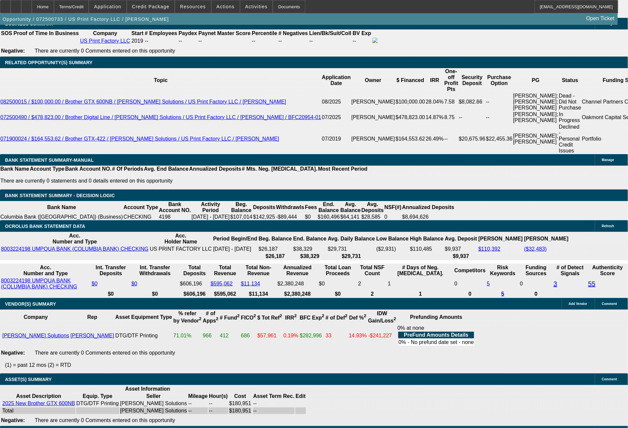
select select "6"
select select "0"
select select "2"
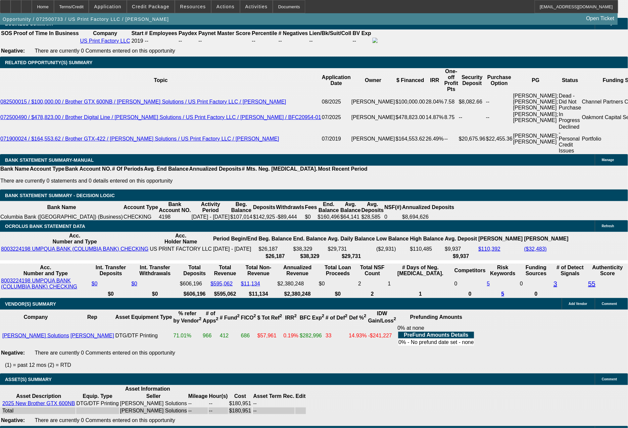
select select "0"
select select "6"
select select "0"
select select "2"
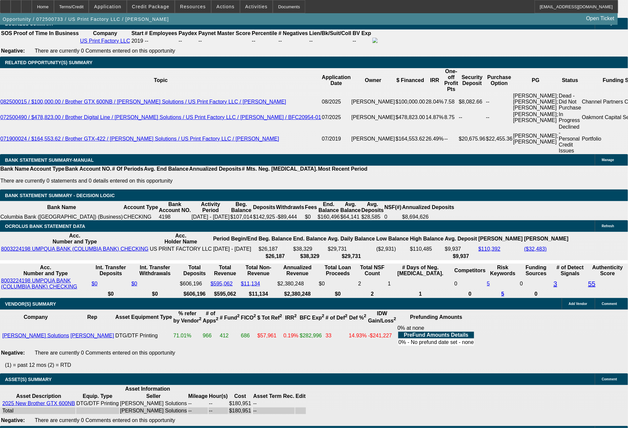
select select "0"
select select "6"
select select "0"
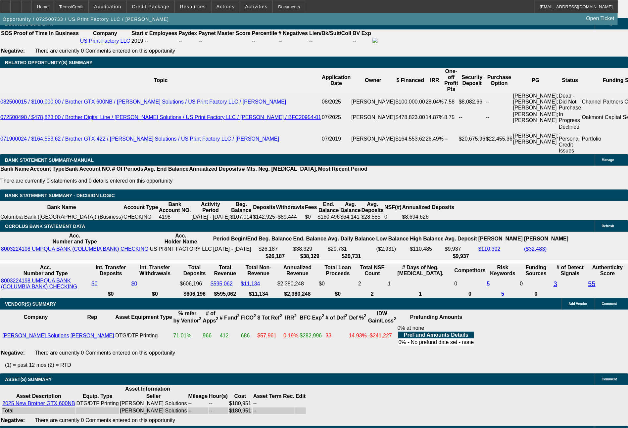
select select "6"
select select "0"
select select "2"
select select "0"
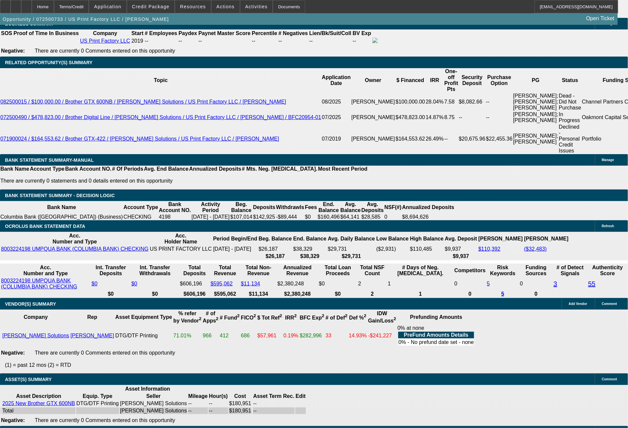
select select "6"
select select "0"
select select "2"
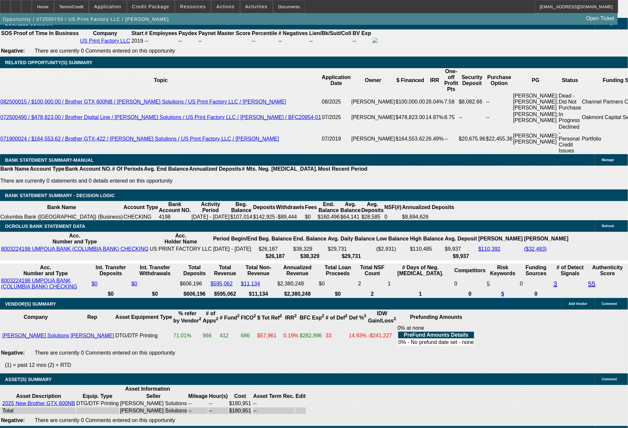
select select "0"
select select "6"
select select "0"
select select "2"
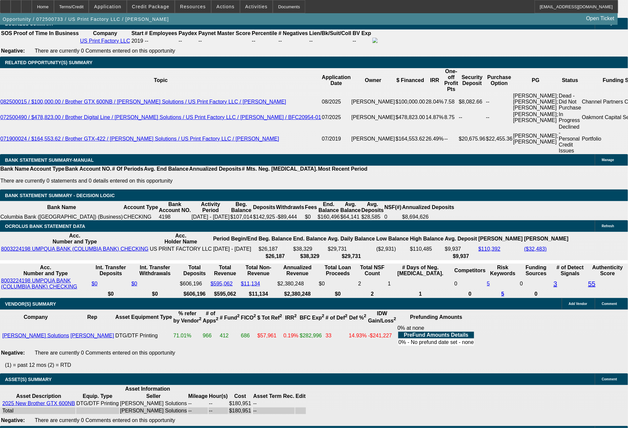
select select "0"
select select "6"
select select "0"
select select "2"
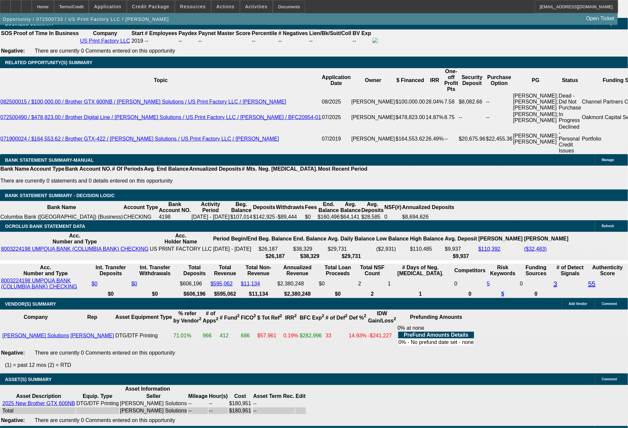
select select "0"
